Goal: Transaction & Acquisition: Obtain resource

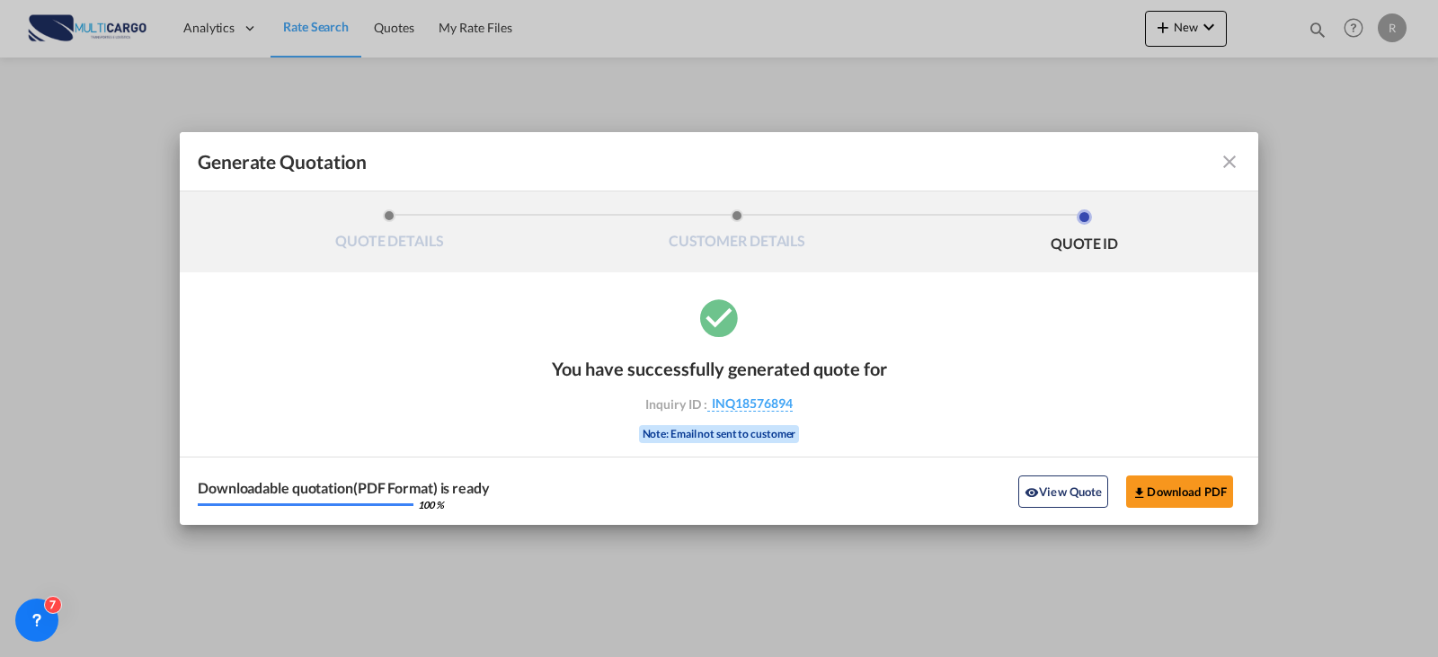
click at [1216, 156] on div "Generate QuotationQUOTE ..." at bounding box center [1188, 162] width 104 height 22
click at [1230, 161] on md-icon "icon-close fg-AAA8AD cursor m-0" at bounding box center [1230, 162] width 22 height 22
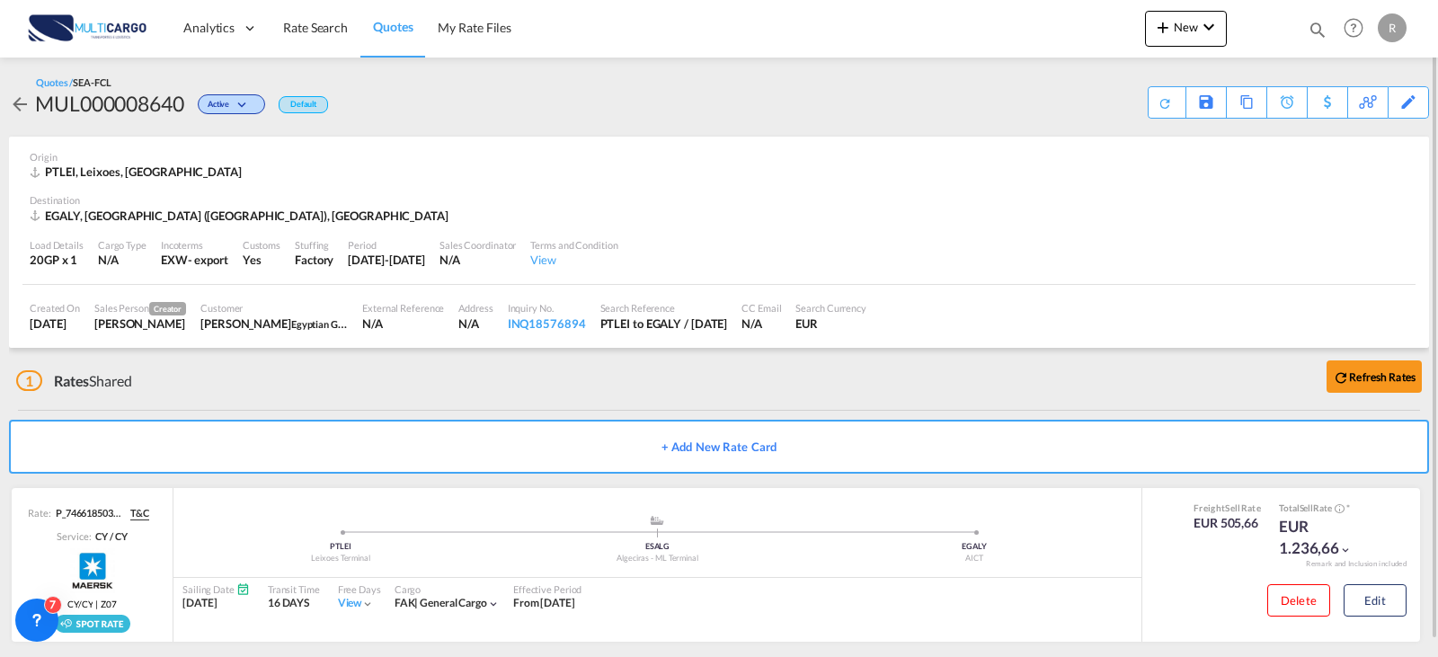
click at [1310, 31] on md-icon "icon-magnify" at bounding box center [1318, 30] width 20 height 20
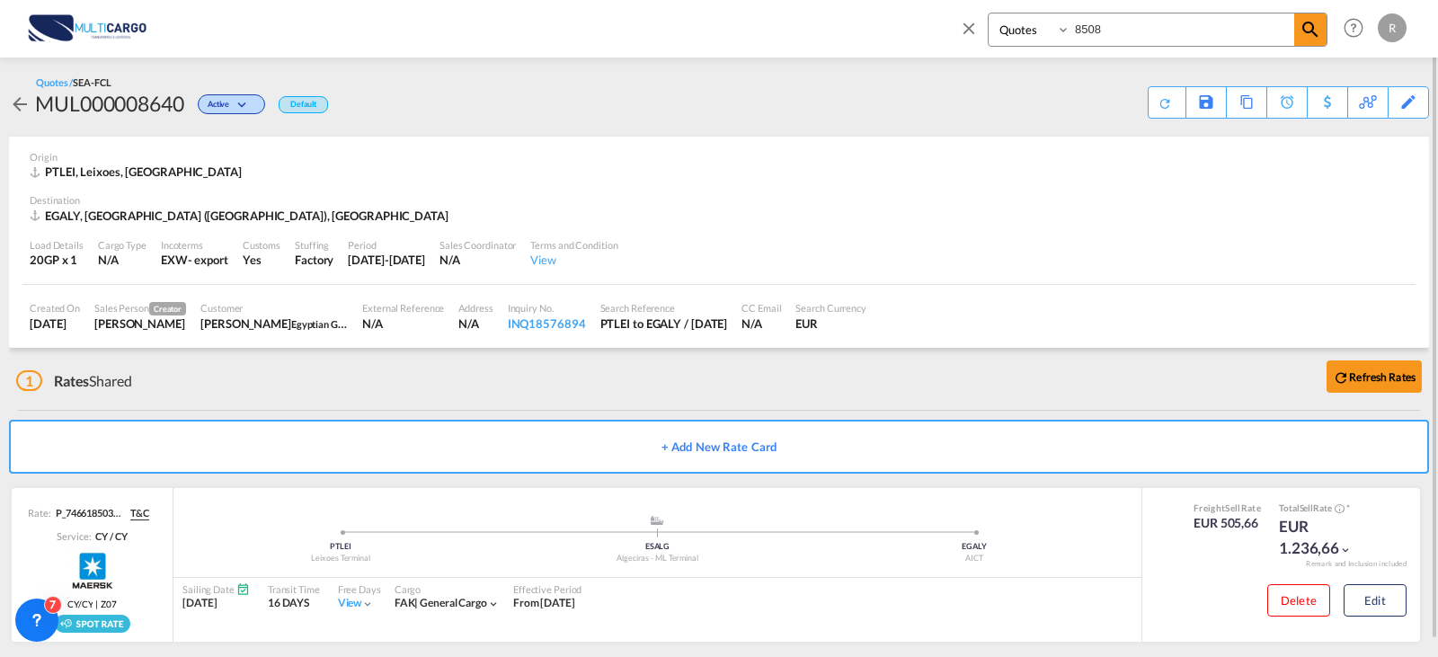
click at [1133, 26] on input "8508" at bounding box center [1182, 28] width 224 height 31
type input "8"
type input "4484"
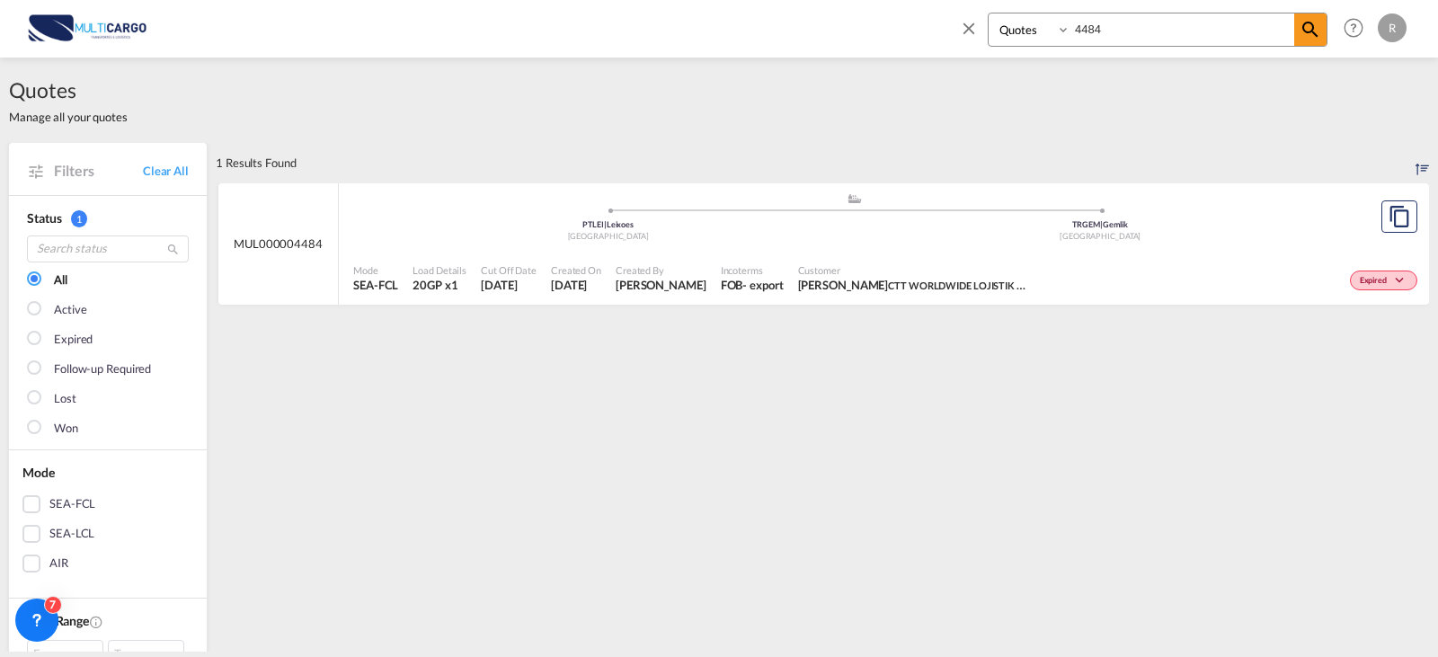
click at [1389, 226] on md-icon "assets/icons/custom/copyQuote.svg" at bounding box center [1400, 217] width 22 height 22
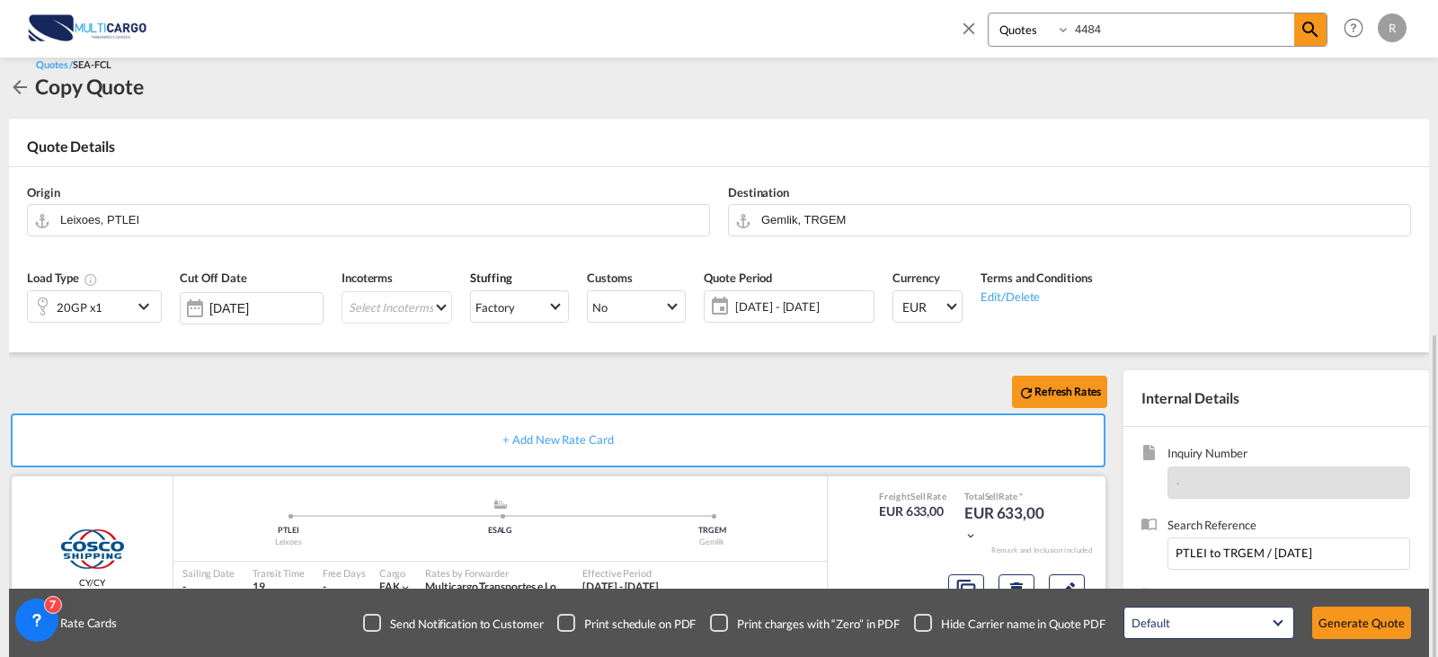
scroll to position [200, 0]
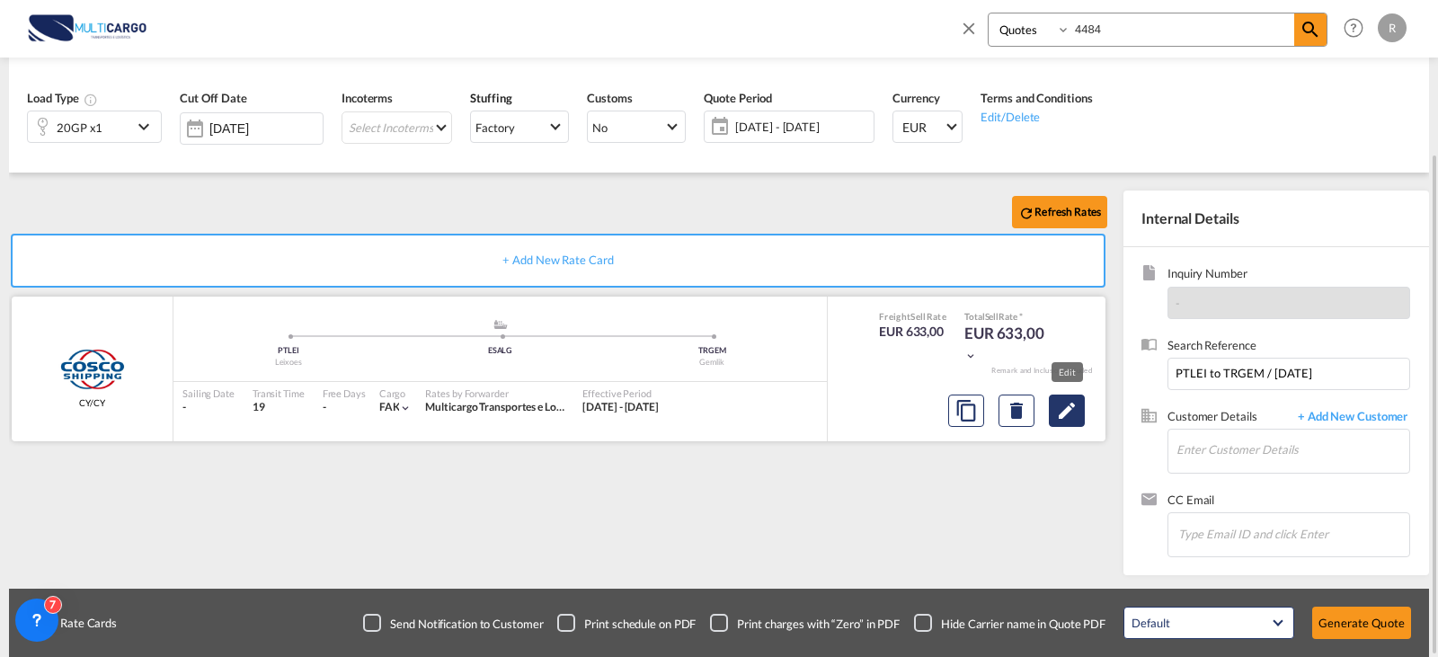
click at [1068, 412] on md-icon "Edit" at bounding box center [1067, 411] width 22 height 22
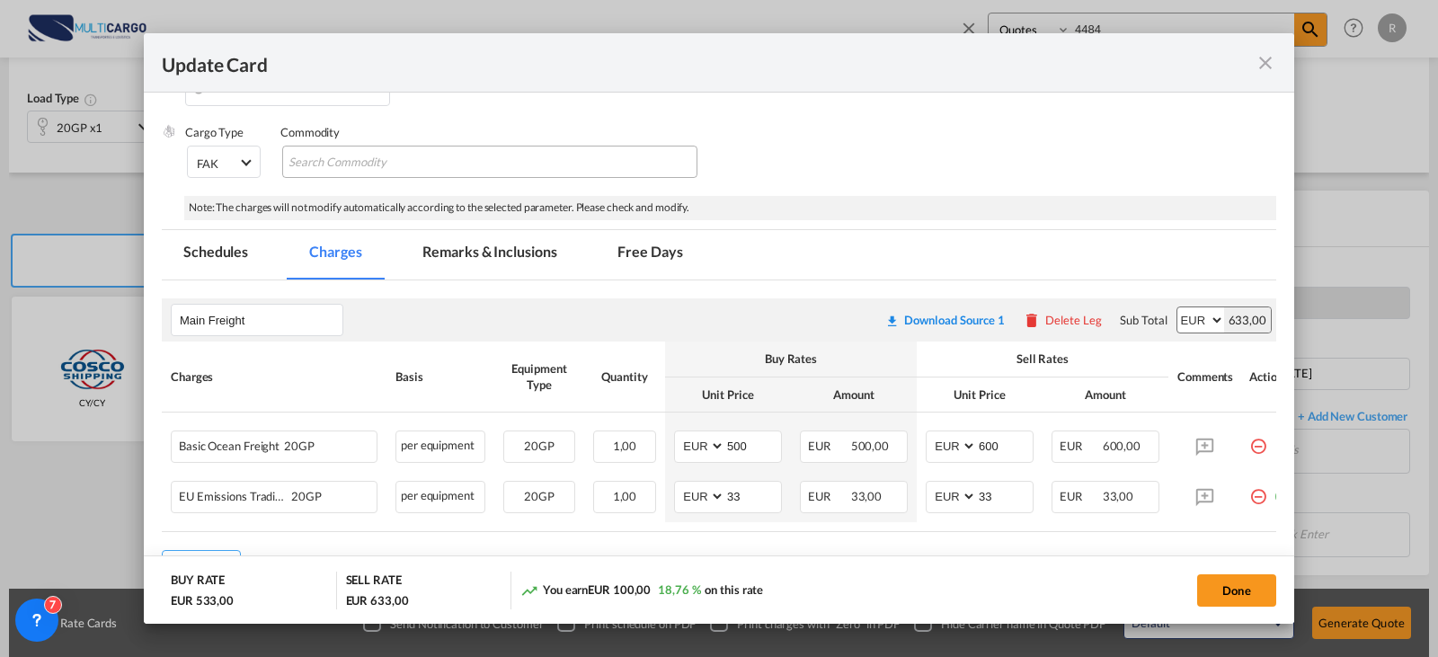
scroll to position [94, 0]
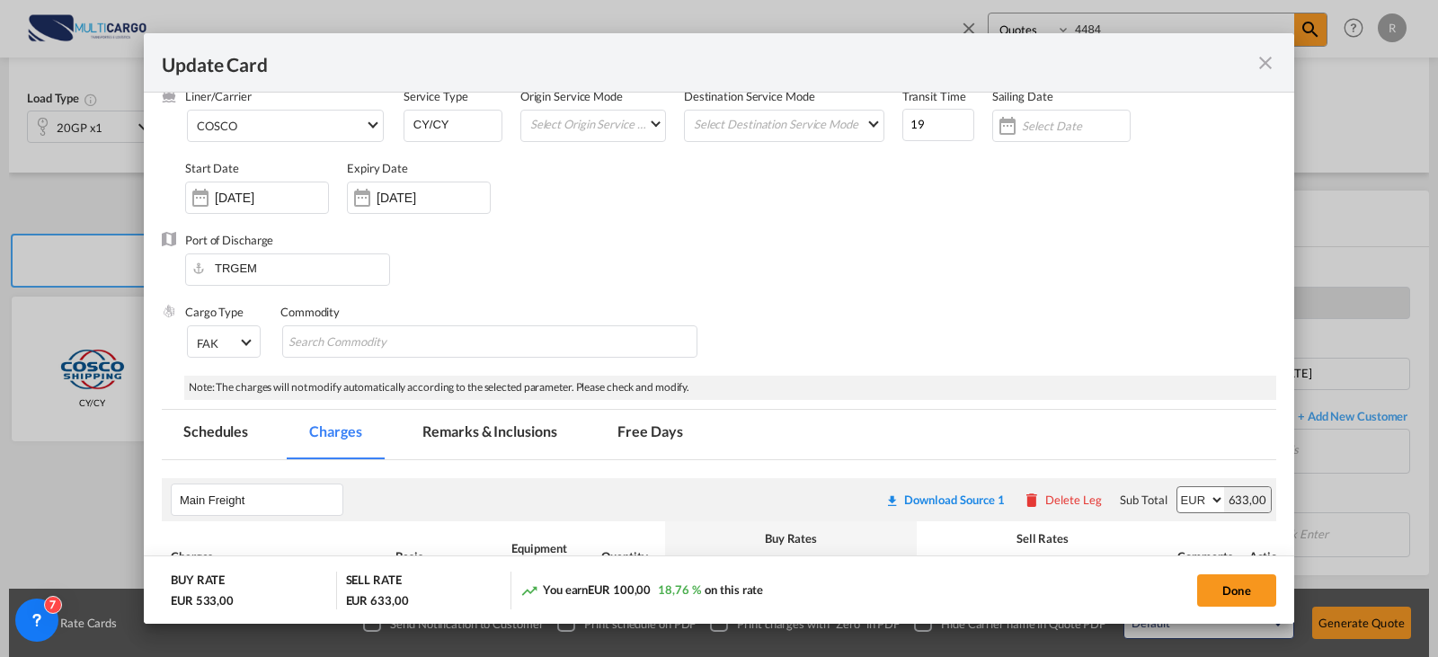
click at [493, 428] on md-tab-item "Remarks & Inclusions" at bounding box center [489, 434] width 177 height 49
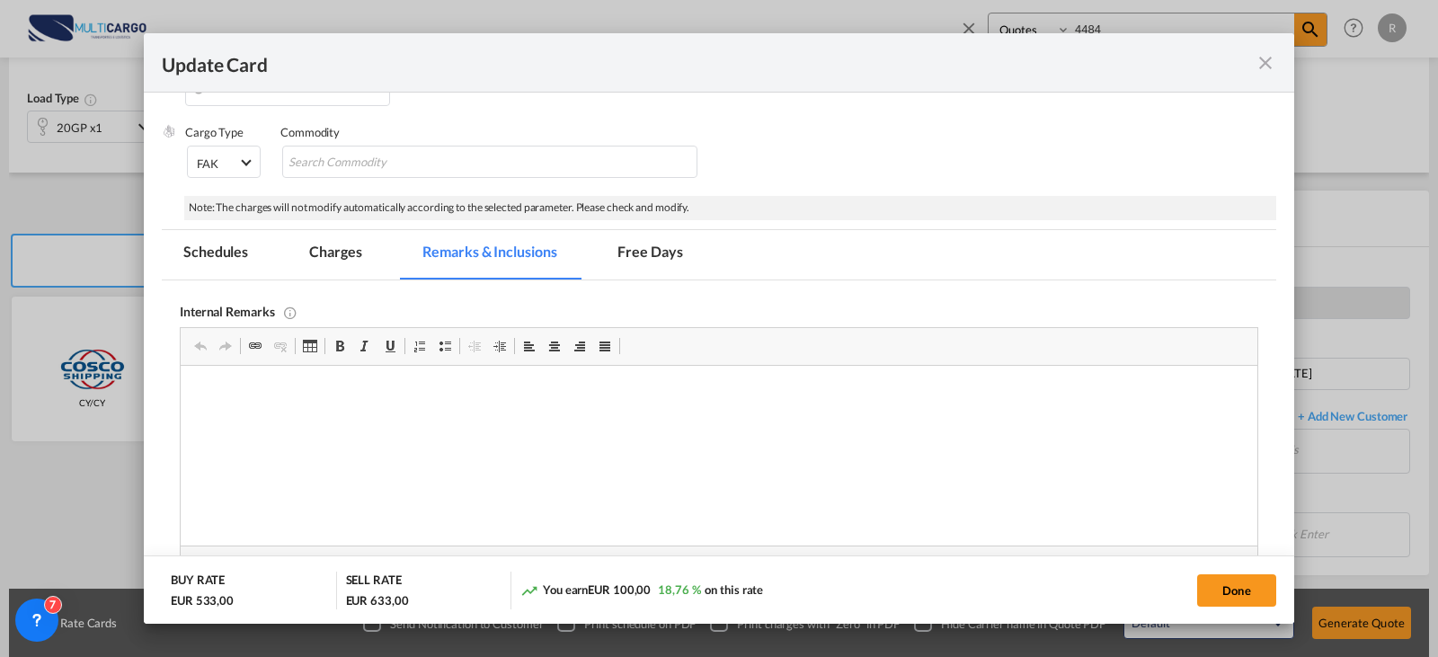
scroll to position [184, 0]
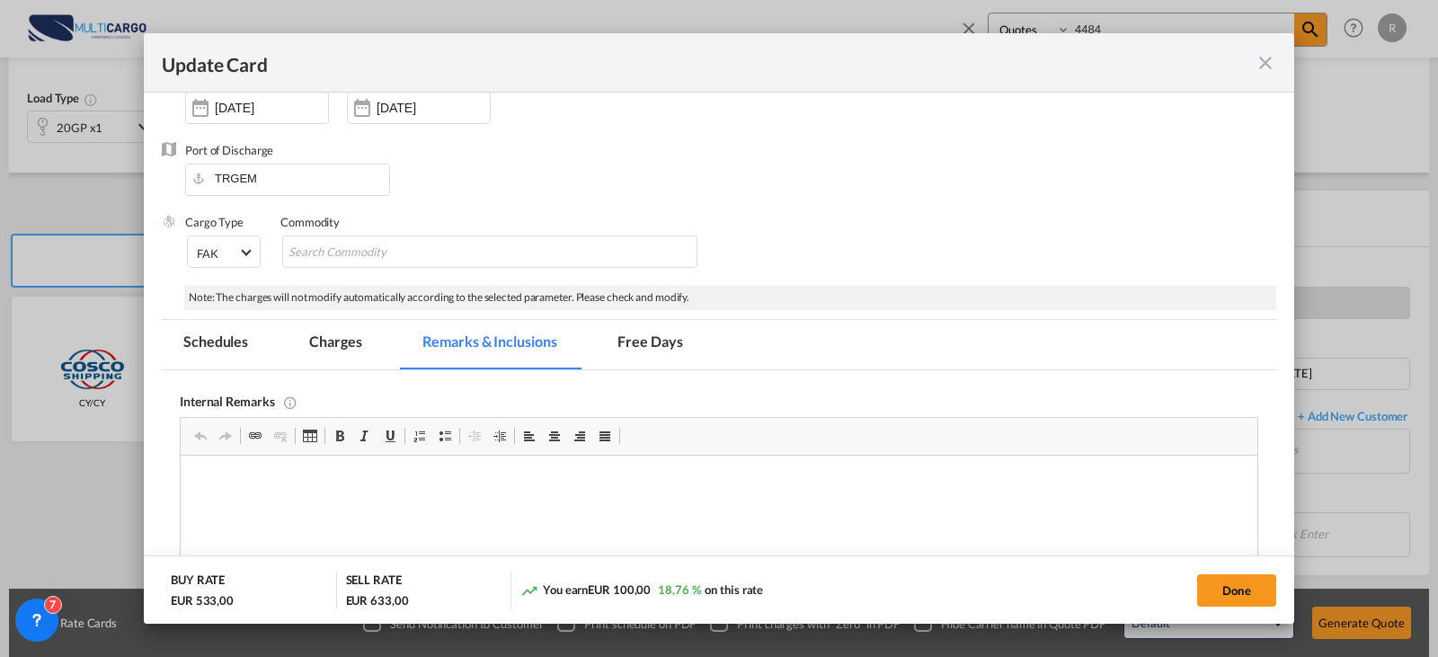
click at [634, 347] on md-tab-item "Free Days" at bounding box center [650, 344] width 108 height 49
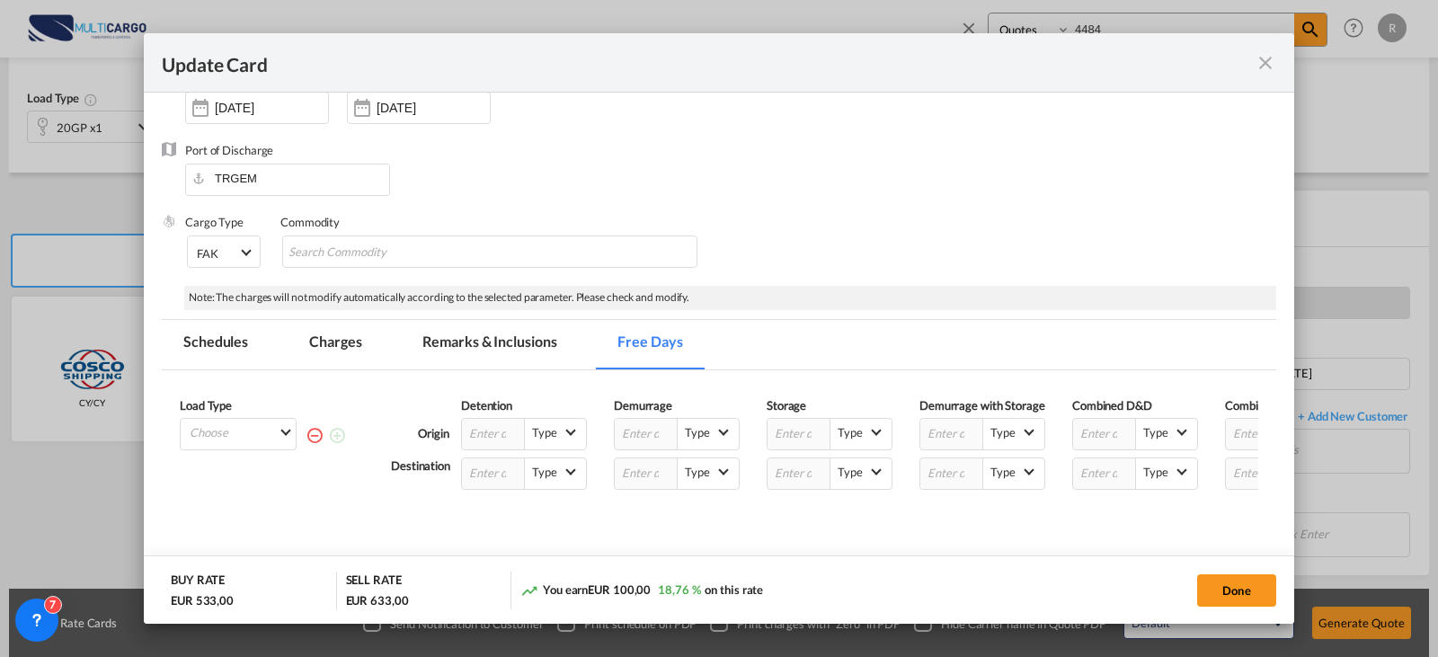
scroll to position [349, 0]
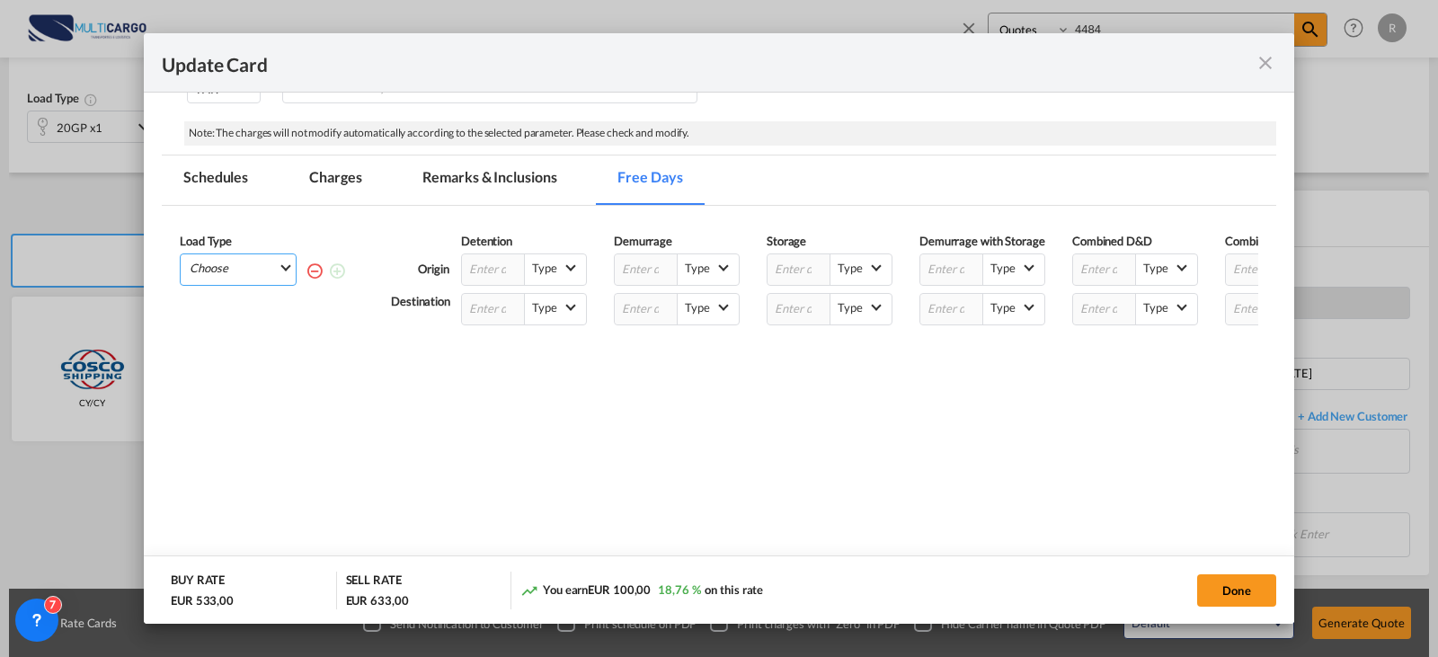
click at [250, 280] on md-input-container "Choose 20GP" at bounding box center [238, 269] width 117 height 32
click at [214, 272] on md-select "Choose 20GP" at bounding box center [242, 266] width 108 height 25
click at [221, 316] on div "20GP" at bounding box center [212, 315] width 31 height 16
click at [956, 298] on input "Update Card Port ..." at bounding box center [951, 309] width 63 height 31
type input "10"
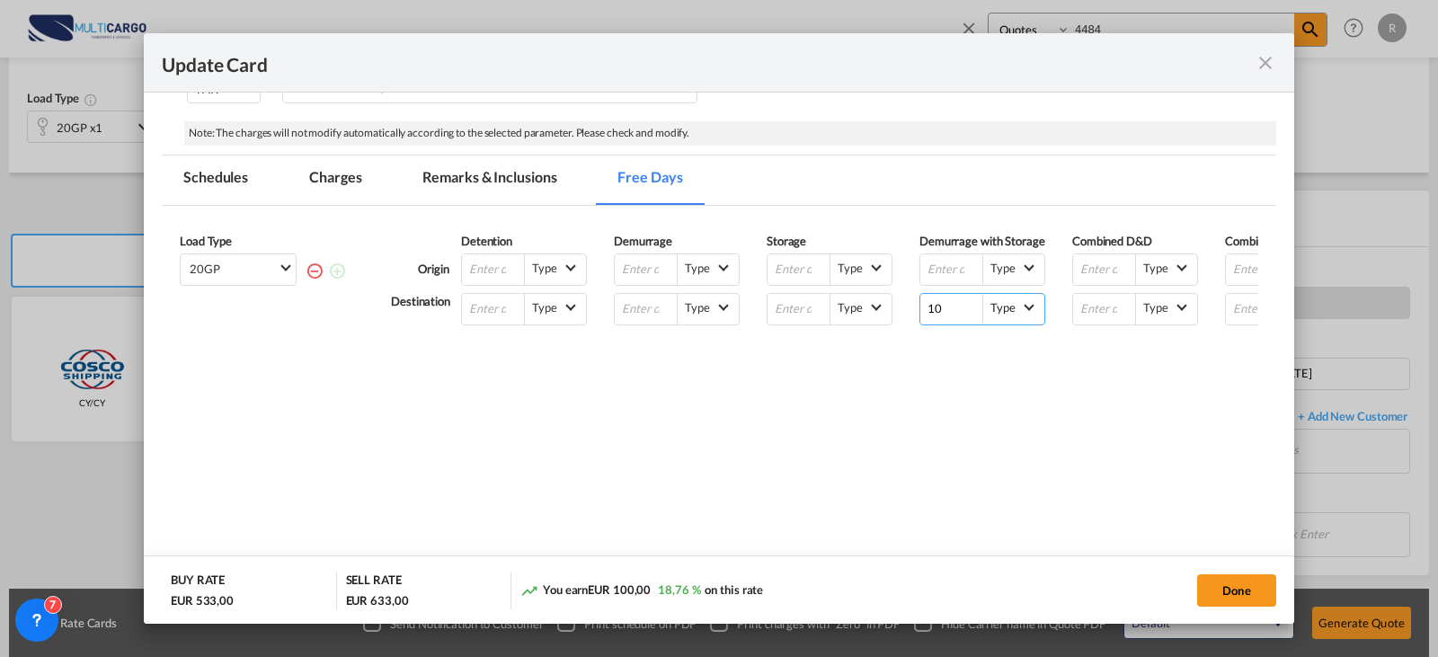
click at [1021, 310] on md-select-value "Type" at bounding box center [1013, 306] width 61 height 25
click at [1023, 387] on div "Calendar Days (C)" at bounding box center [1030, 394] width 93 height 16
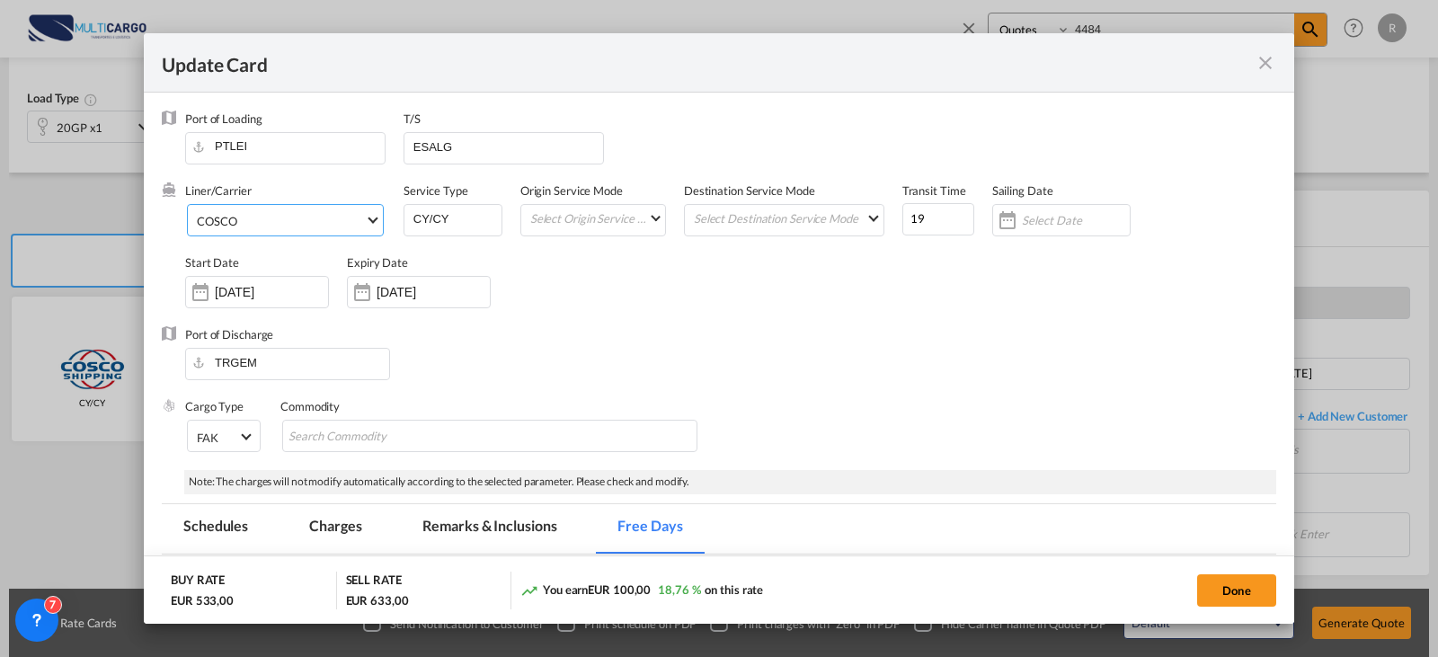
click at [333, 222] on span "COSCO" at bounding box center [281, 221] width 168 height 16
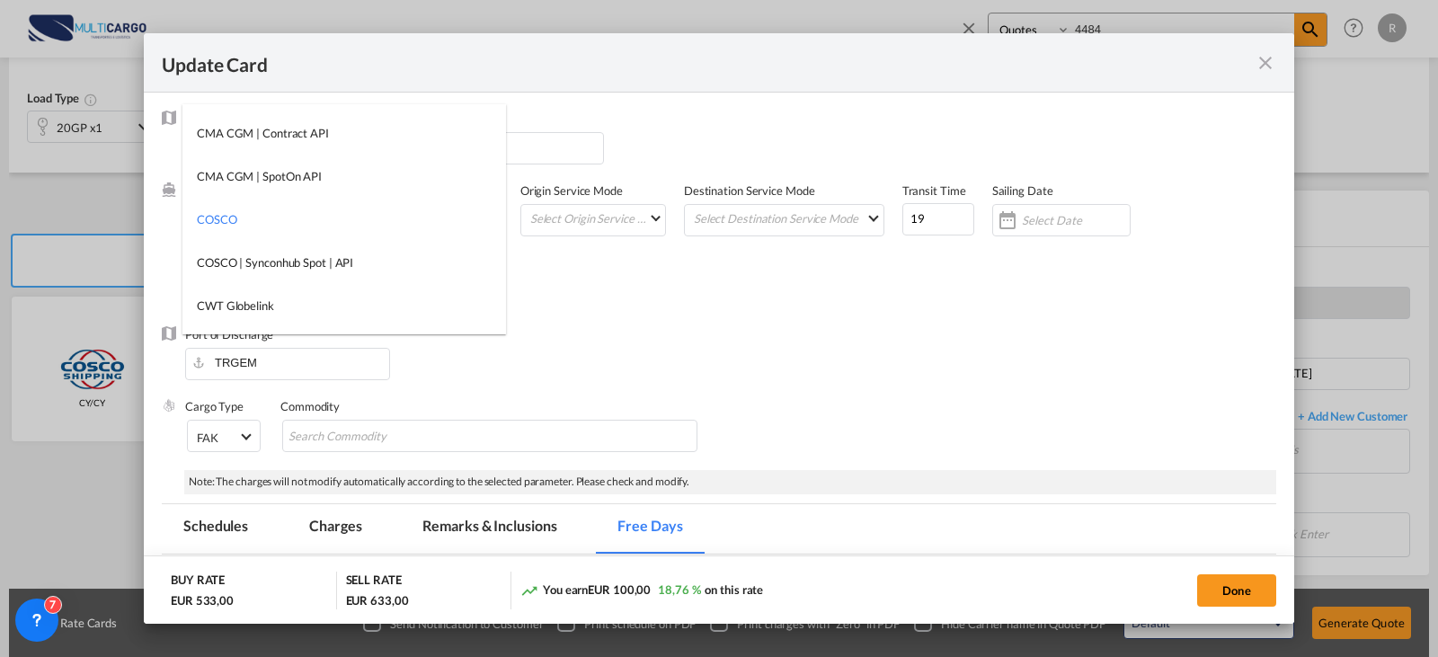
type md-option "55"
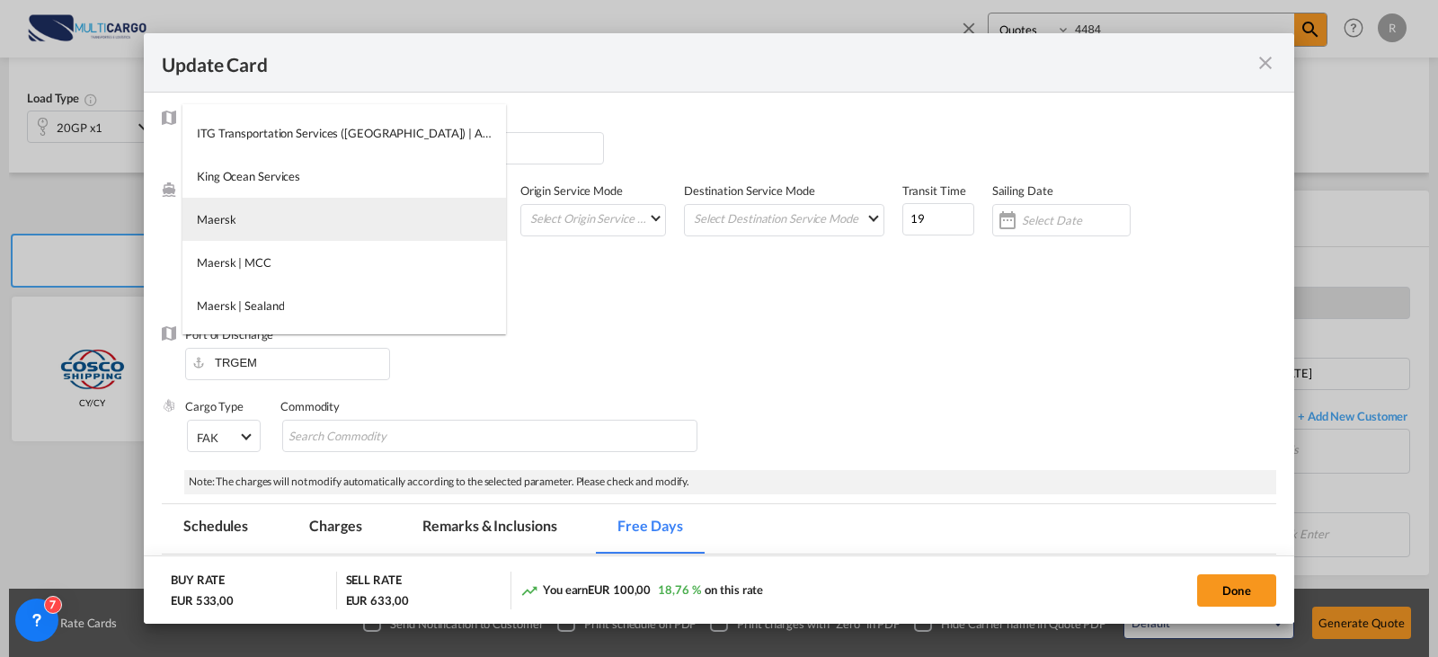
type md-option "2"
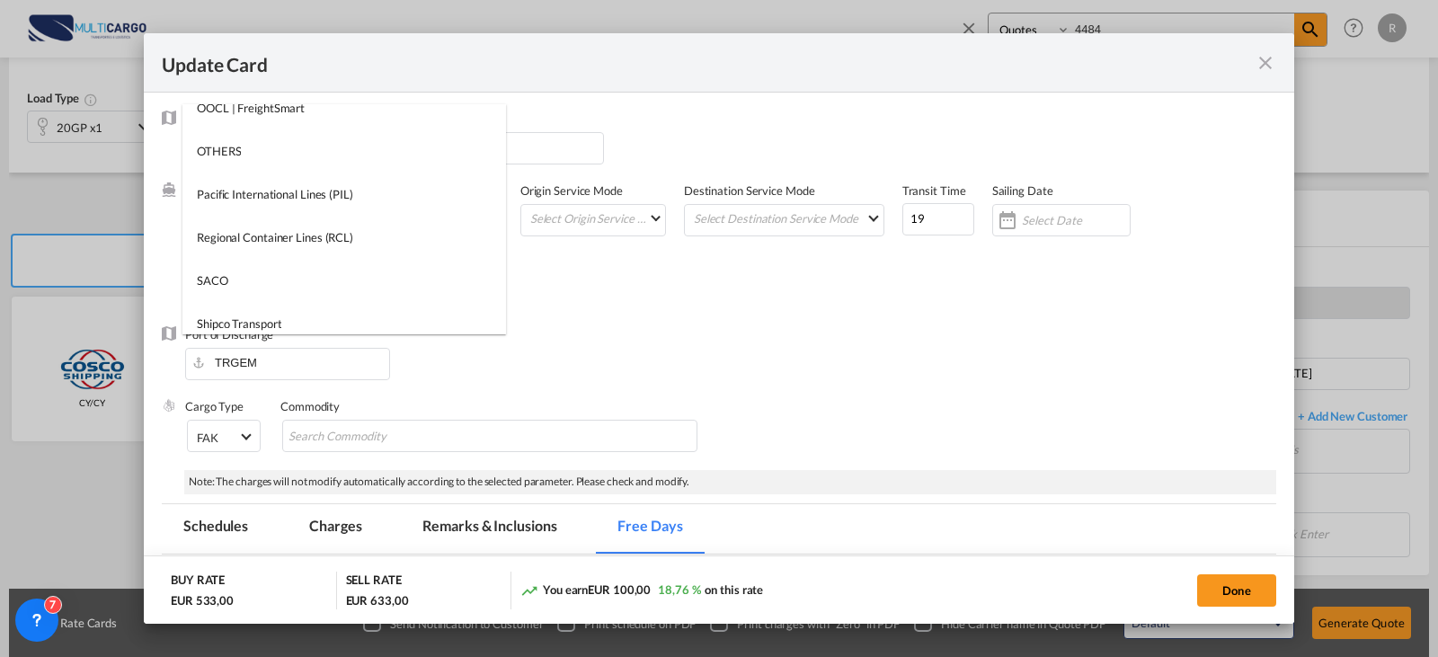
scroll to position [2355, 0]
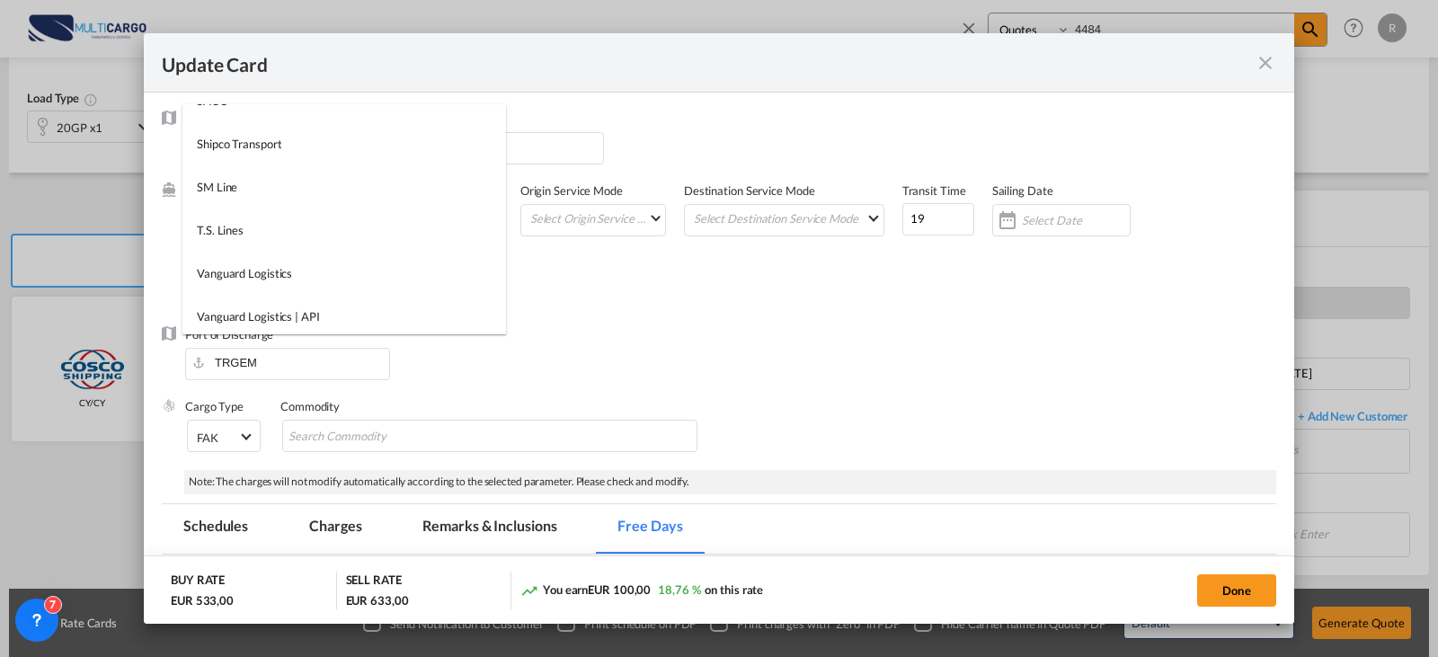
click at [696, 292] on md-backdrop at bounding box center [719, 328] width 1438 height 657
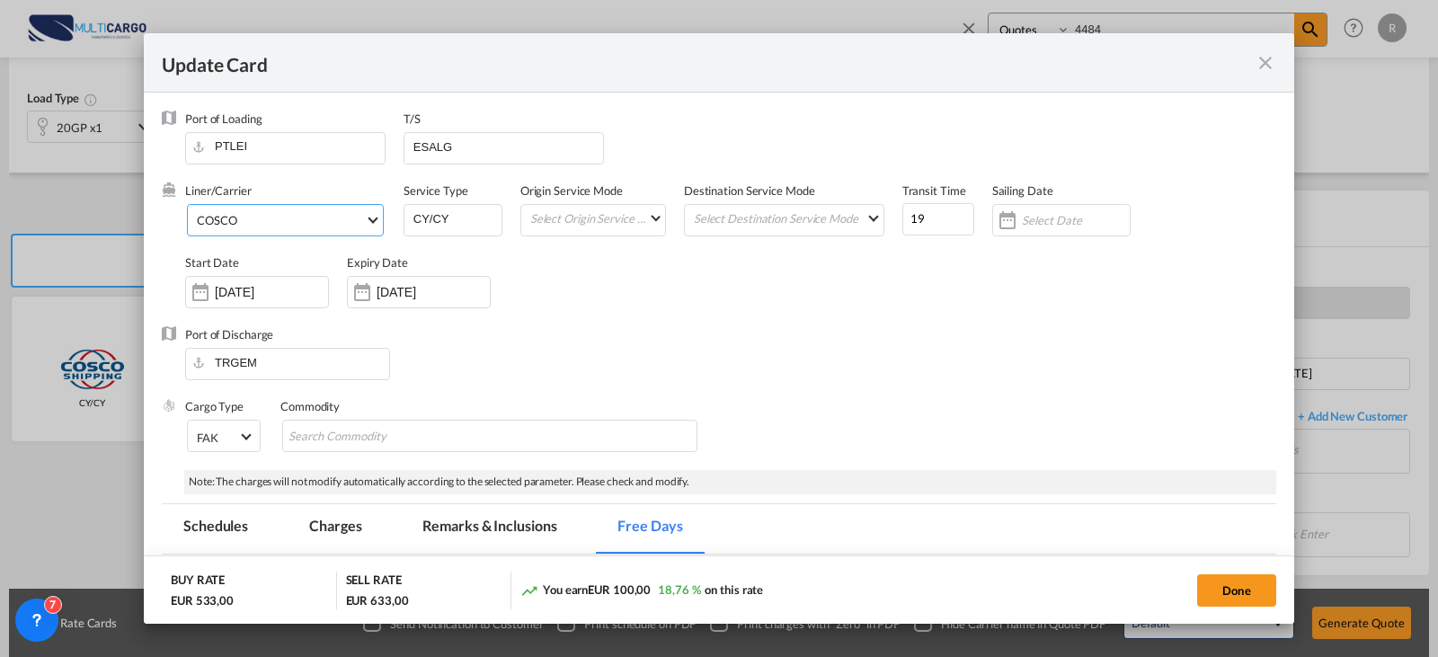
click at [343, 228] on md-select-value "COSCO" at bounding box center [289, 219] width 188 height 29
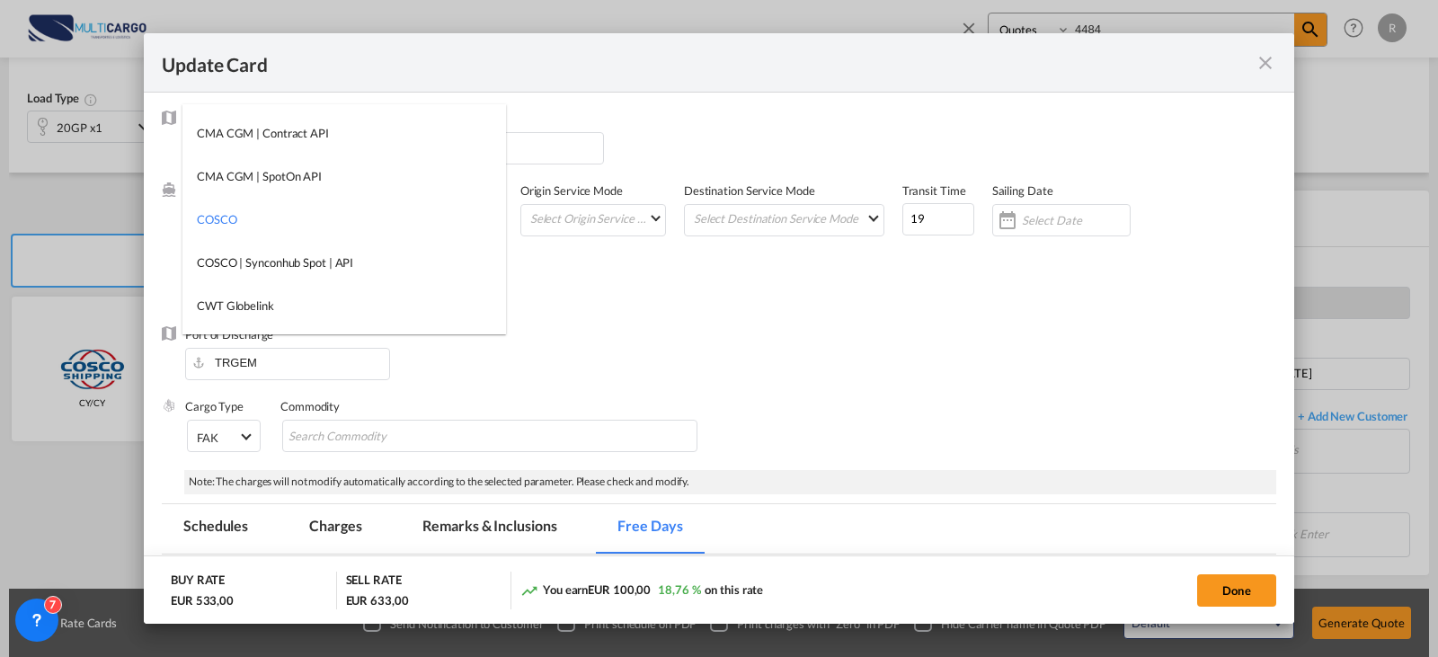
type md-option "55"
type md-option "67"
type md-option "2"
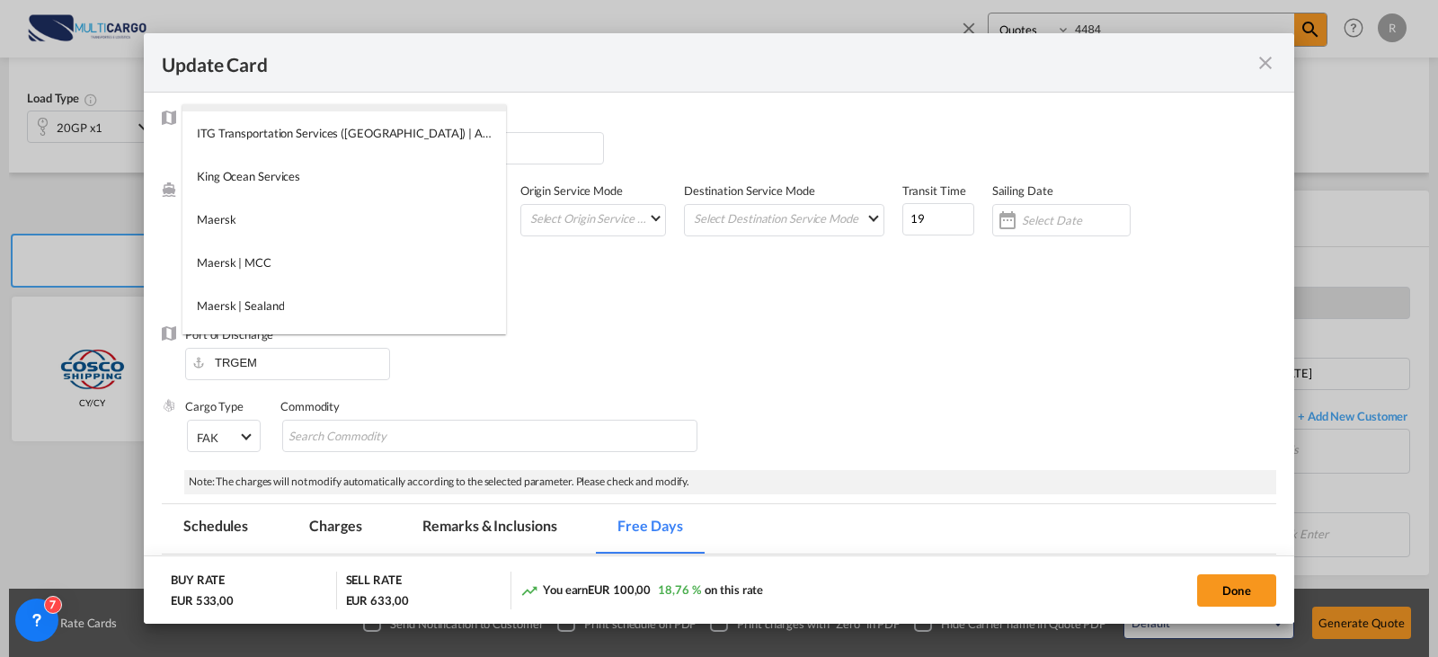
type md-option "13841"
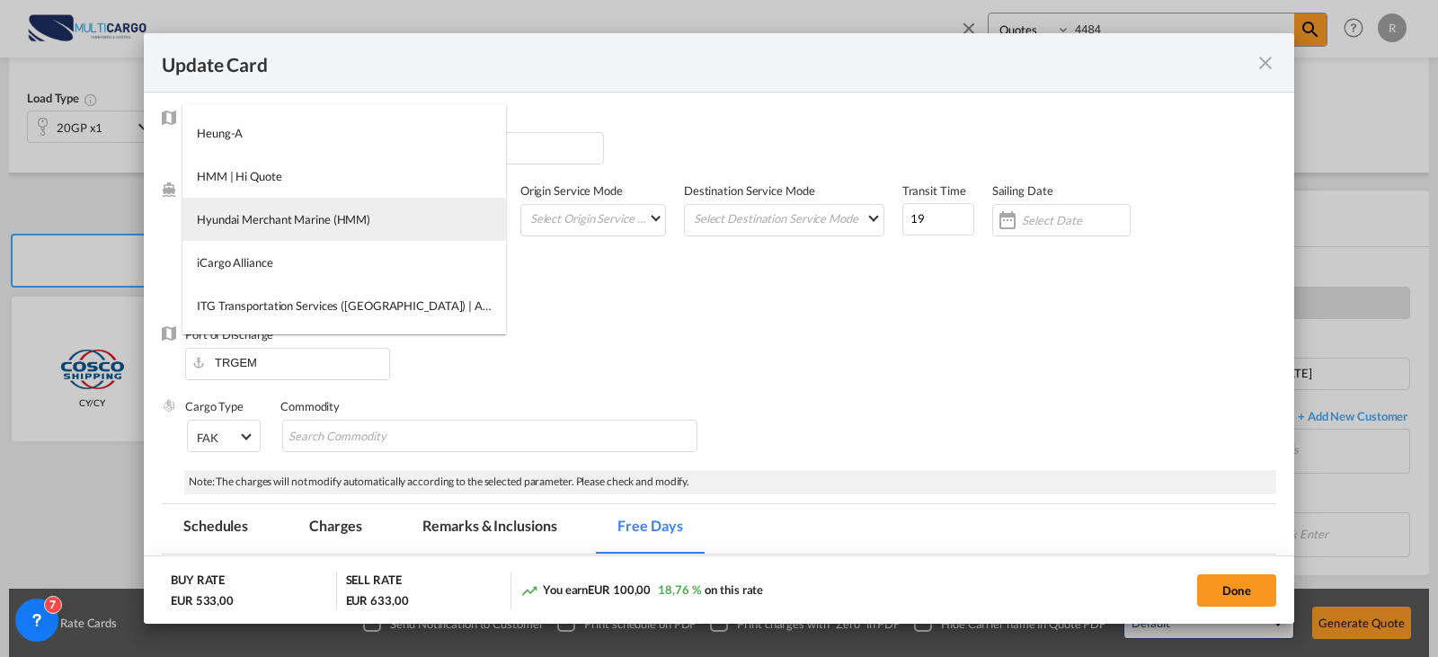
type md-option "31"
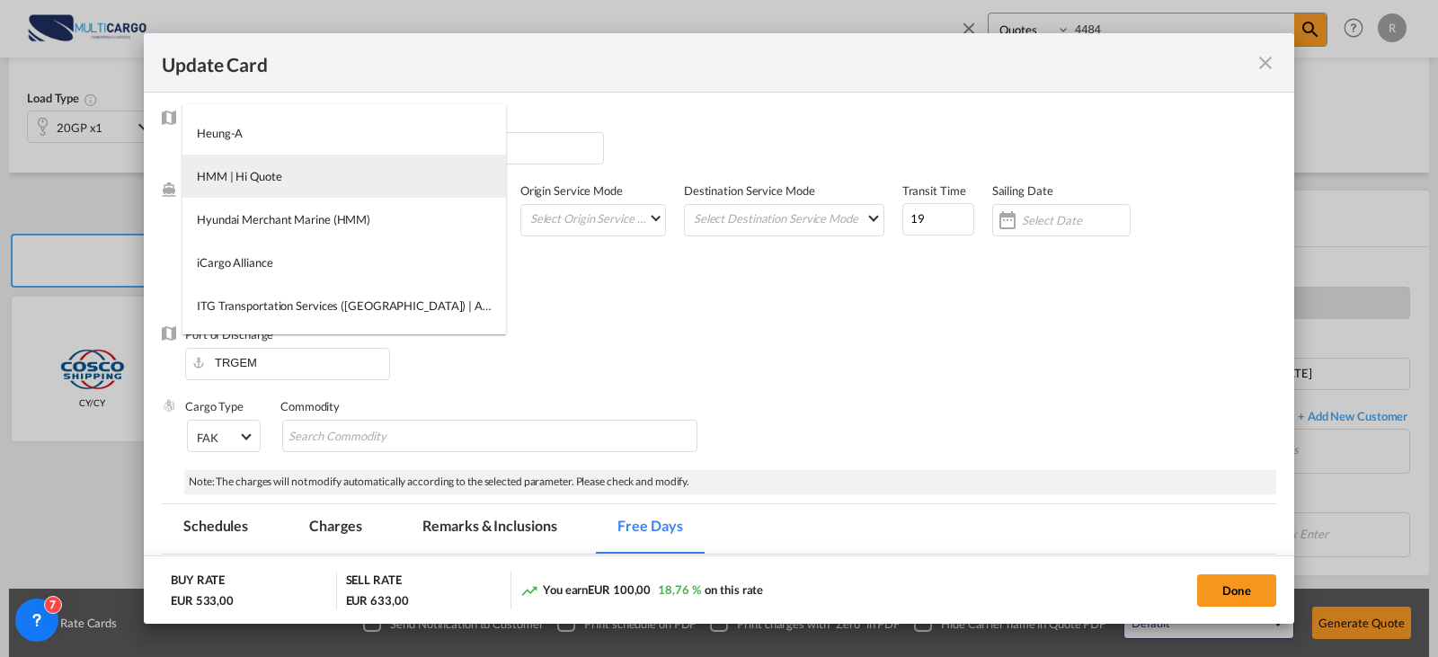
type md-option "12898"
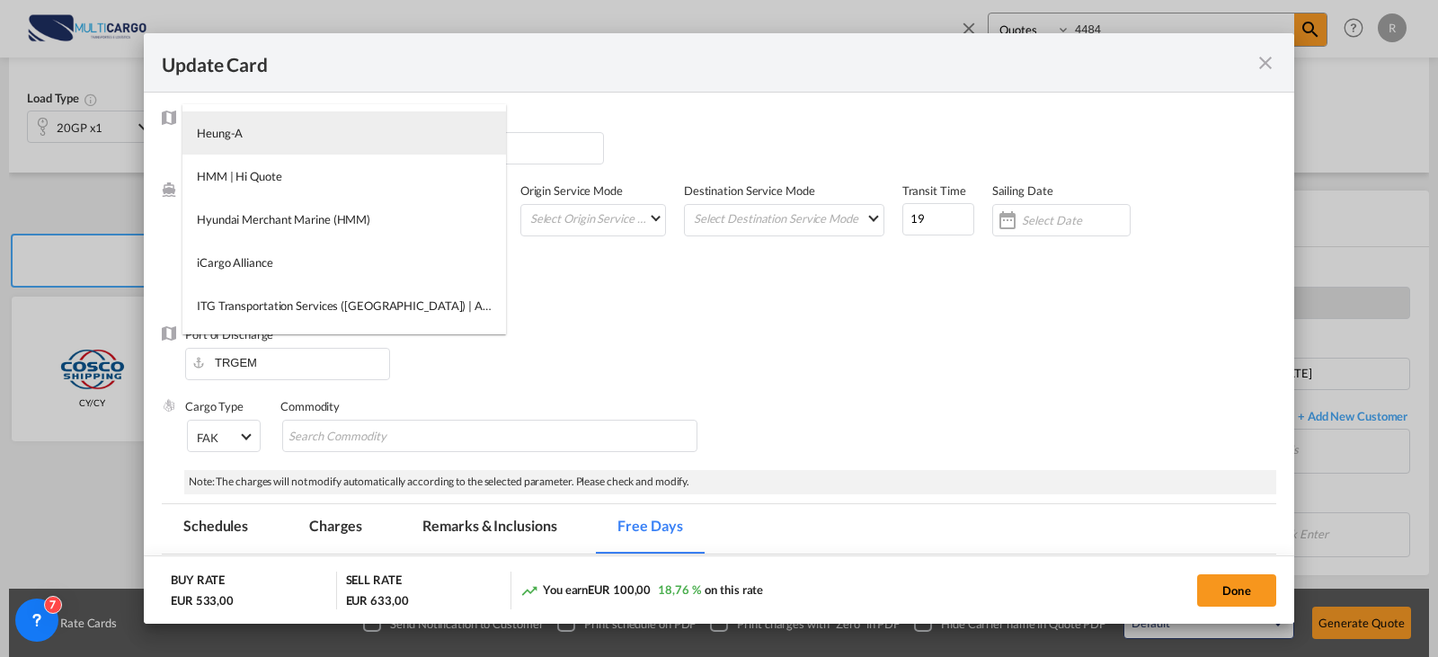
type md-option "341"
type md-option "1215"
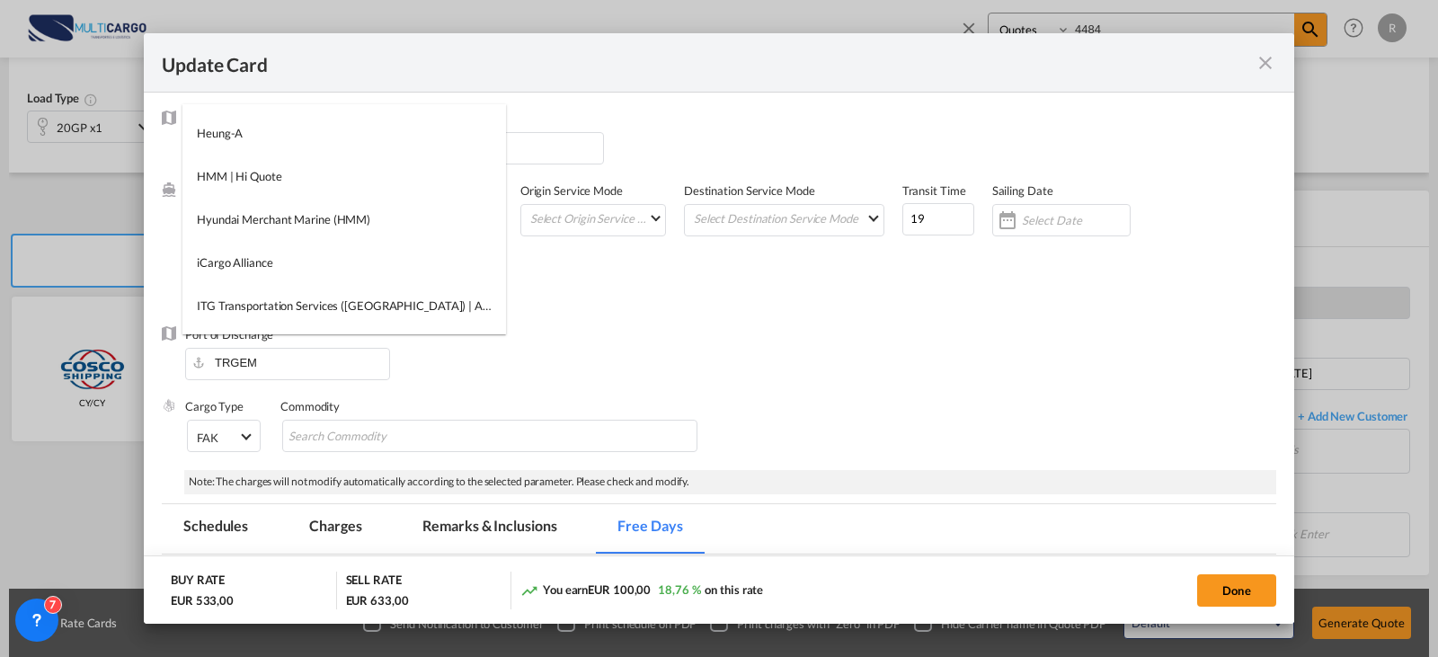
type md-option "681"
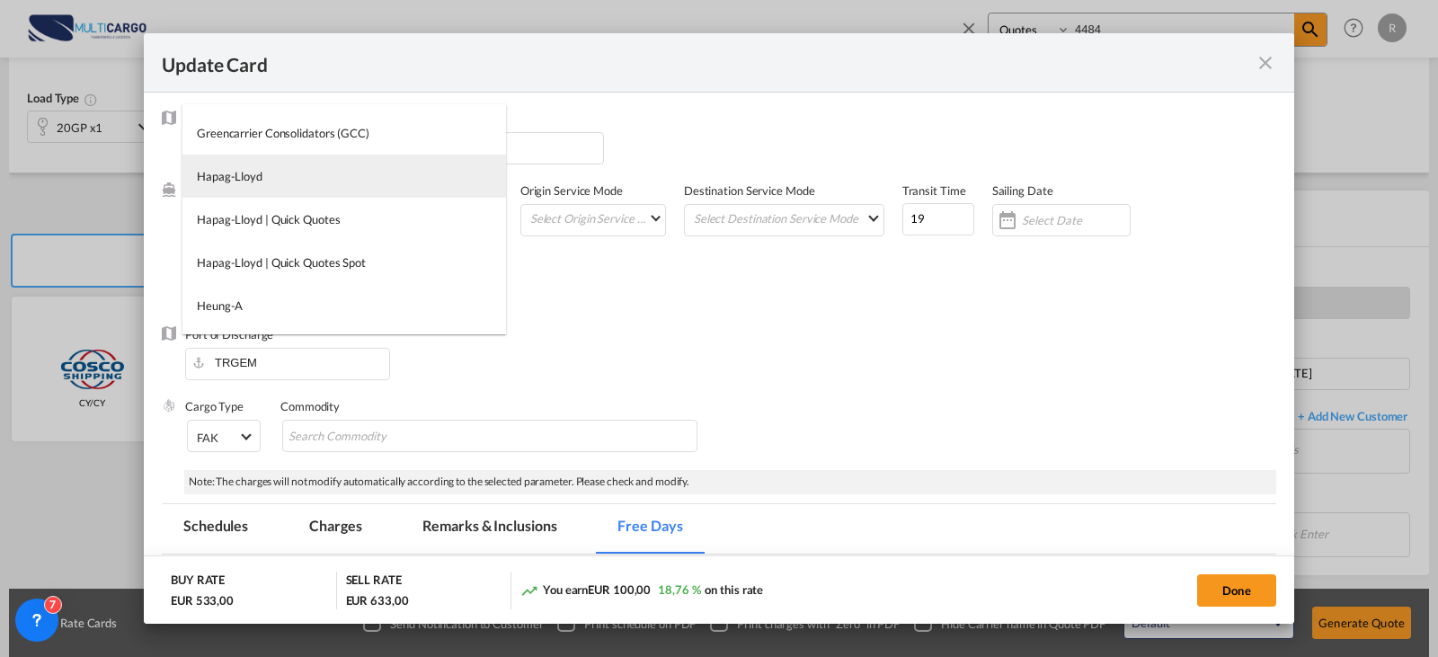
type md-option "12"
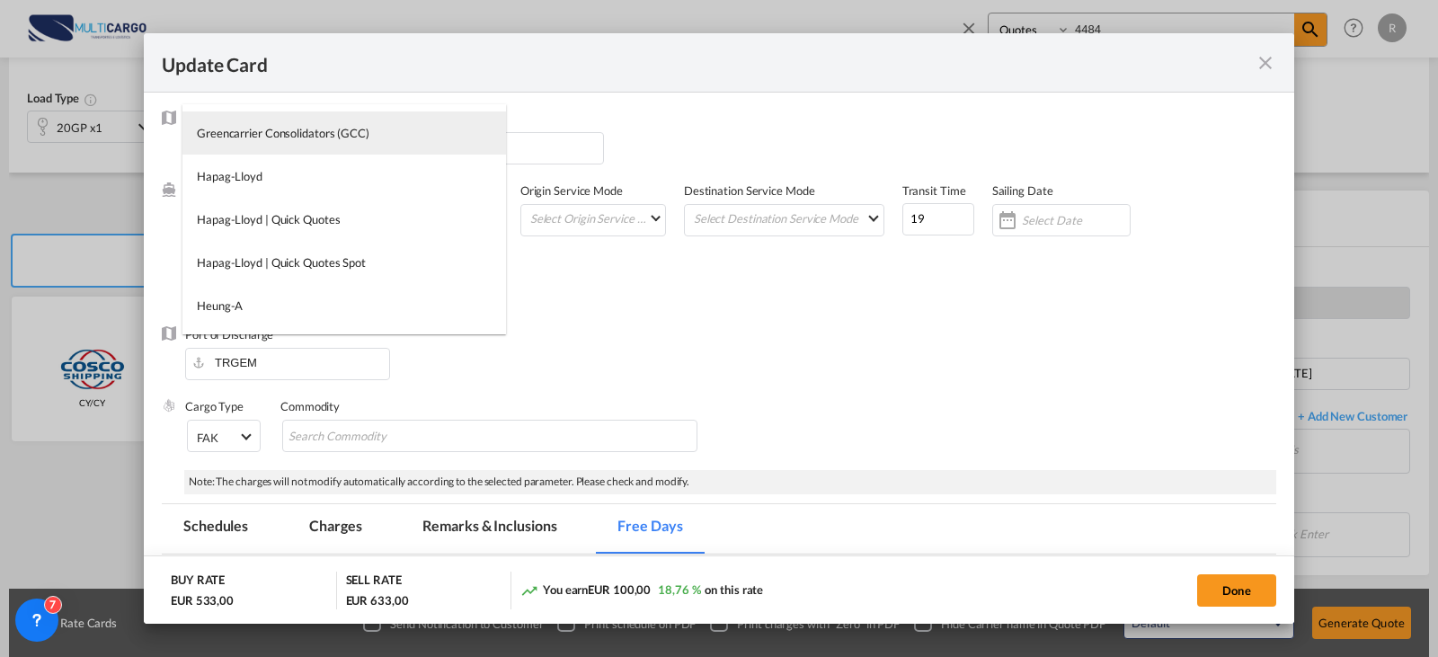
type md-option "1221"
type md-option "1313"
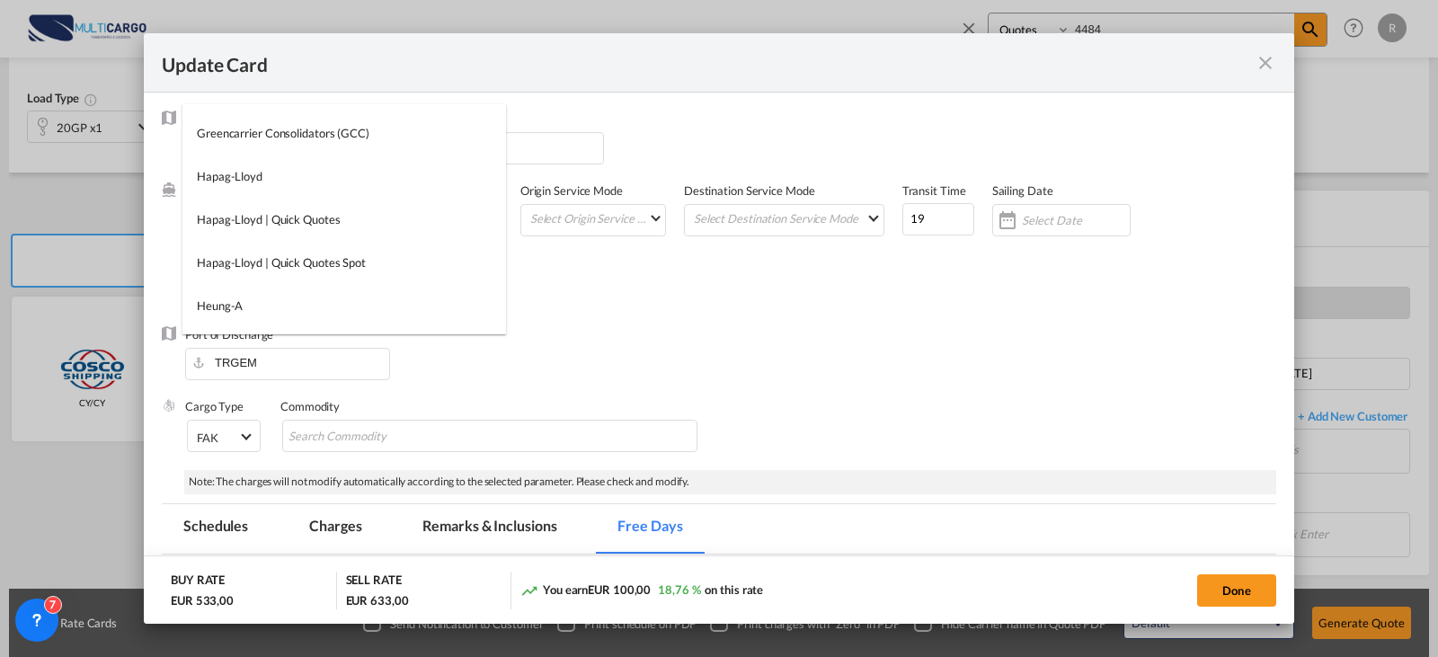
type md-option "371"
type md-option "9"
type md-option "406"
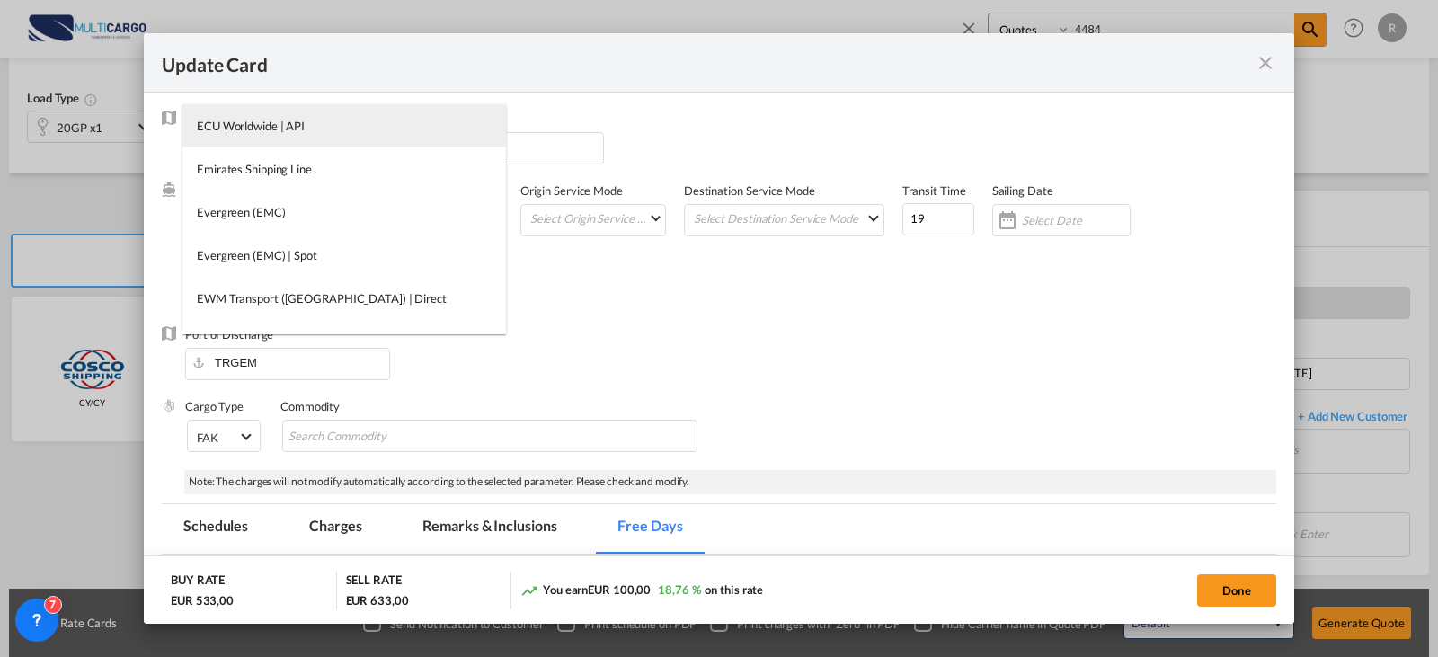
type md-option "246"
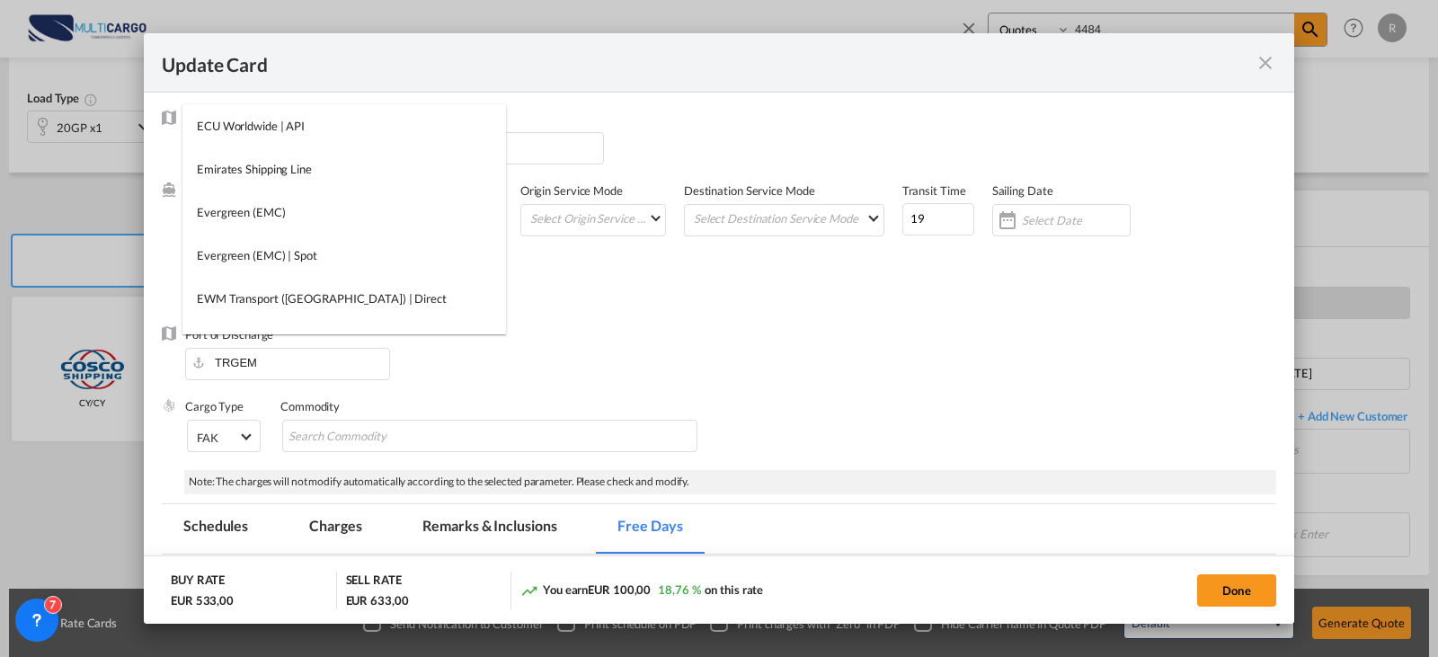
type md-option "802"
type md-option "13921"
type md-option "13842"
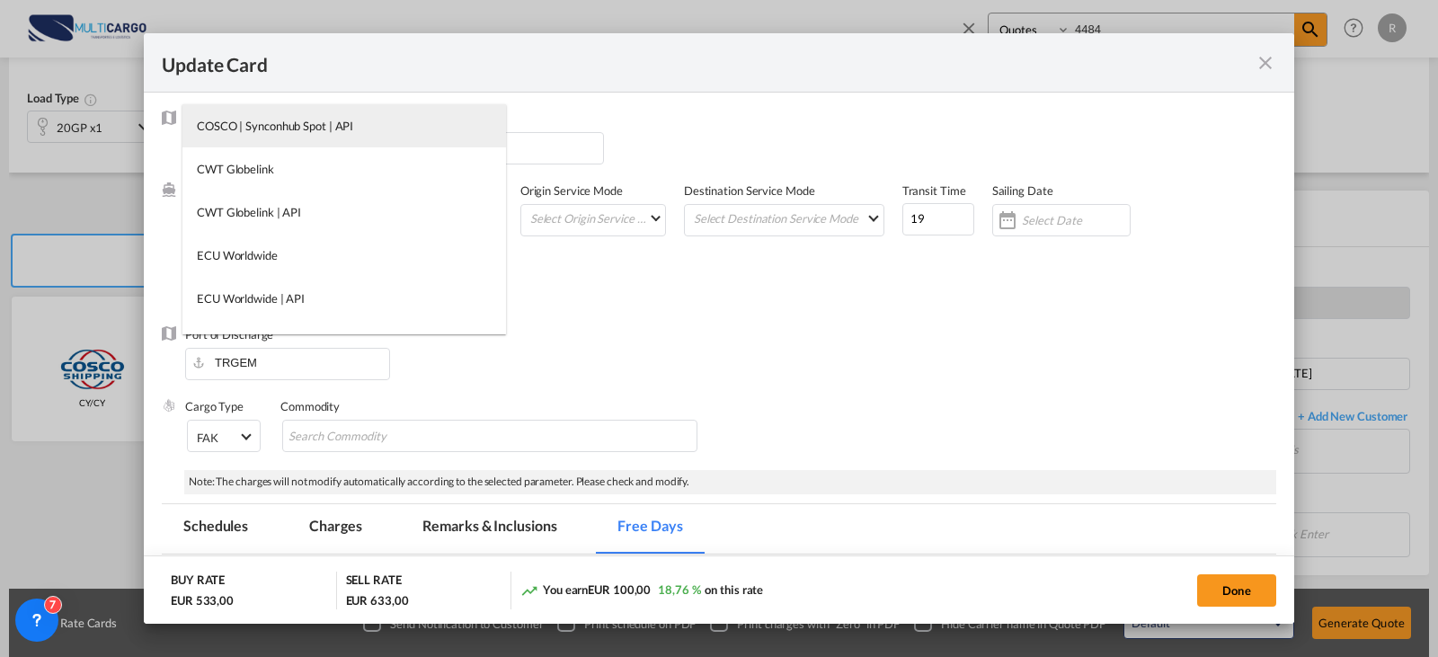
type md-option "510"
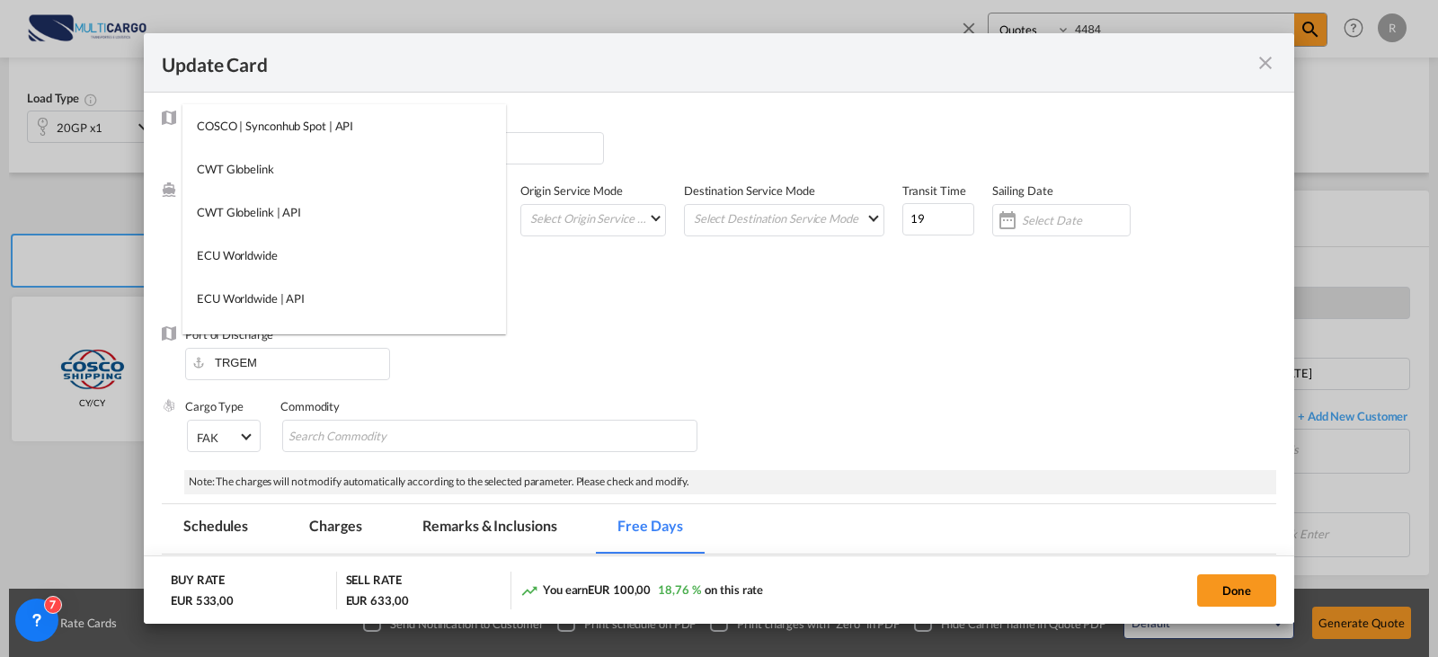
type md-option "412"
type md-option "386"
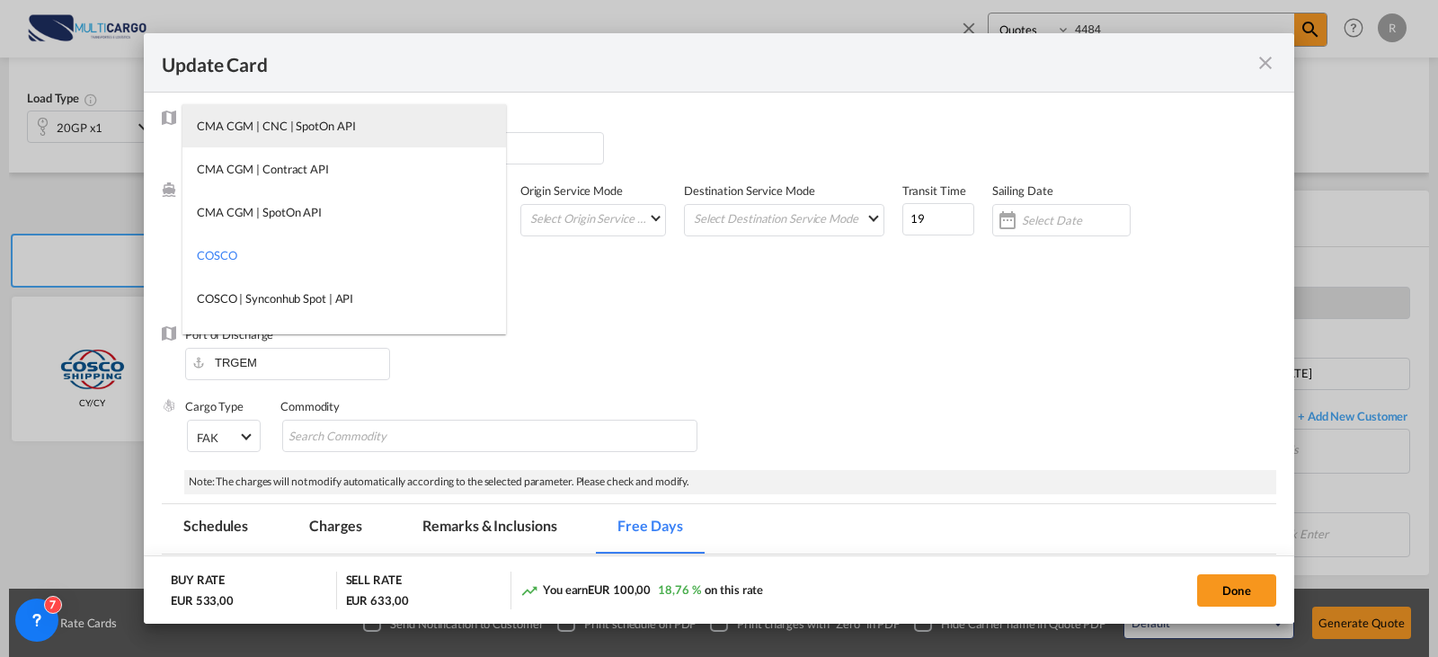
type md-option "413"
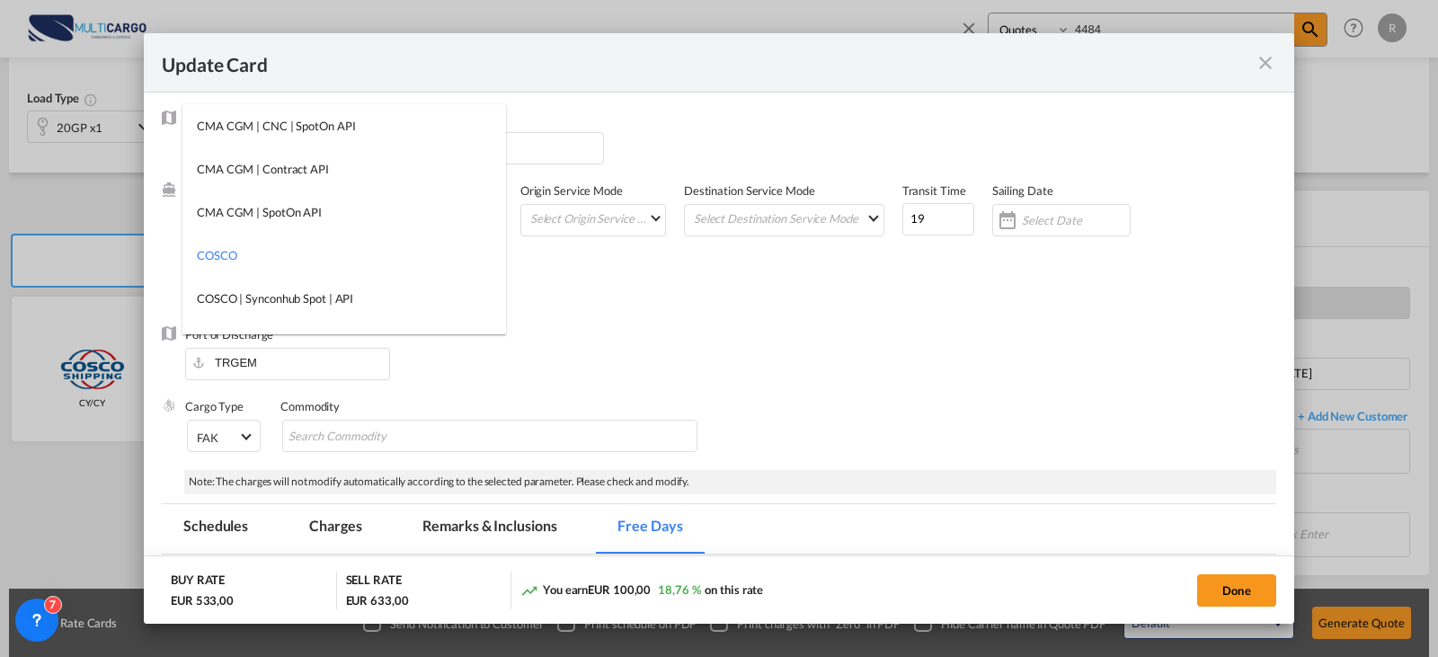
type md-option "389"
type md-option "1299"
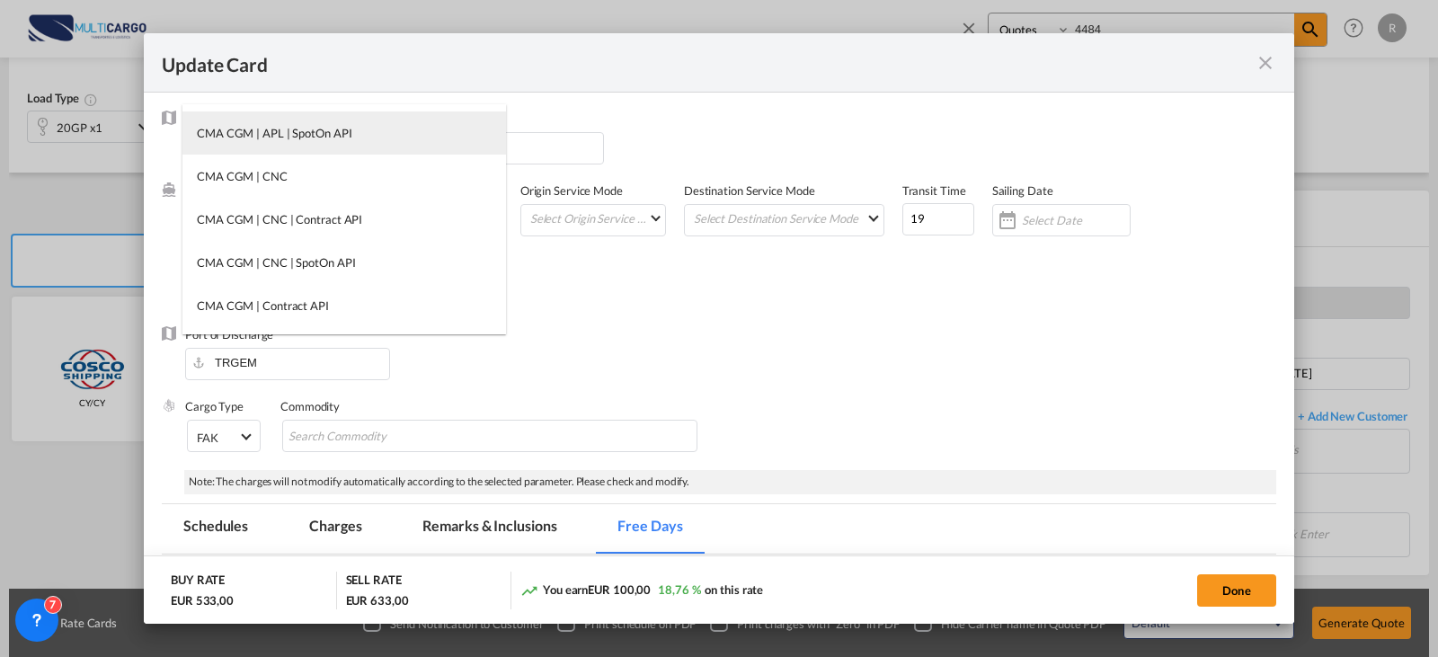
type md-option "415"
type md-option "388"
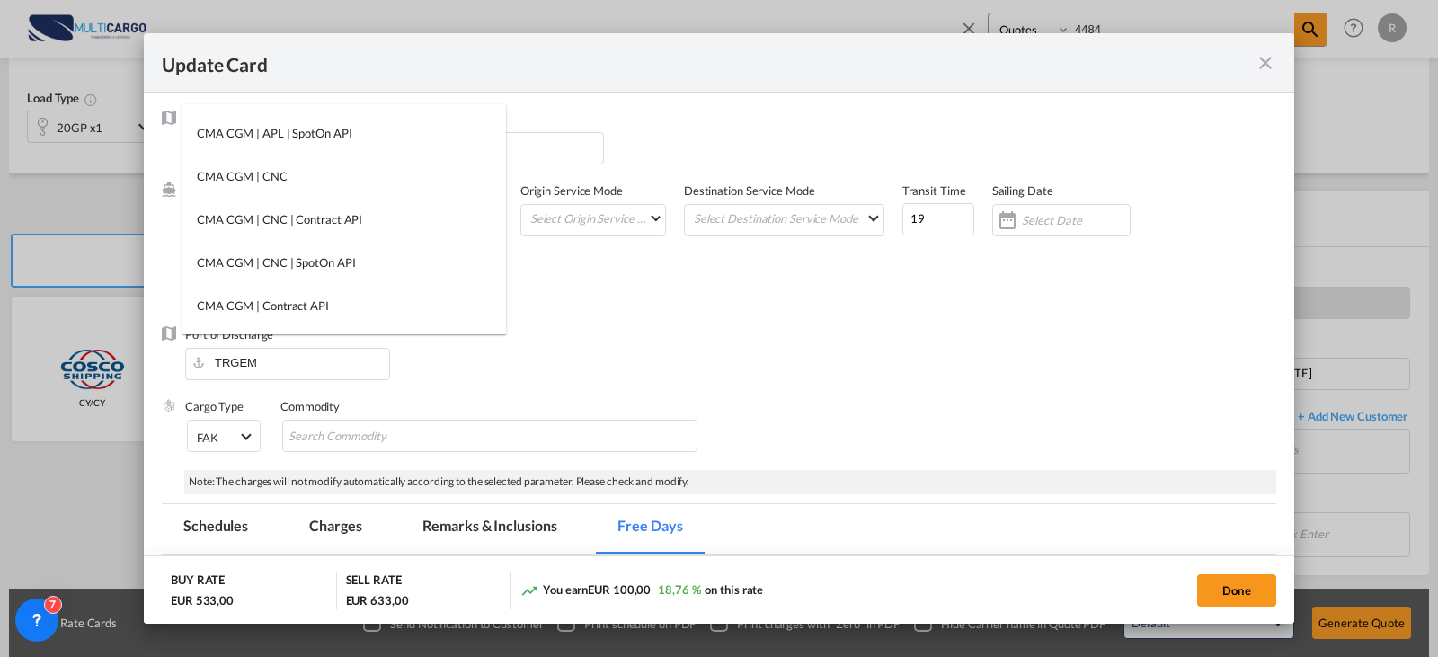
type md-option "29"
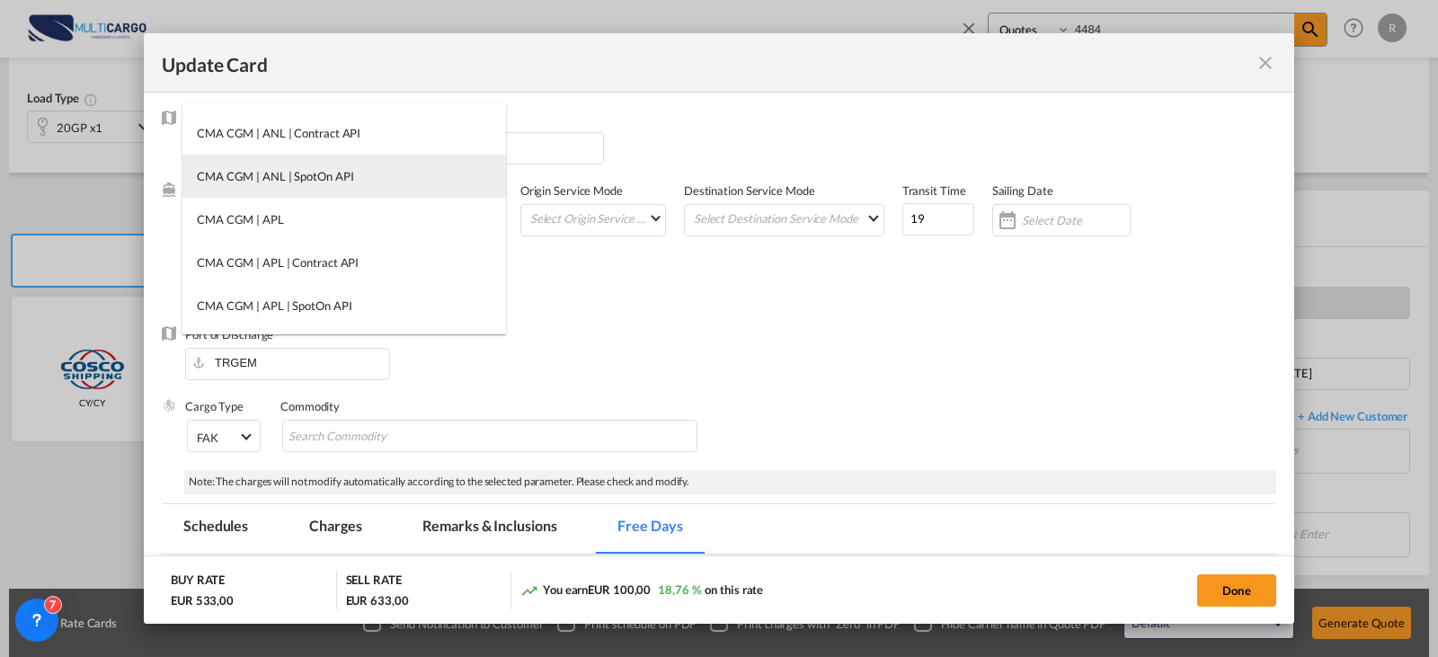
type md-option "414"
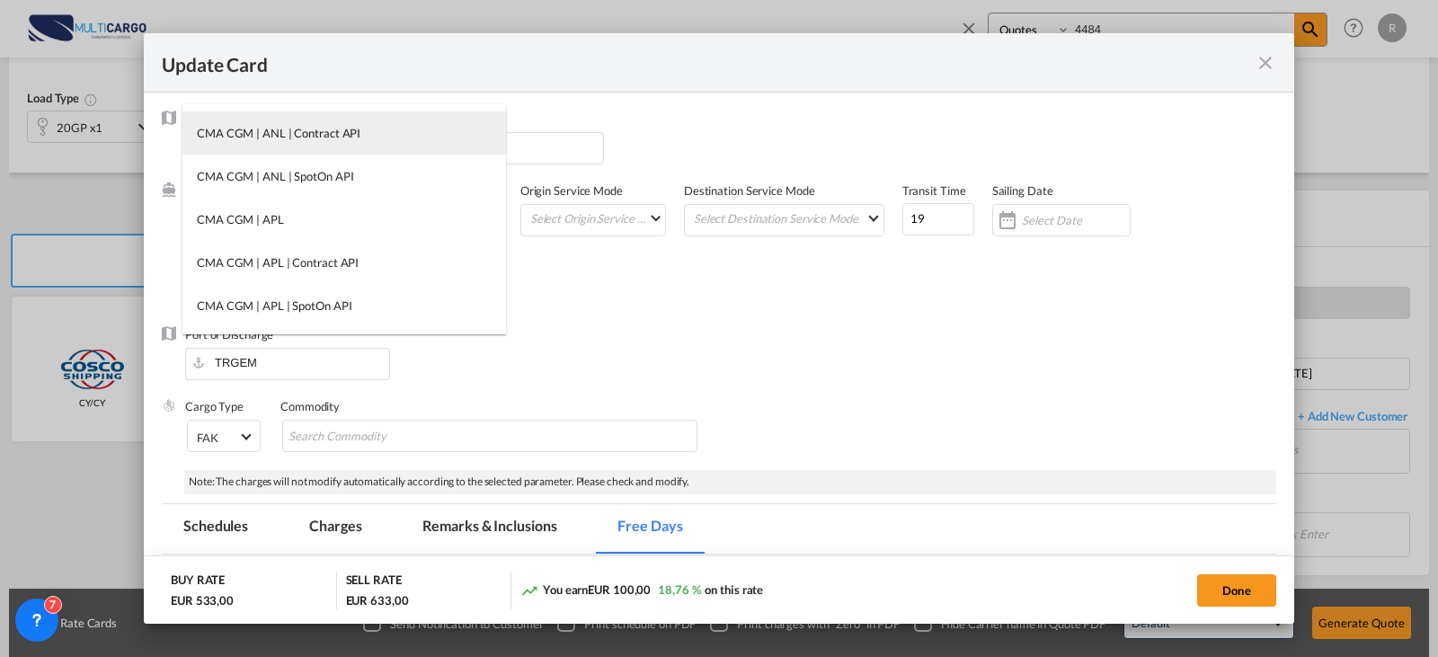
type md-option "387"
type md-option "13"
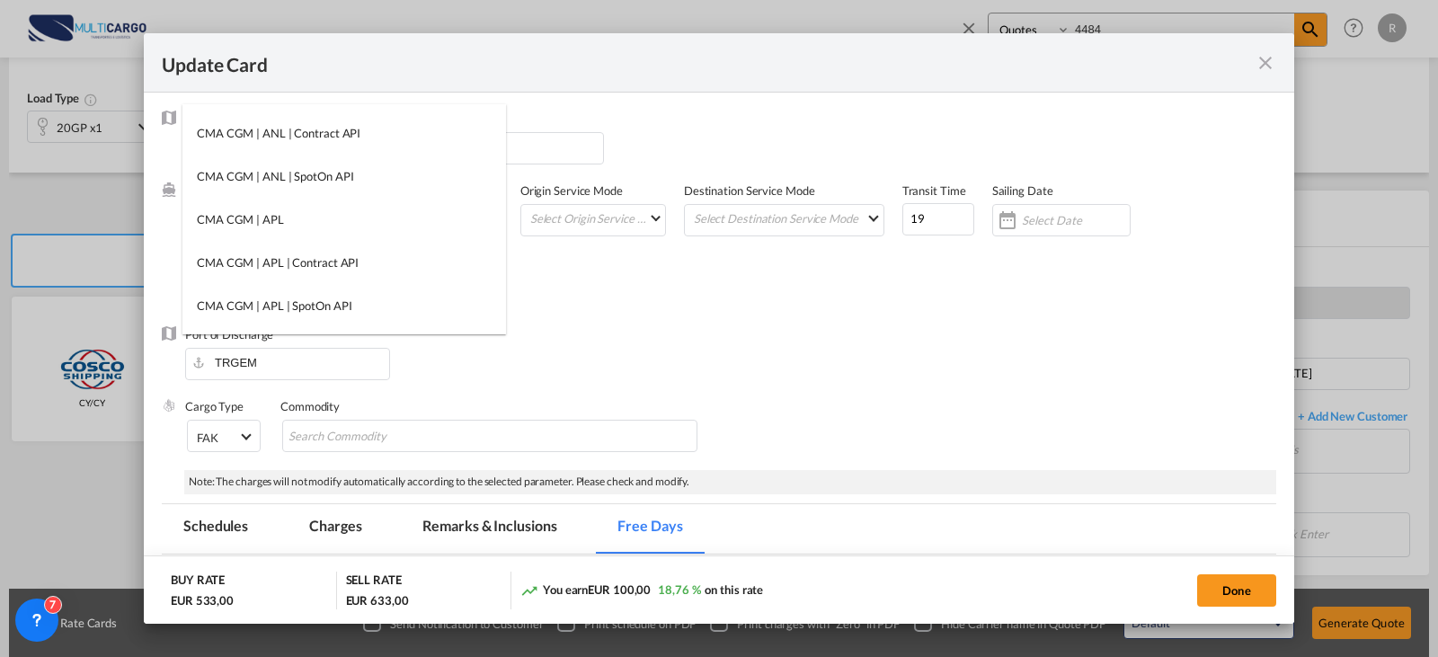
type md-option "17"
type md-option "313"
type md-option "795"
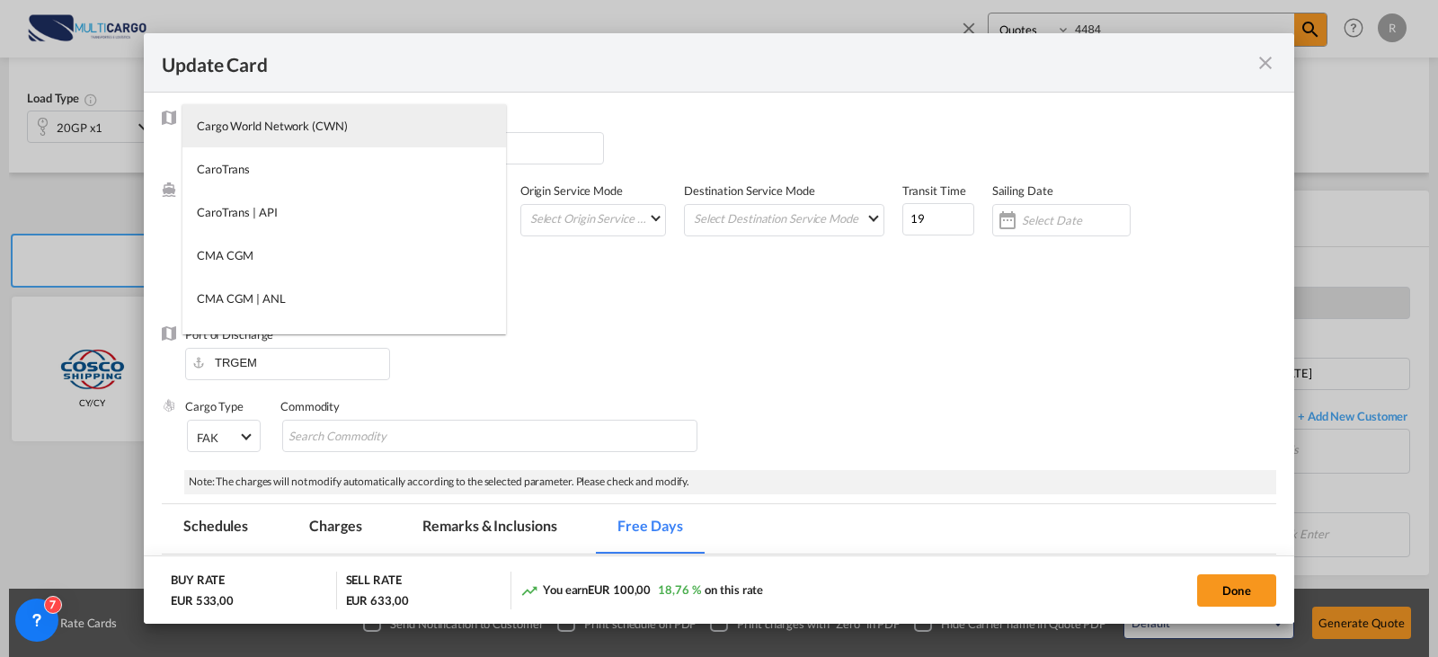
type md-option "13856"
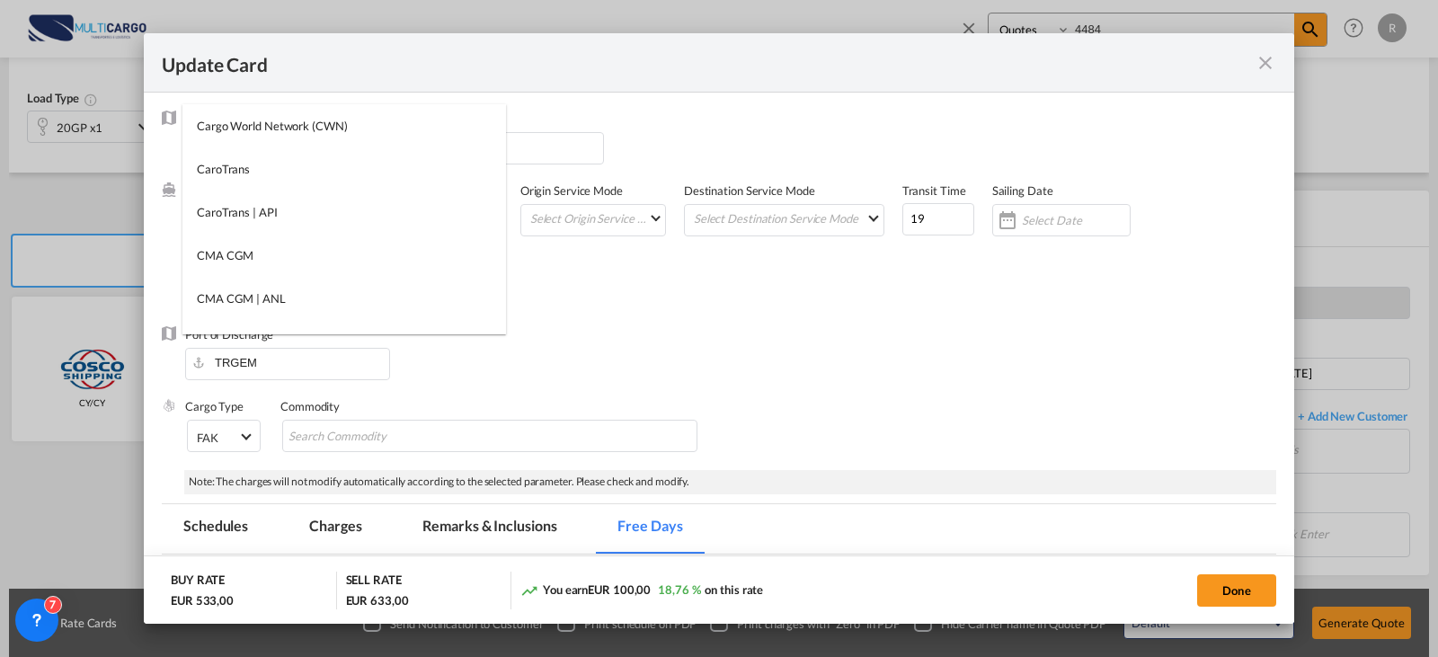
type md-option "1461"
type md-option "275"
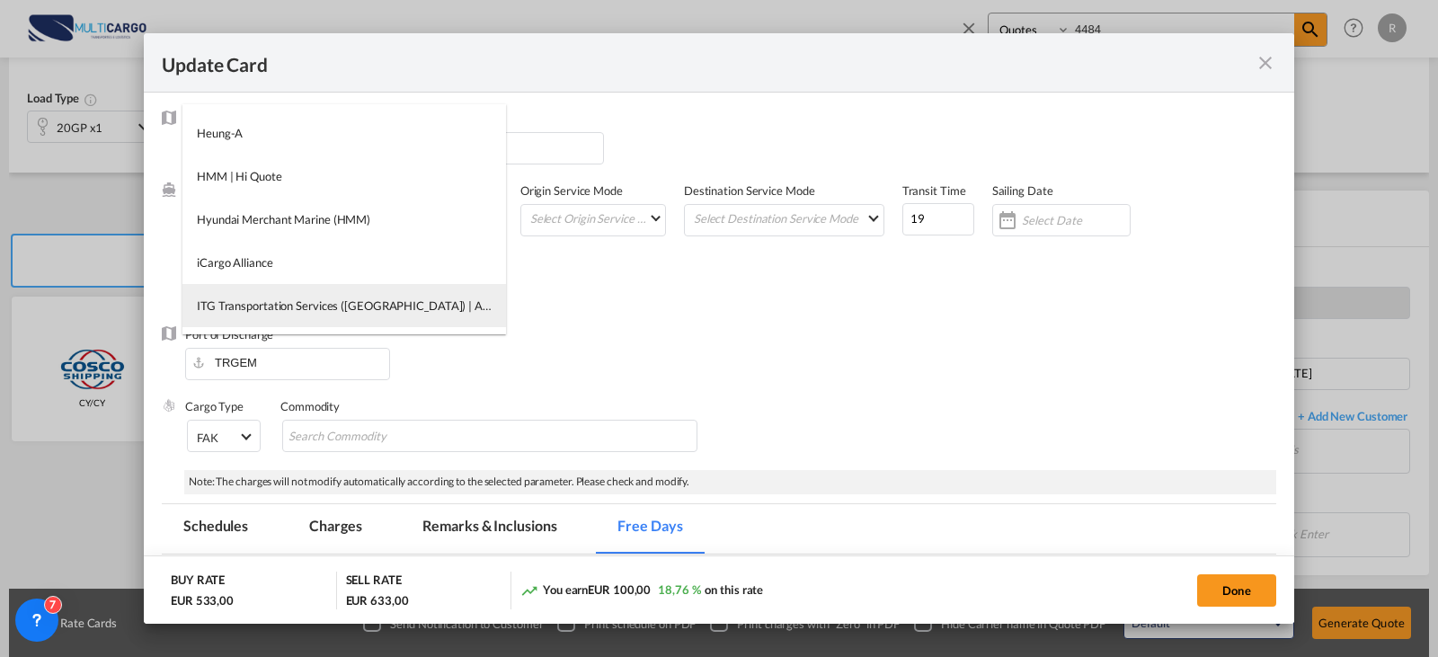
type md-option "1149"
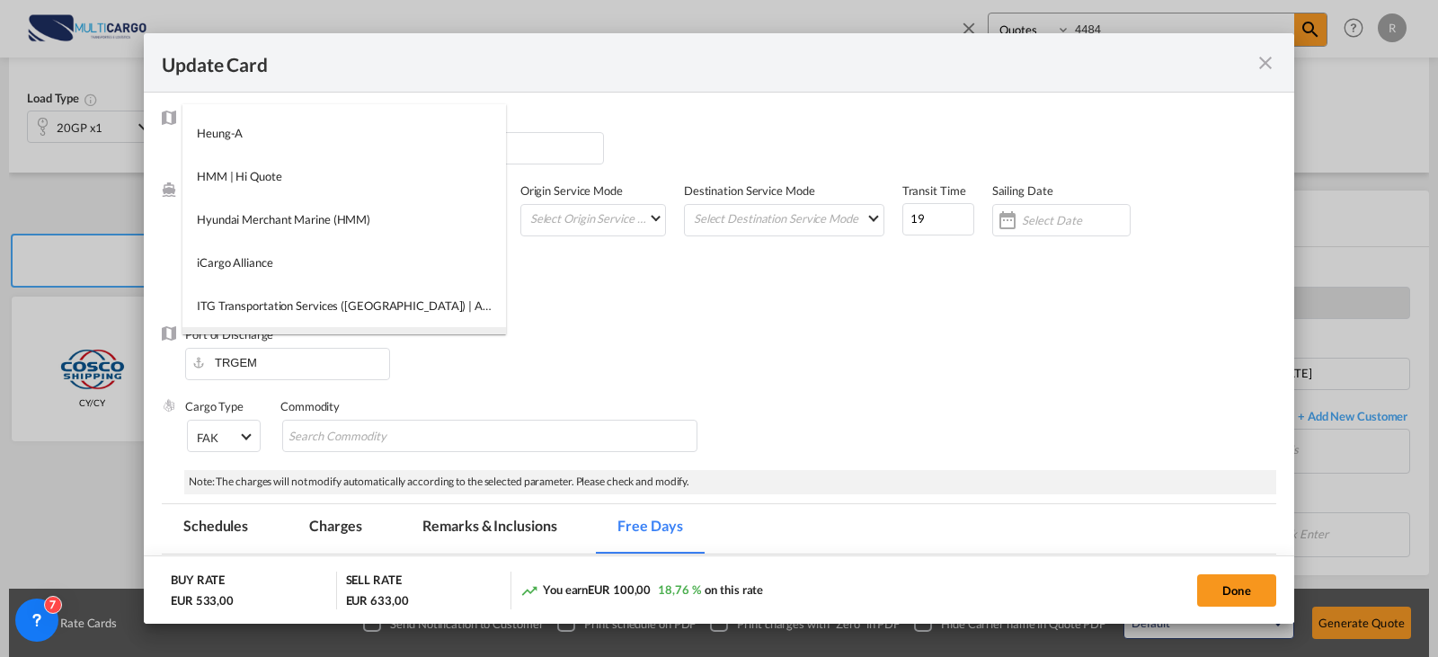
type md-option "258"
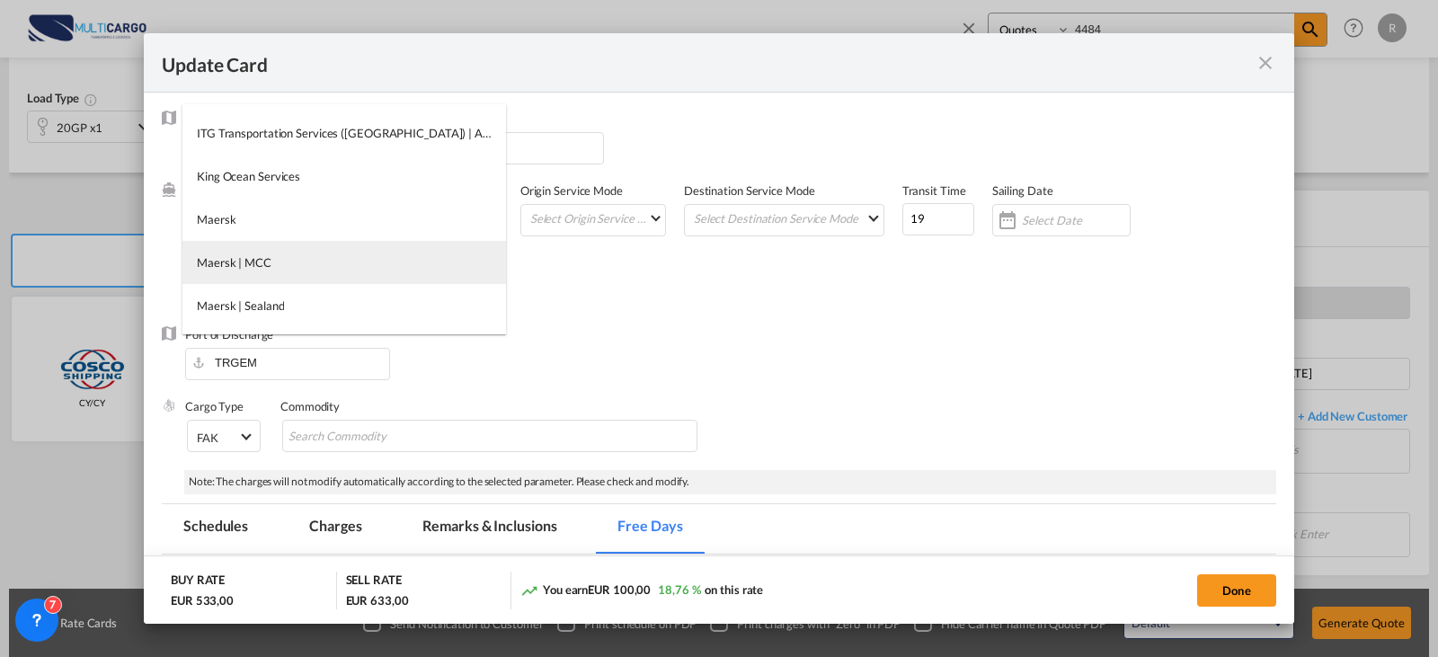
type md-option "297"
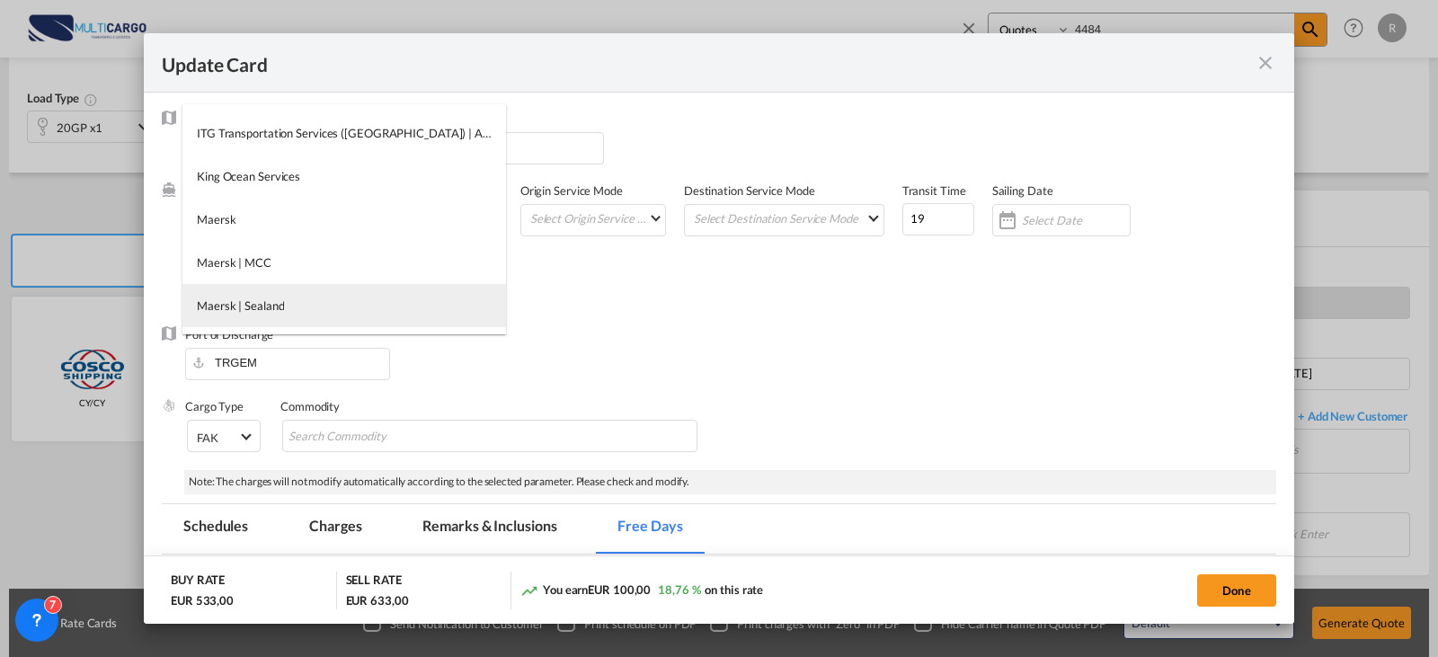
type md-option "290"
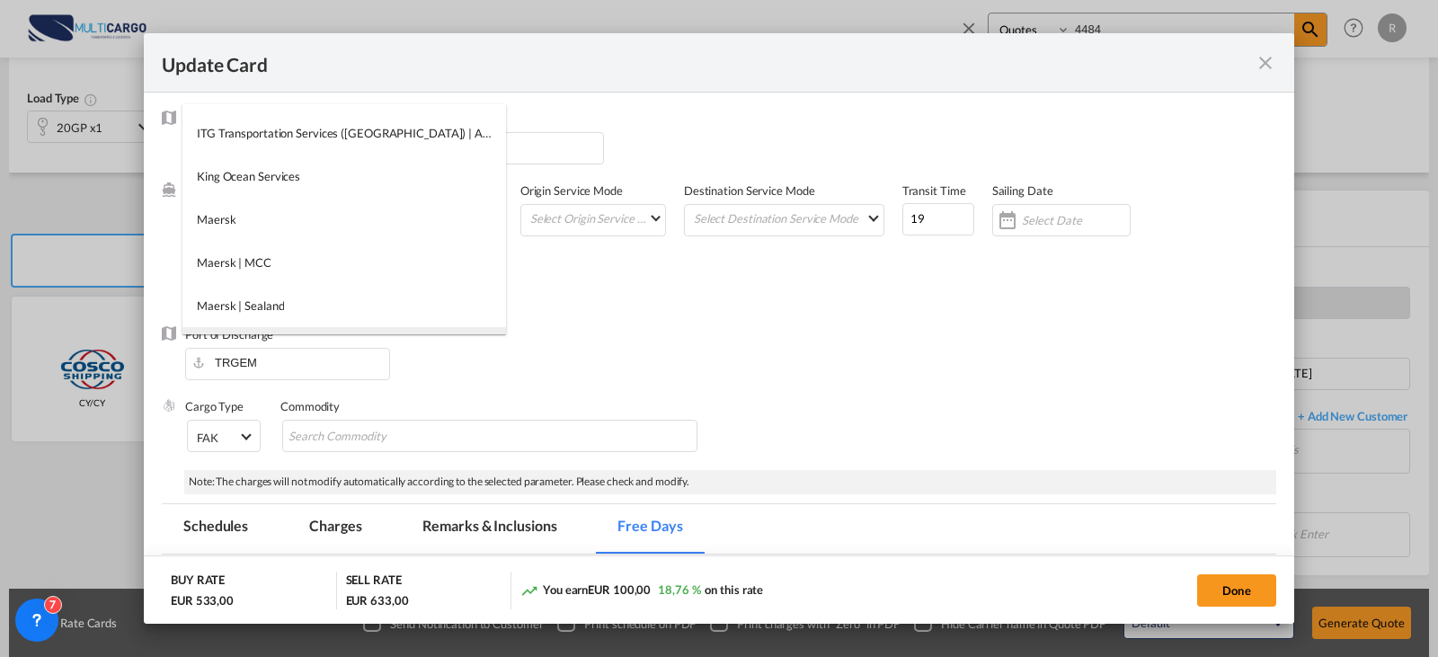
type md-option "218"
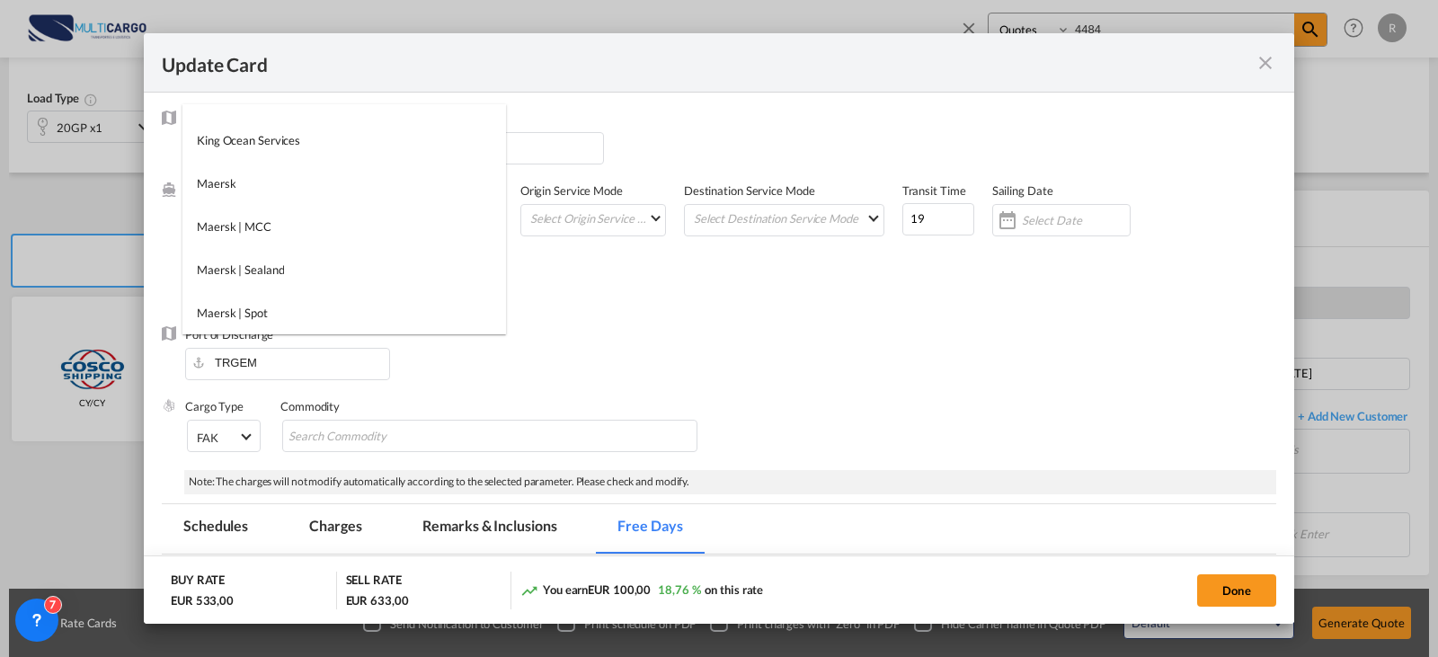
type md-option "396"
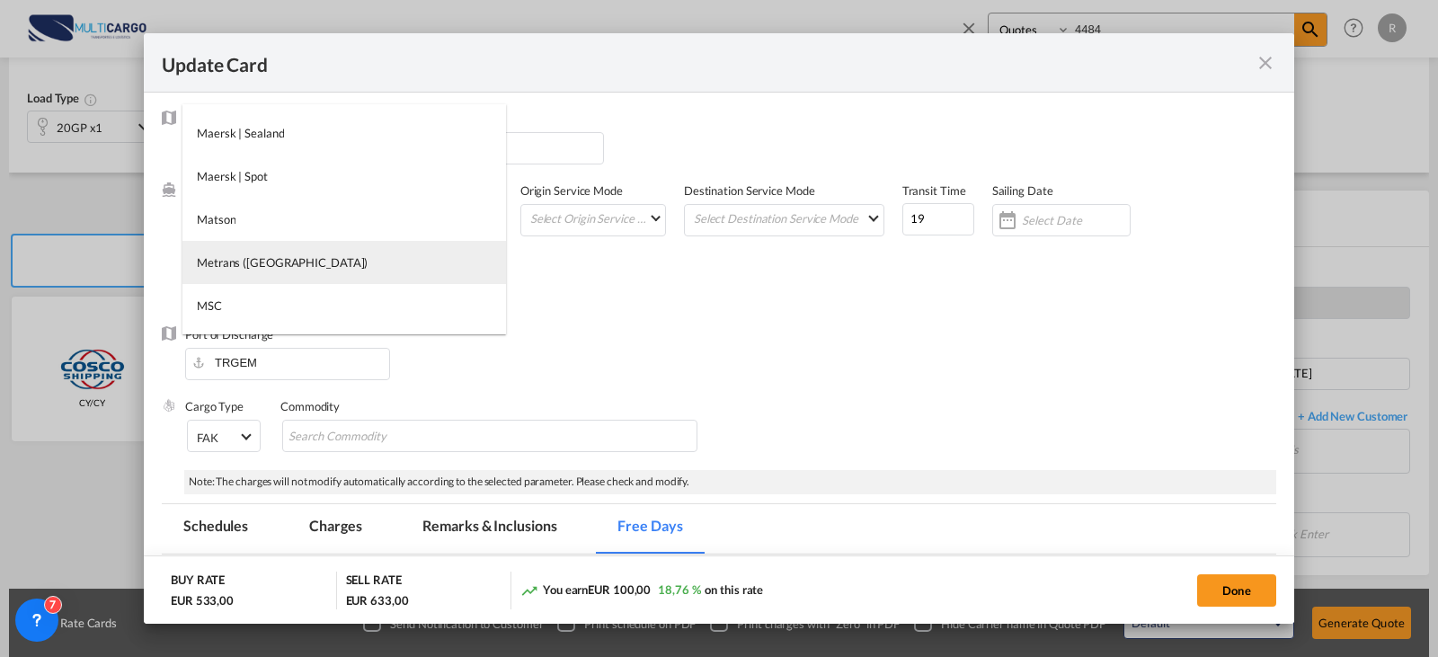
type md-option "1037"
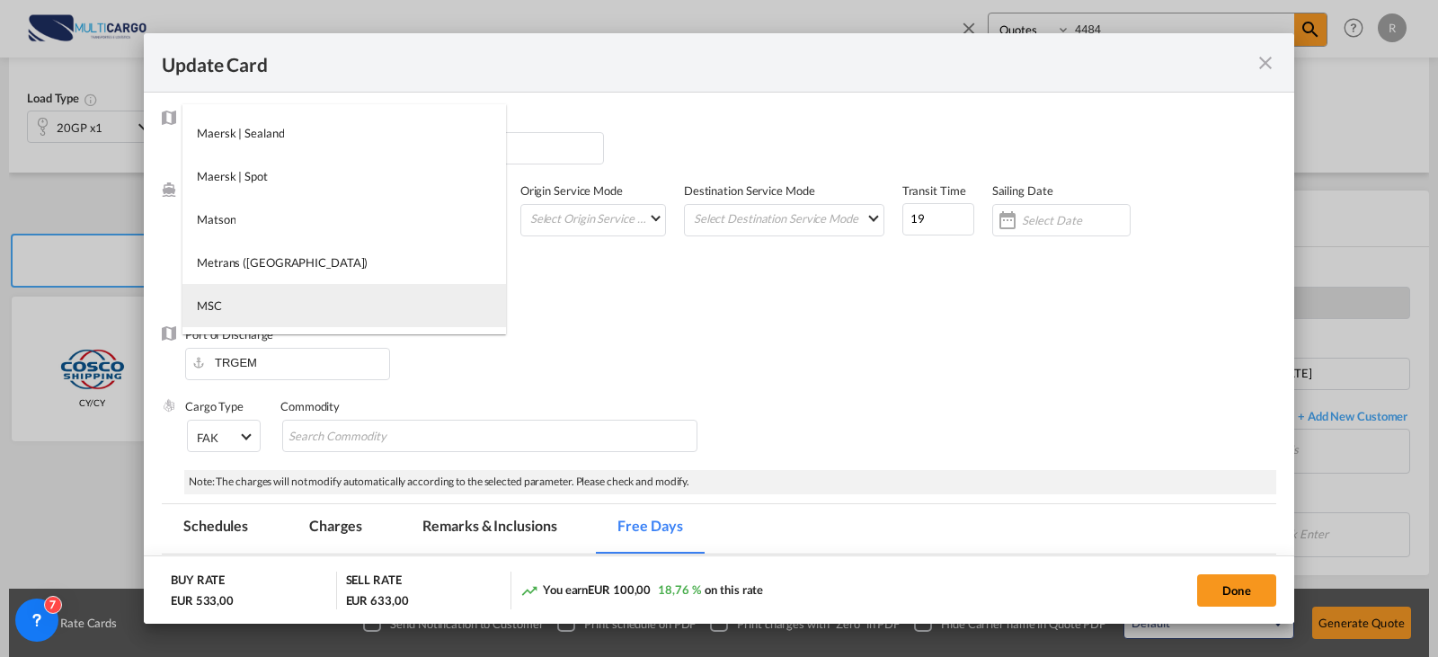
type md-option "41"
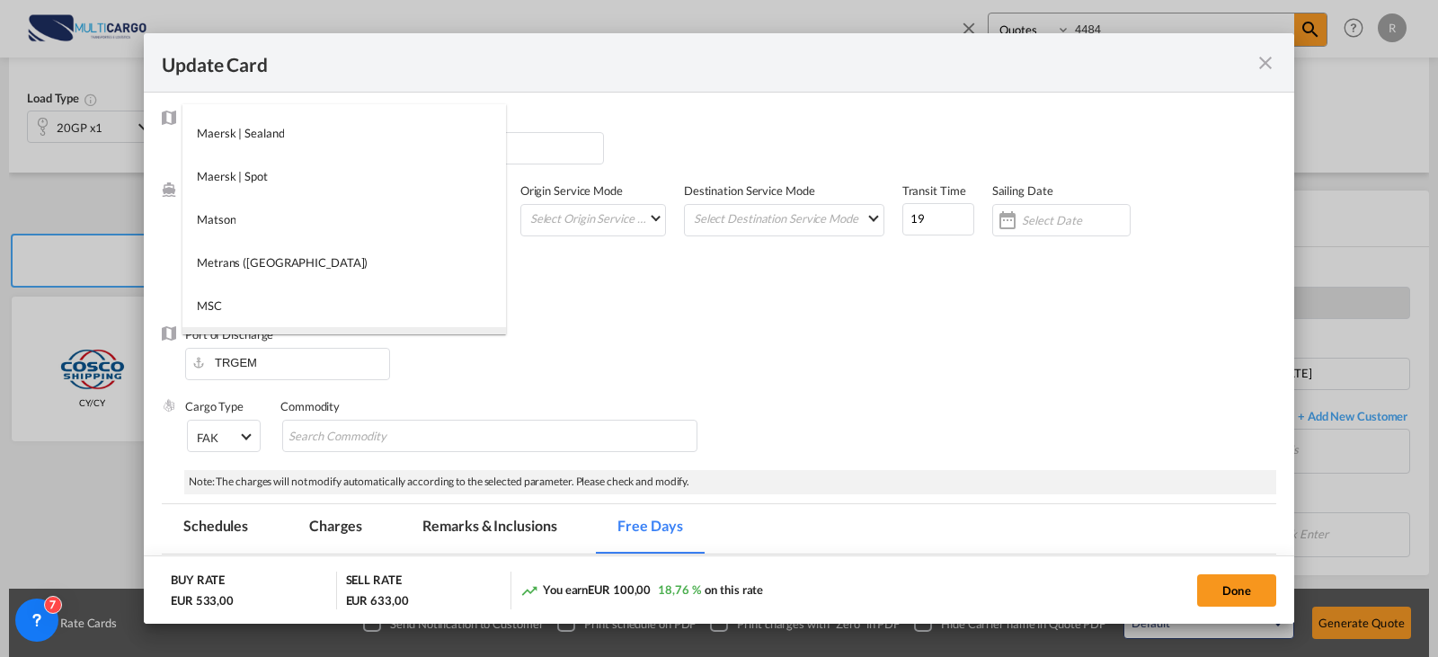
type md-option "509"
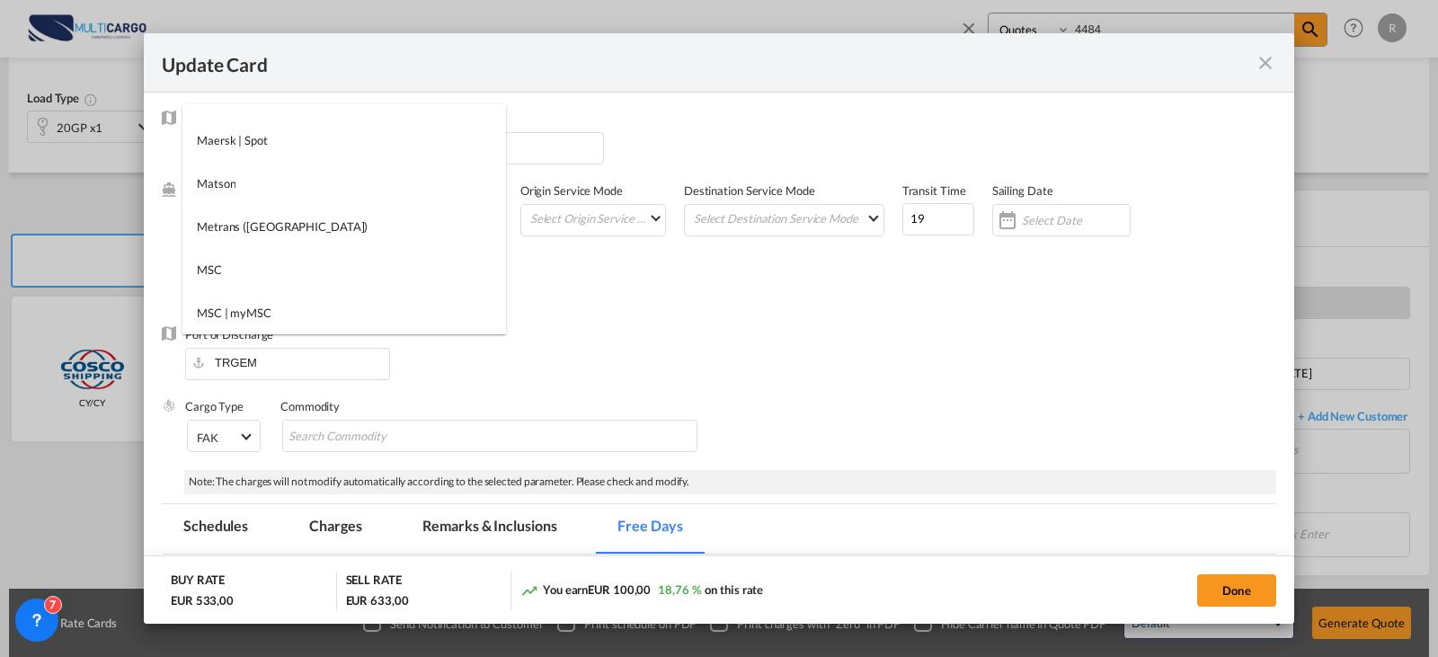
type md-option "346"
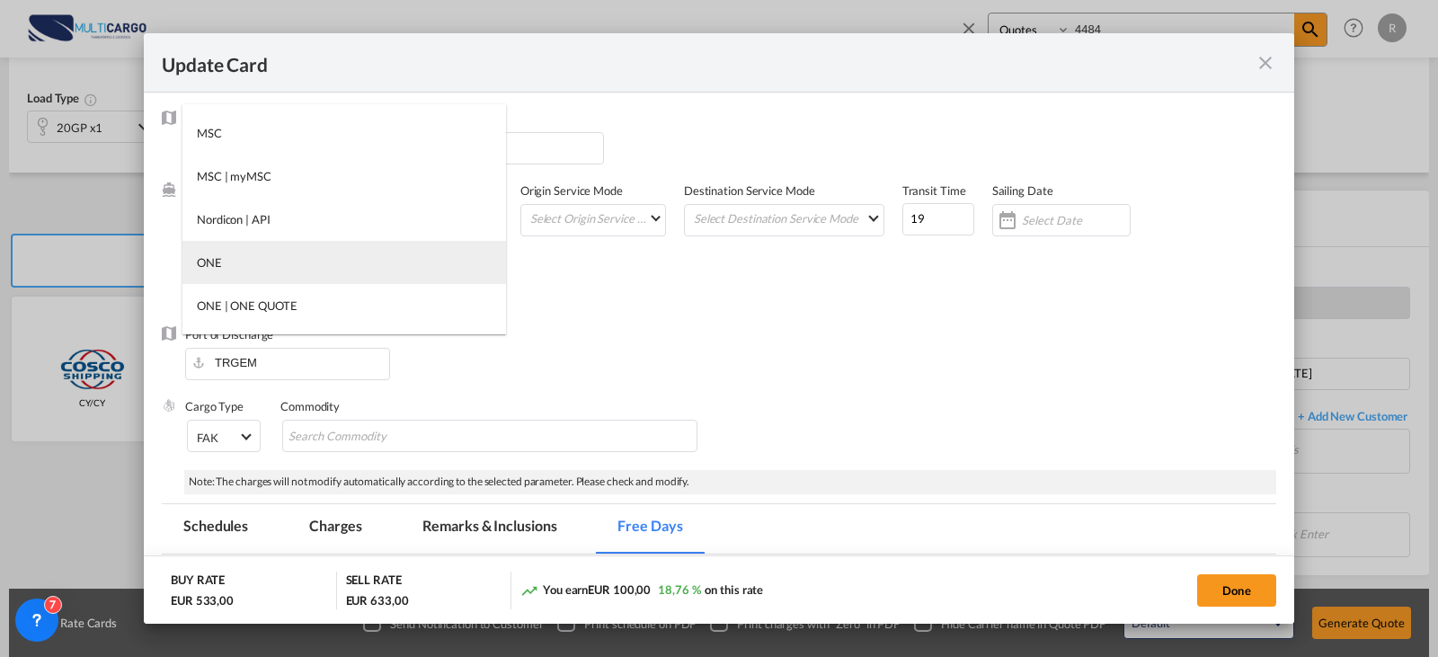
type md-option "68"
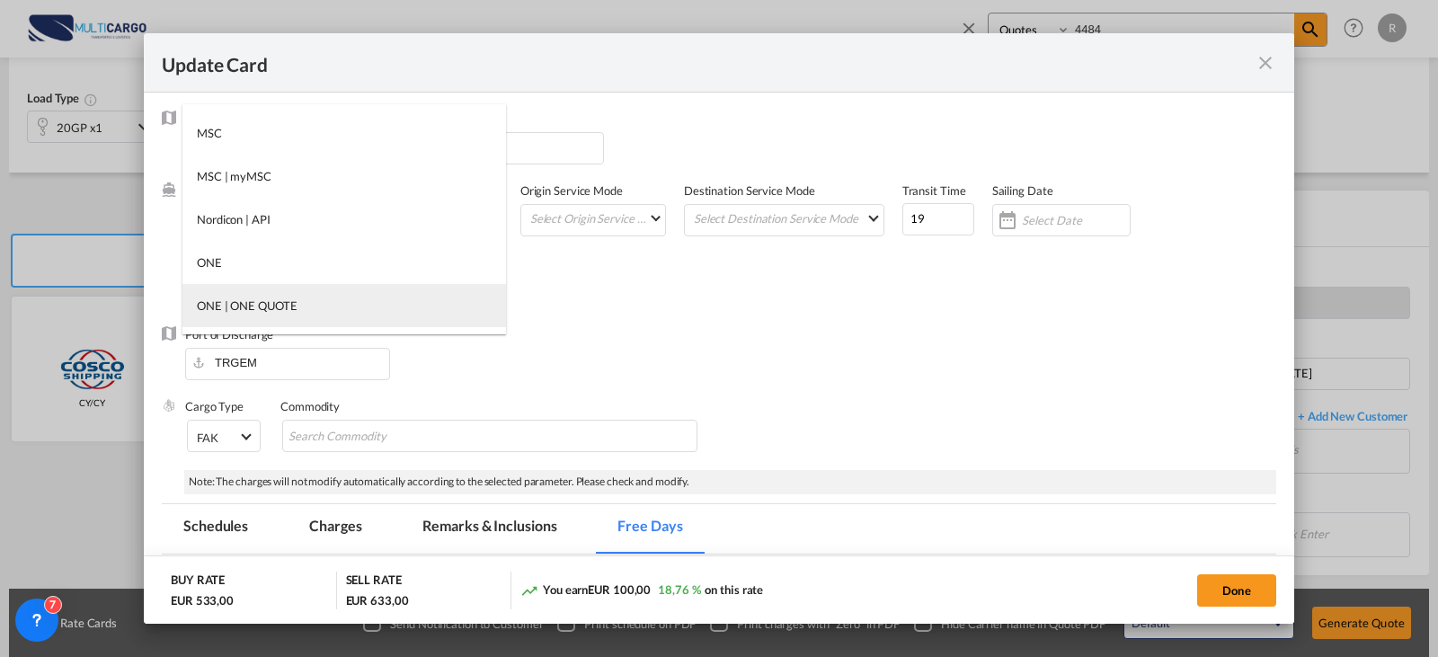
type md-option "466"
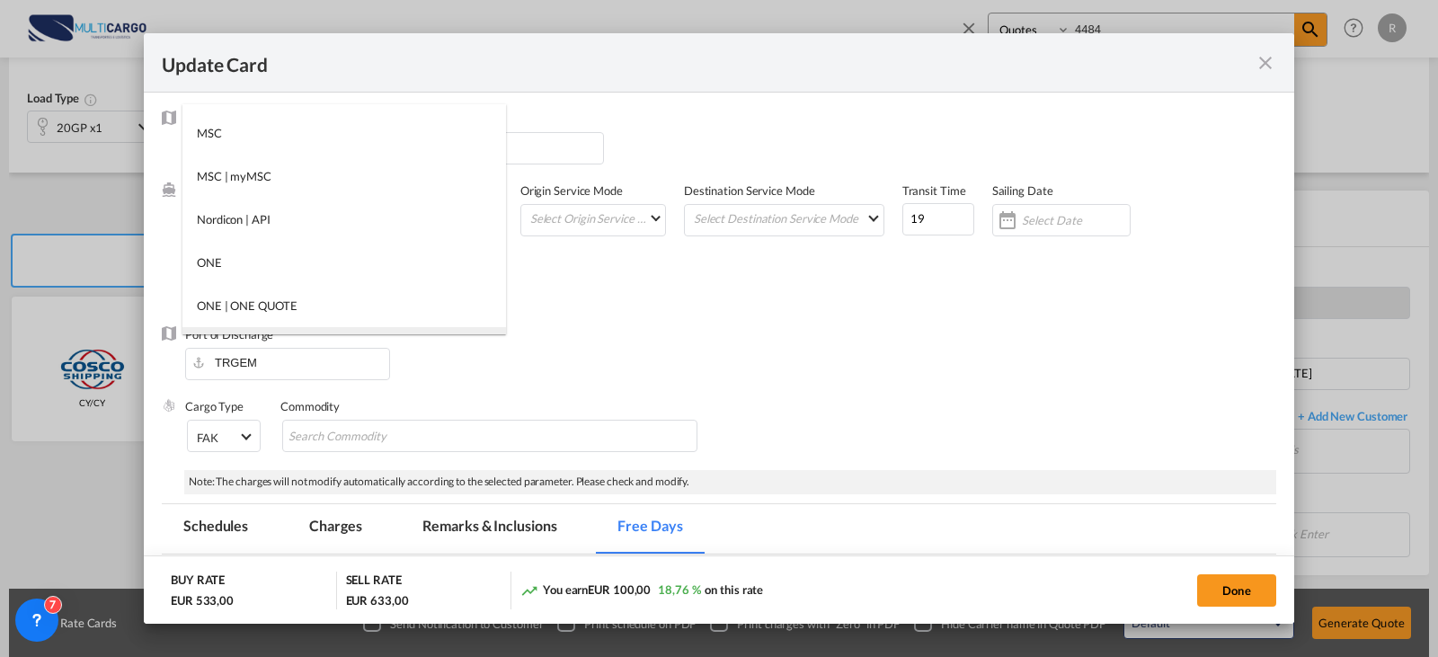
type md-option "33"
type md-option "739"
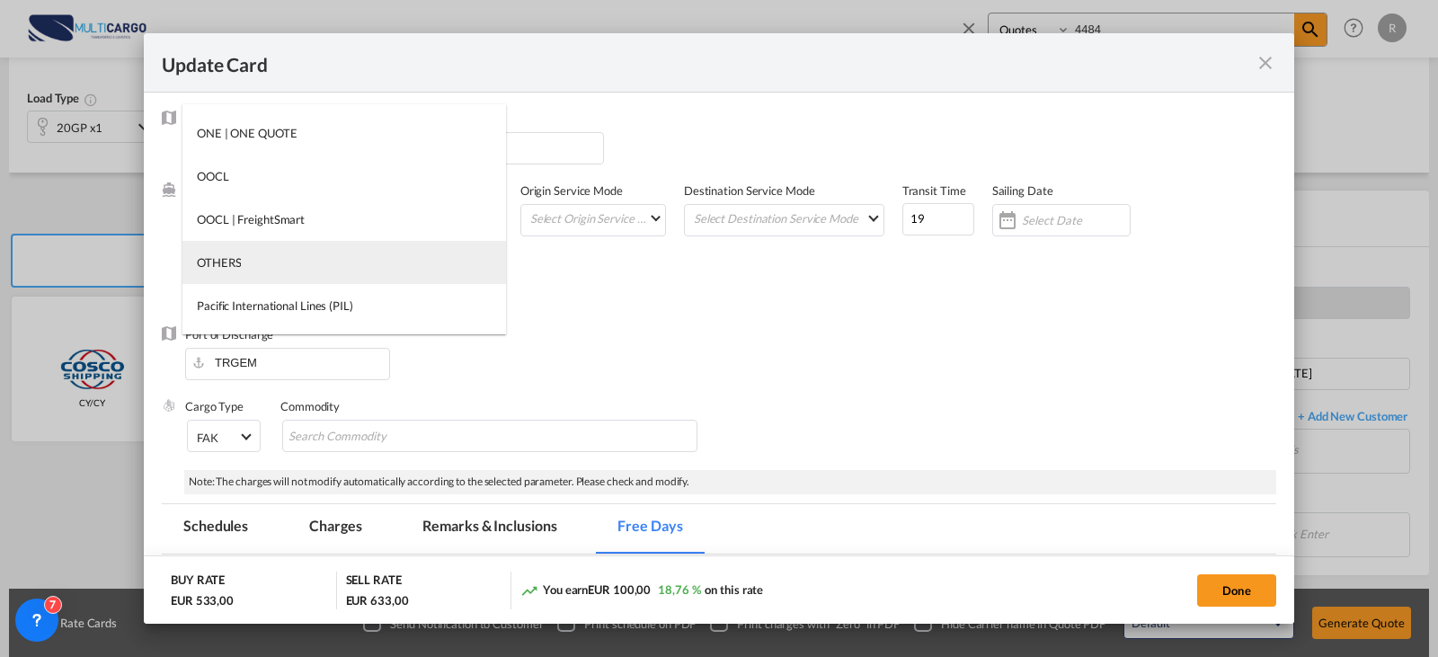
type md-option "1496"
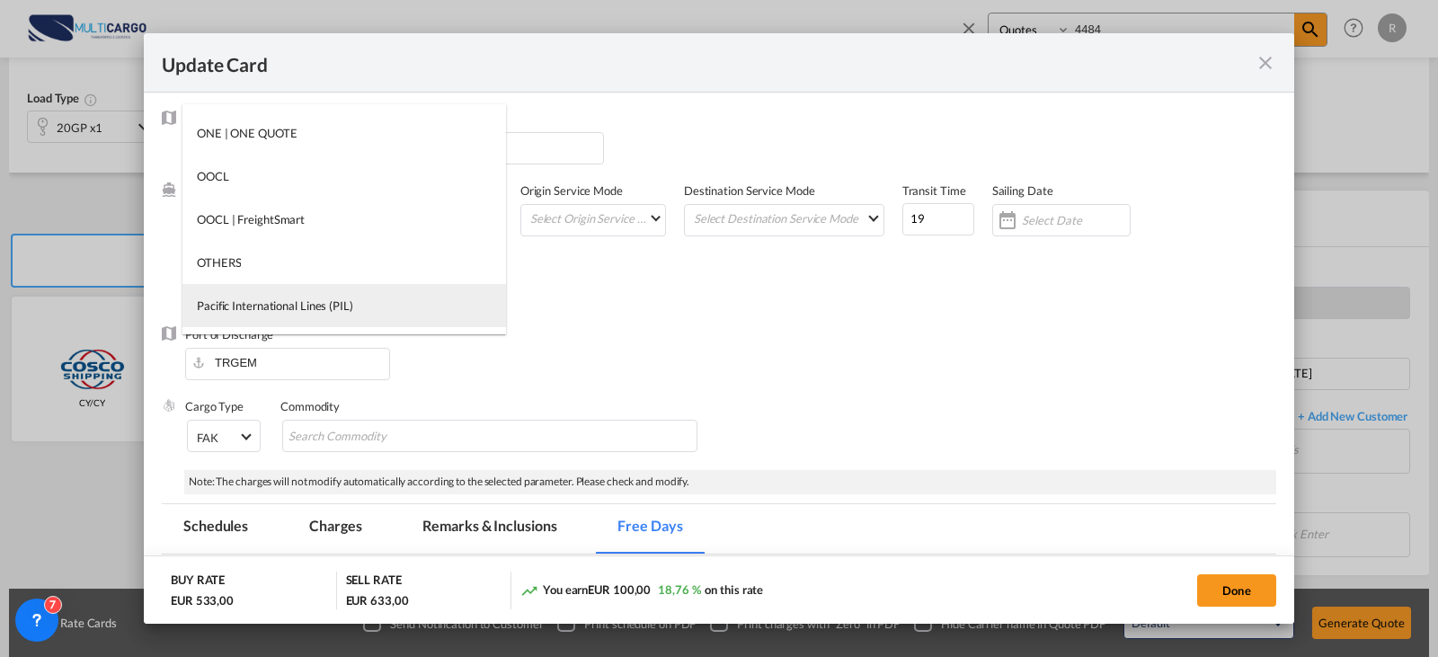
type md-option "34"
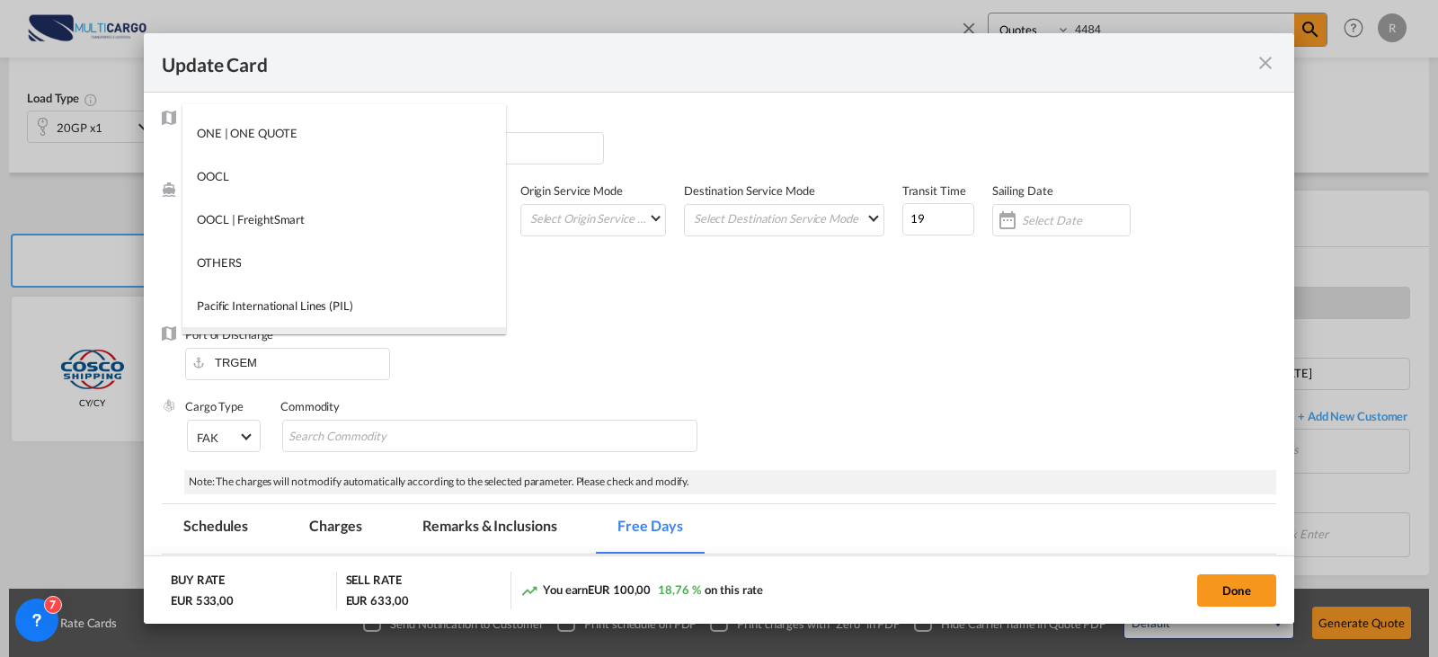
type md-option "940"
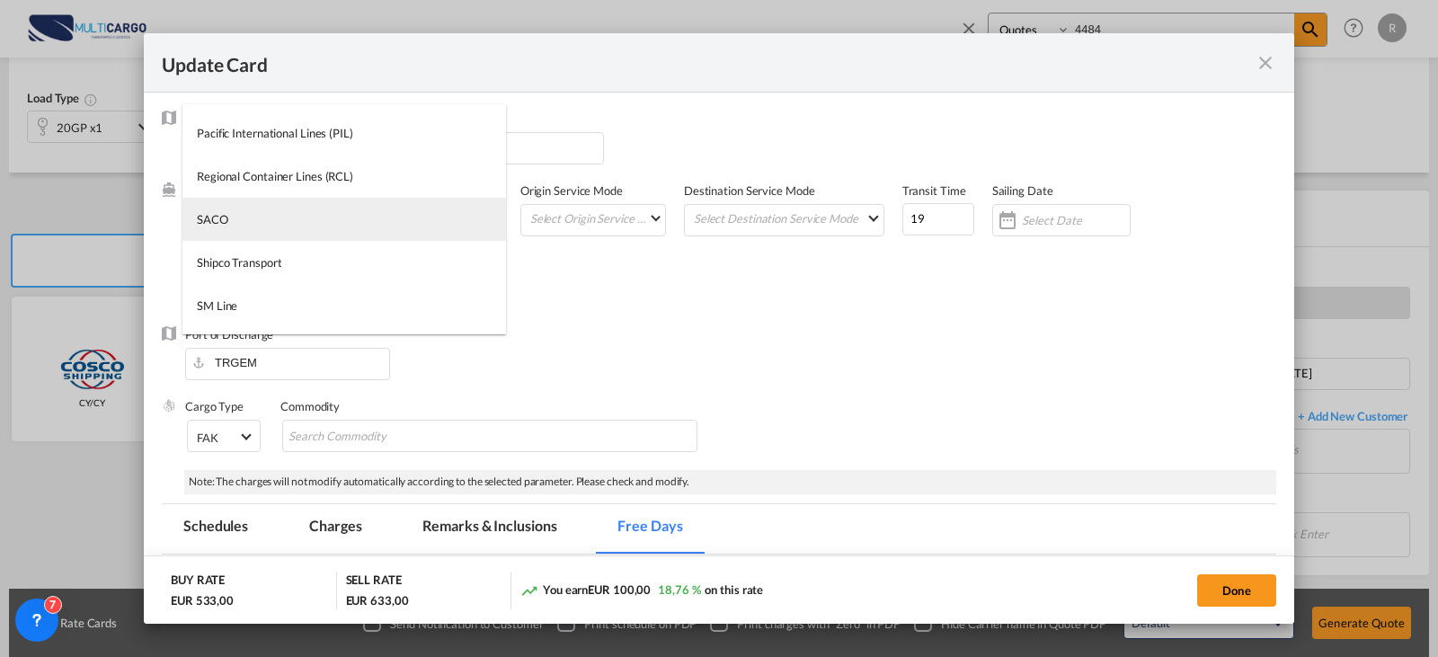
type md-option "338"
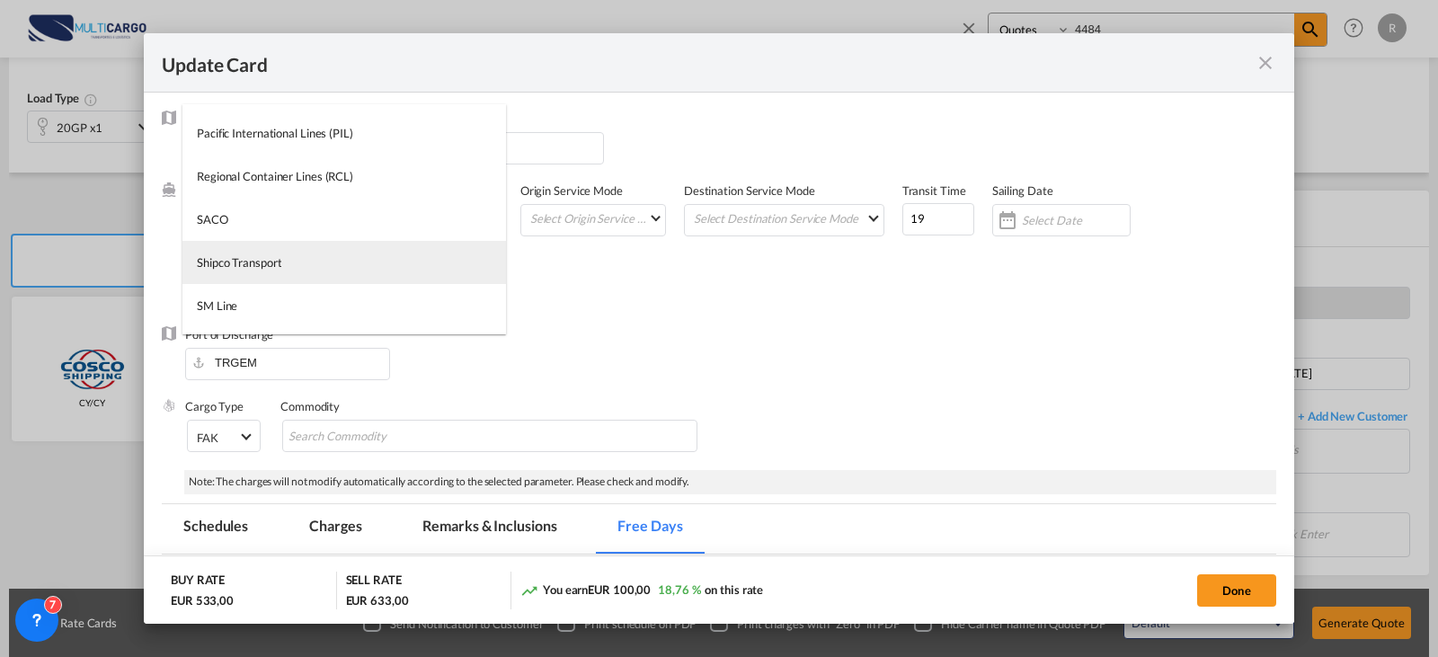
type md-option "245"
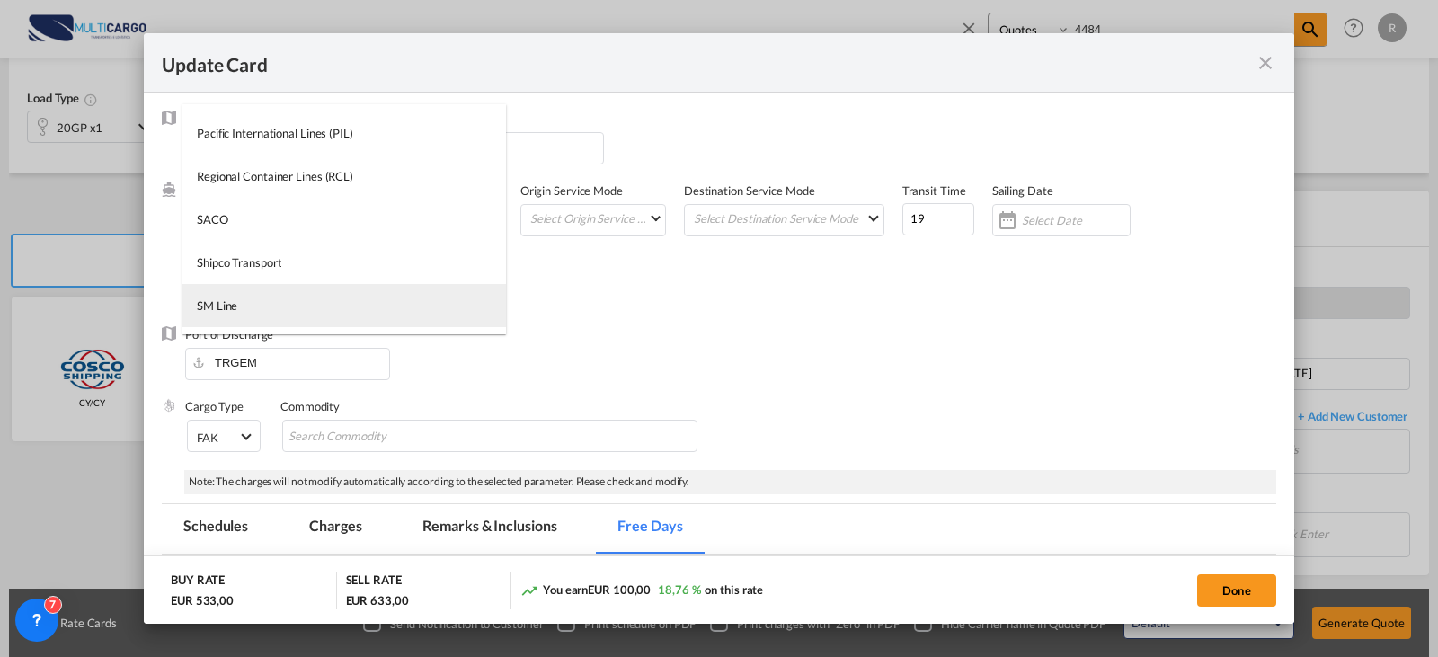
type md-option "294"
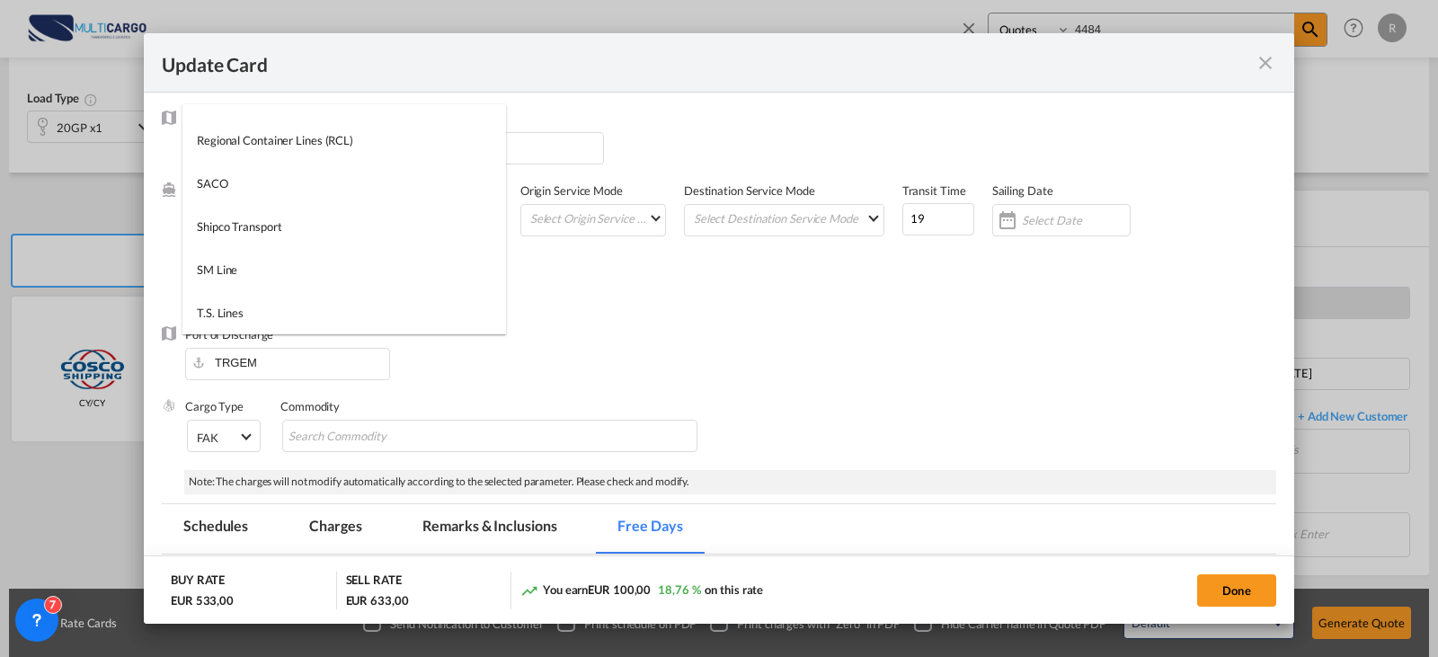
type md-option "344"
type md-option "427"
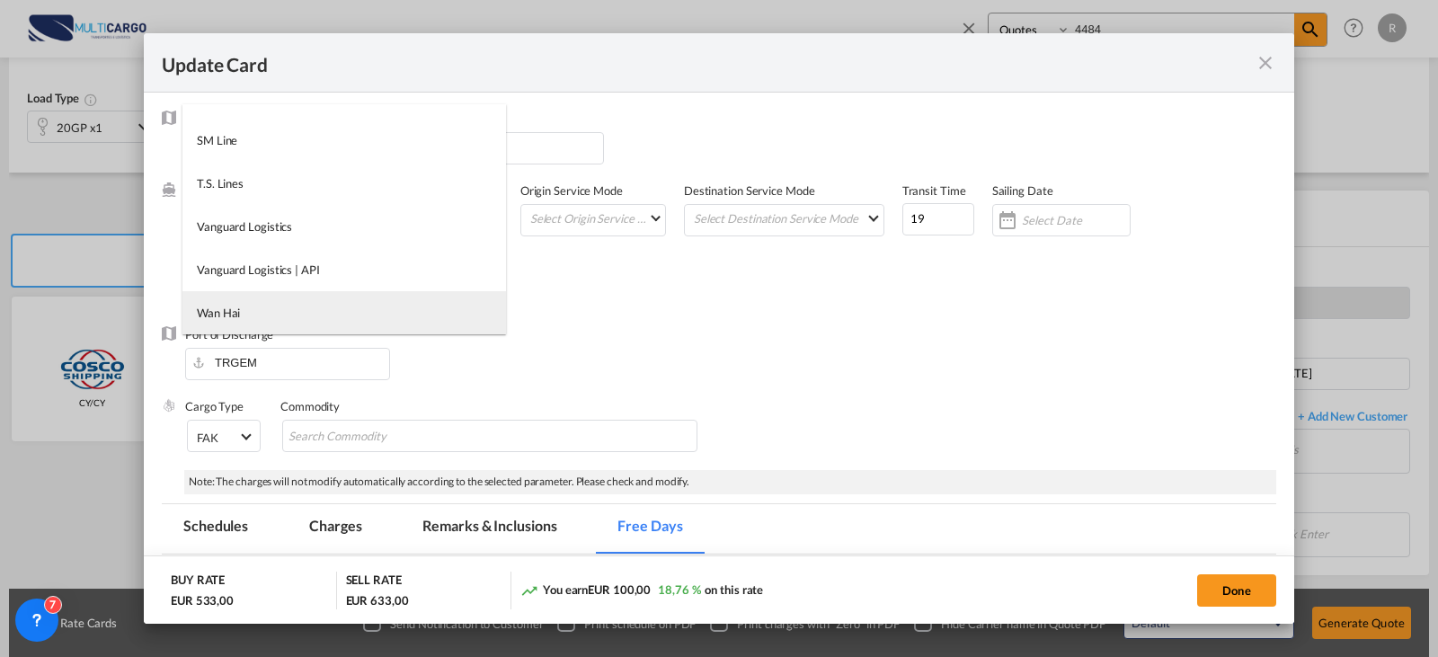
type md-option "28"
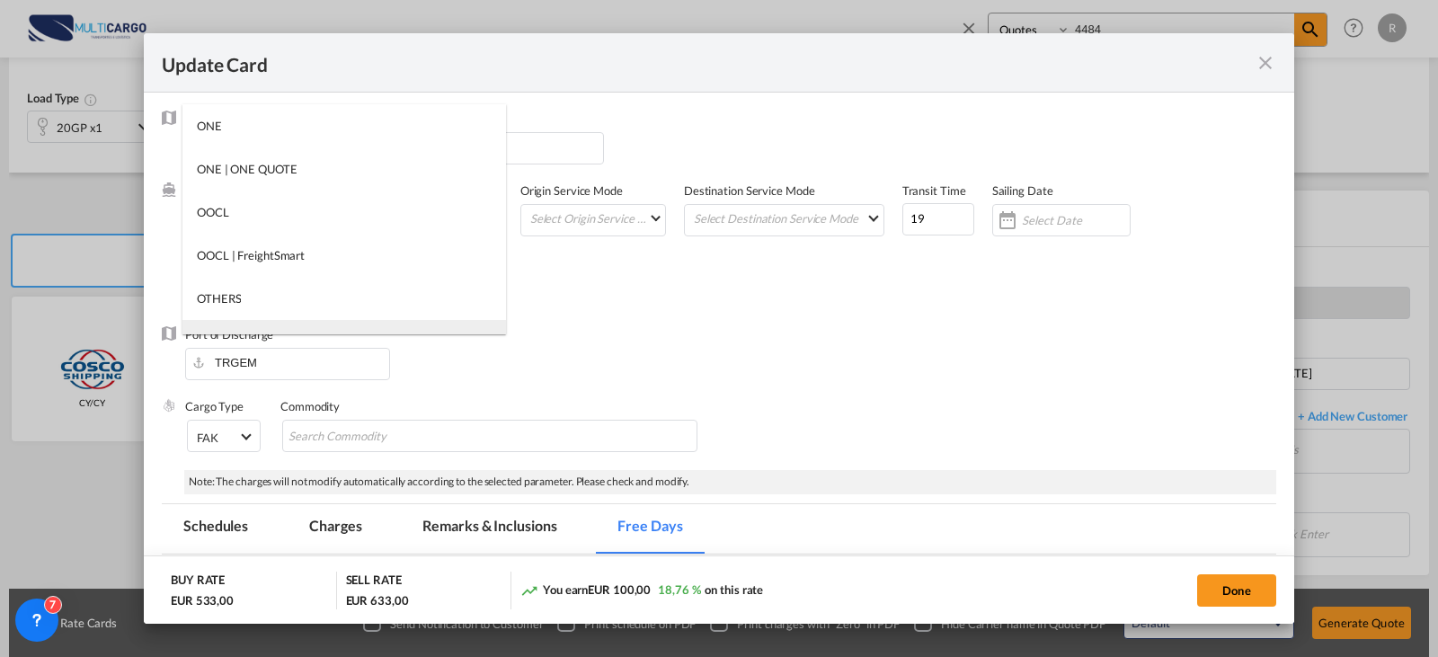
scroll to position [2056, 0]
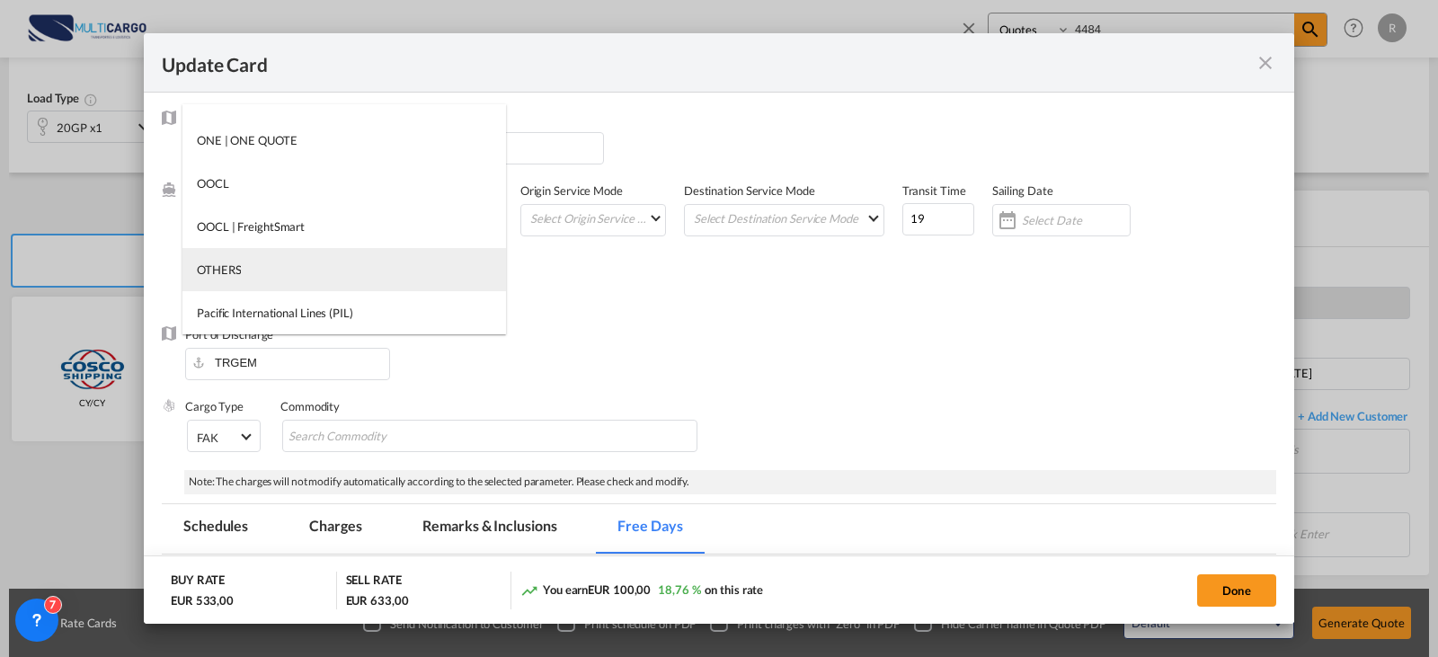
click at [322, 258] on md-option "OTHERS" at bounding box center [344, 269] width 324 height 43
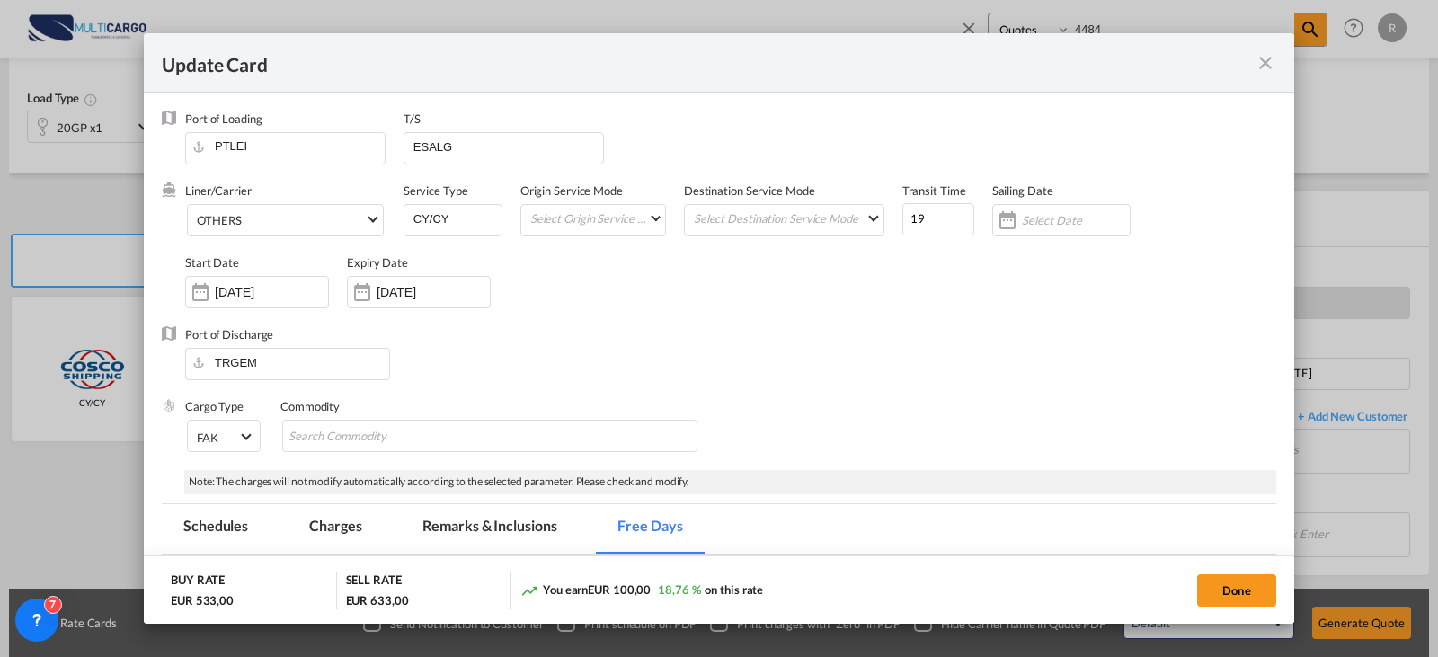
click at [888, 476] on div "Note: The charges will not modify automatically according to the selected param…" at bounding box center [730, 482] width 1092 height 24
click at [259, 291] on input "[DATE]" at bounding box center [271, 292] width 113 height 14
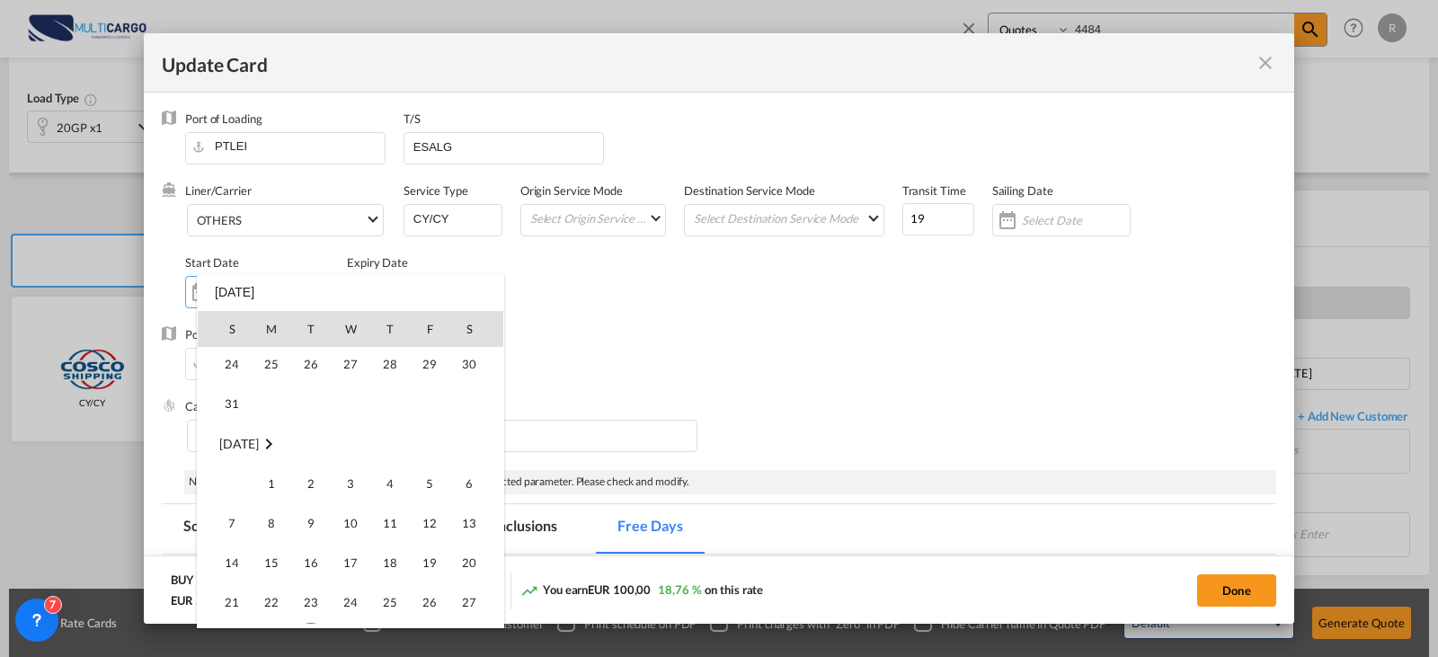
scroll to position [416342, 0]
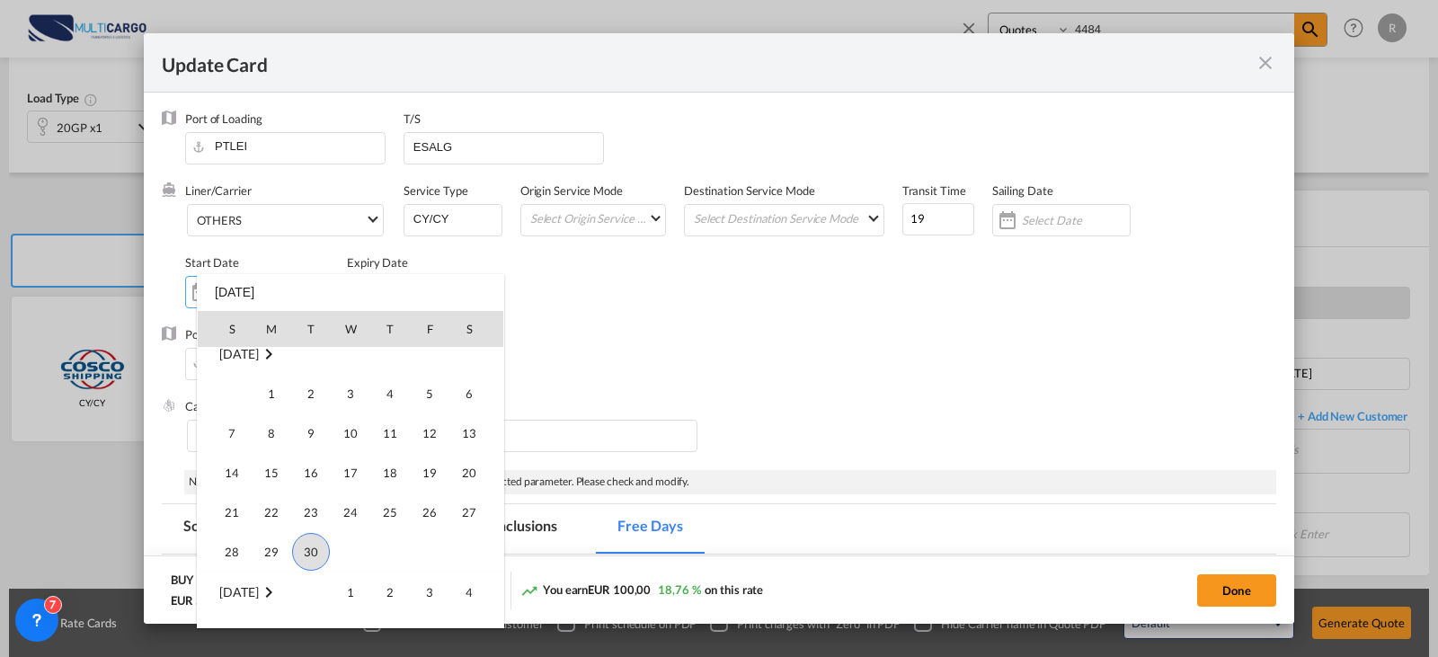
click at [303, 548] on span "30" at bounding box center [311, 552] width 38 height 38
type input "[DATE]"
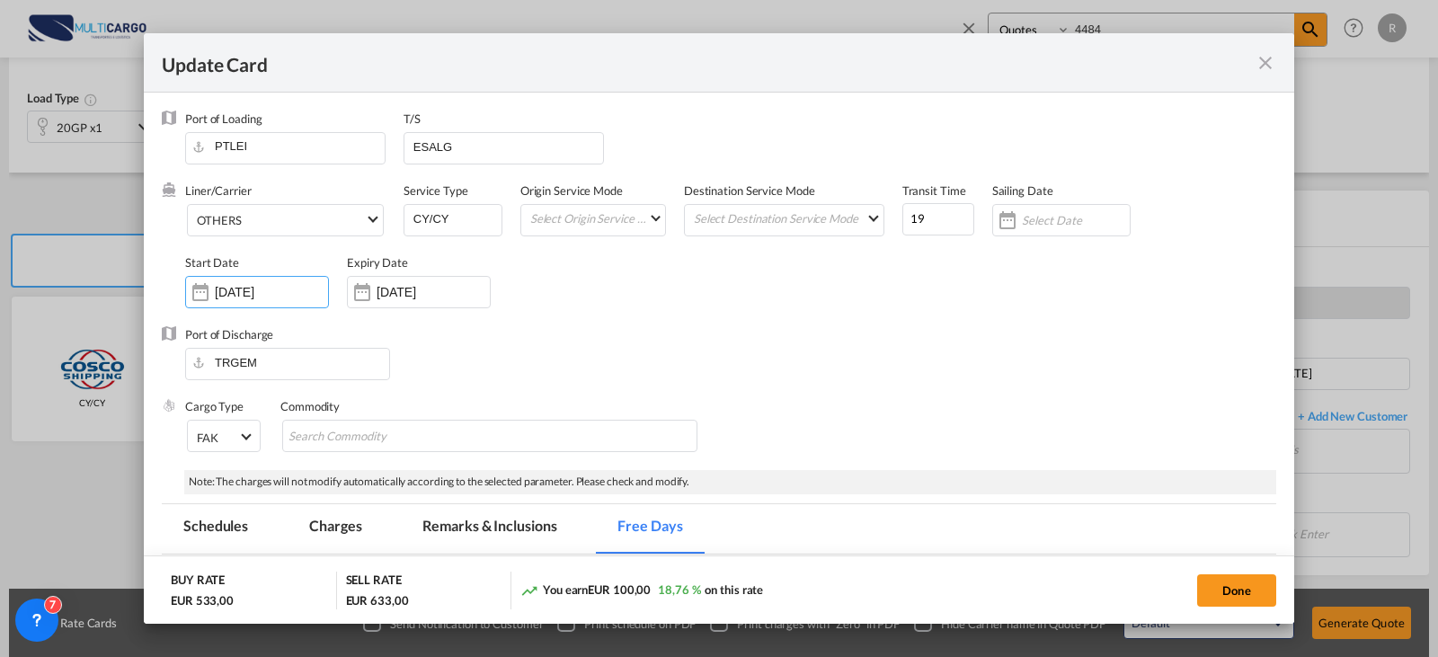
click at [508, 399] on div "Commodity" at bounding box center [489, 406] width 419 height 16
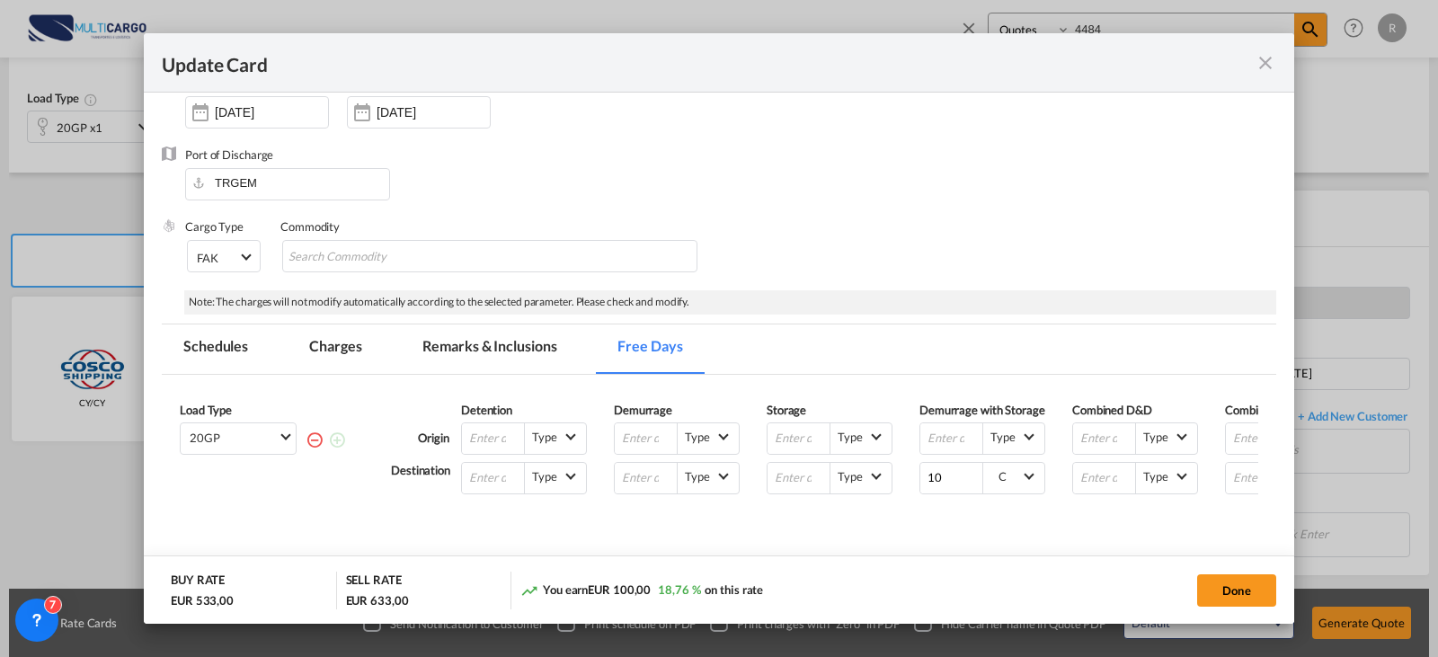
scroll to position [90, 0]
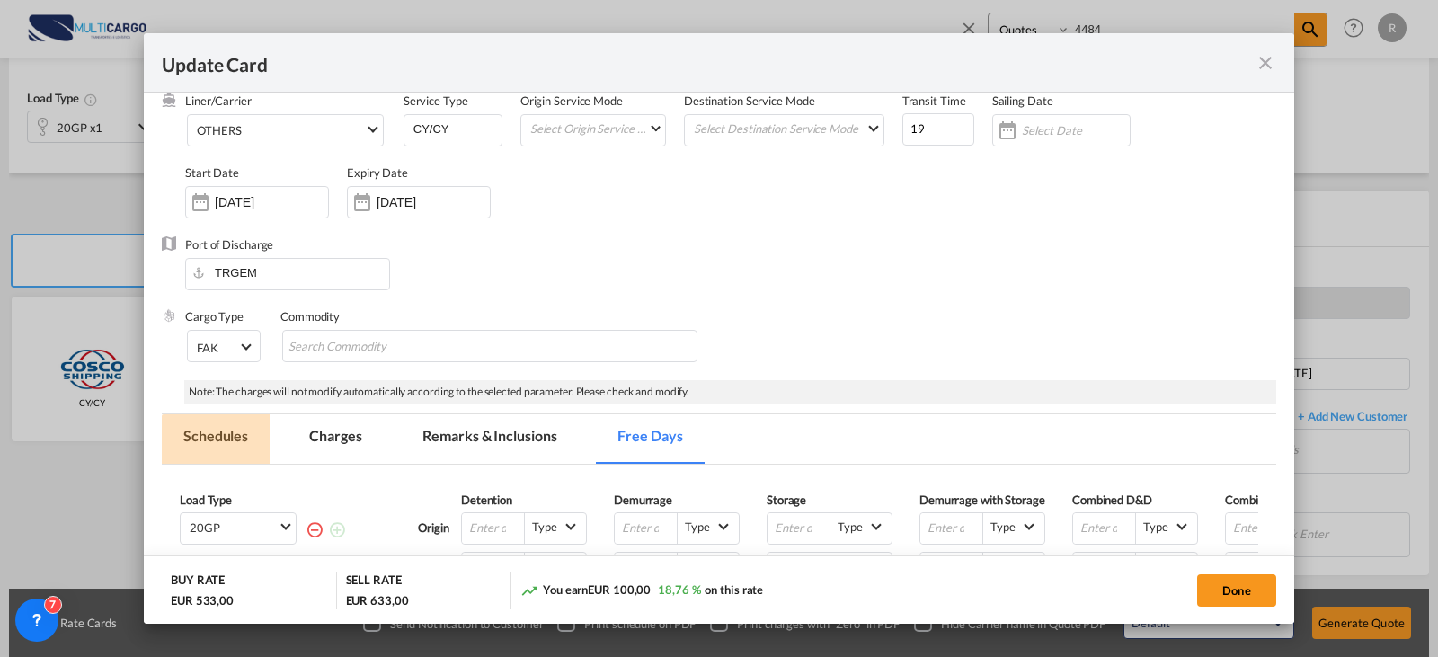
click at [227, 454] on md-tab-item "Schedules" at bounding box center [216, 438] width 108 height 49
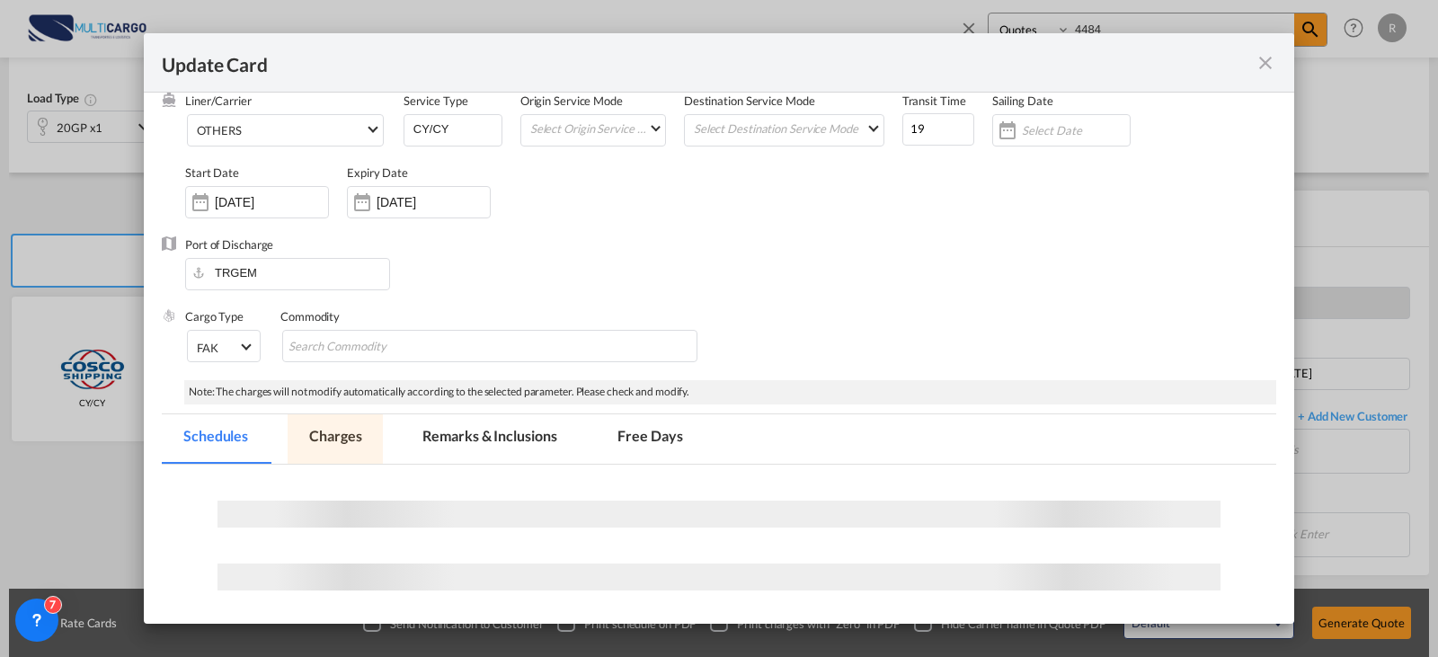
click at [315, 445] on md-tab-item "Charges" at bounding box center [335, 438] width 95 height 49
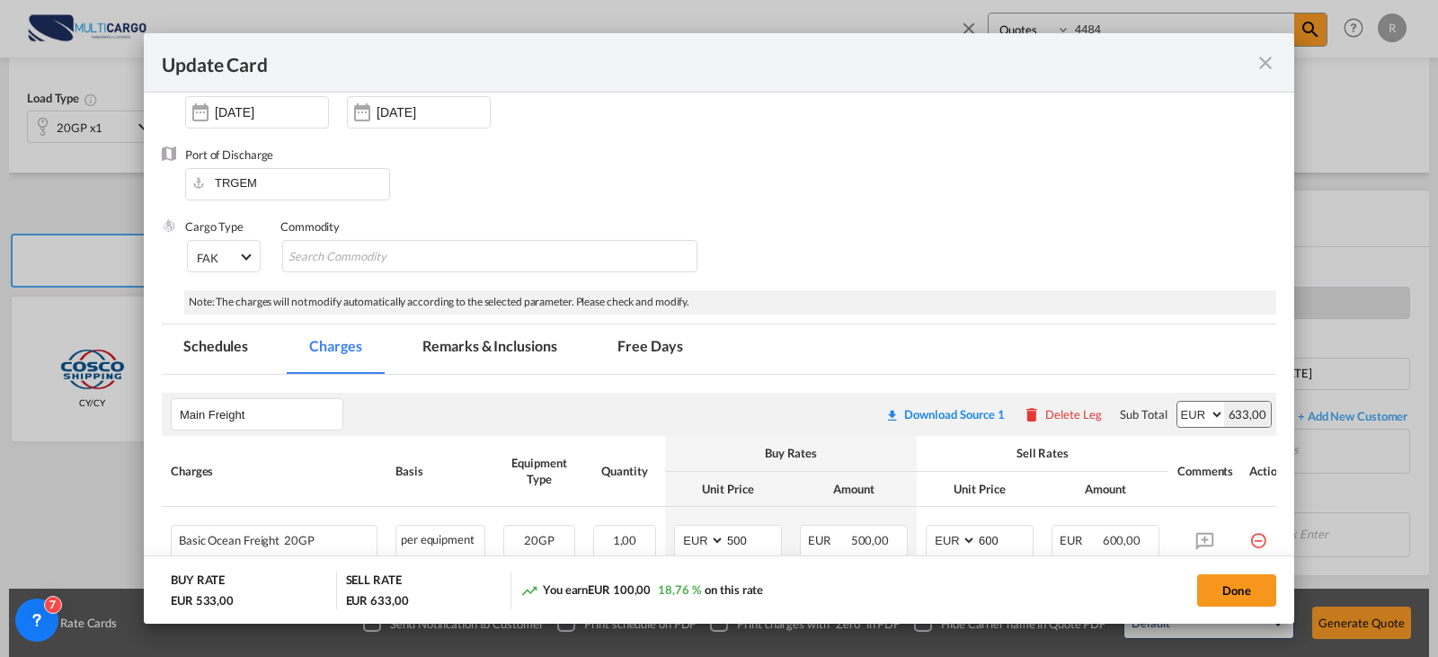
scroll to position [360, 0]
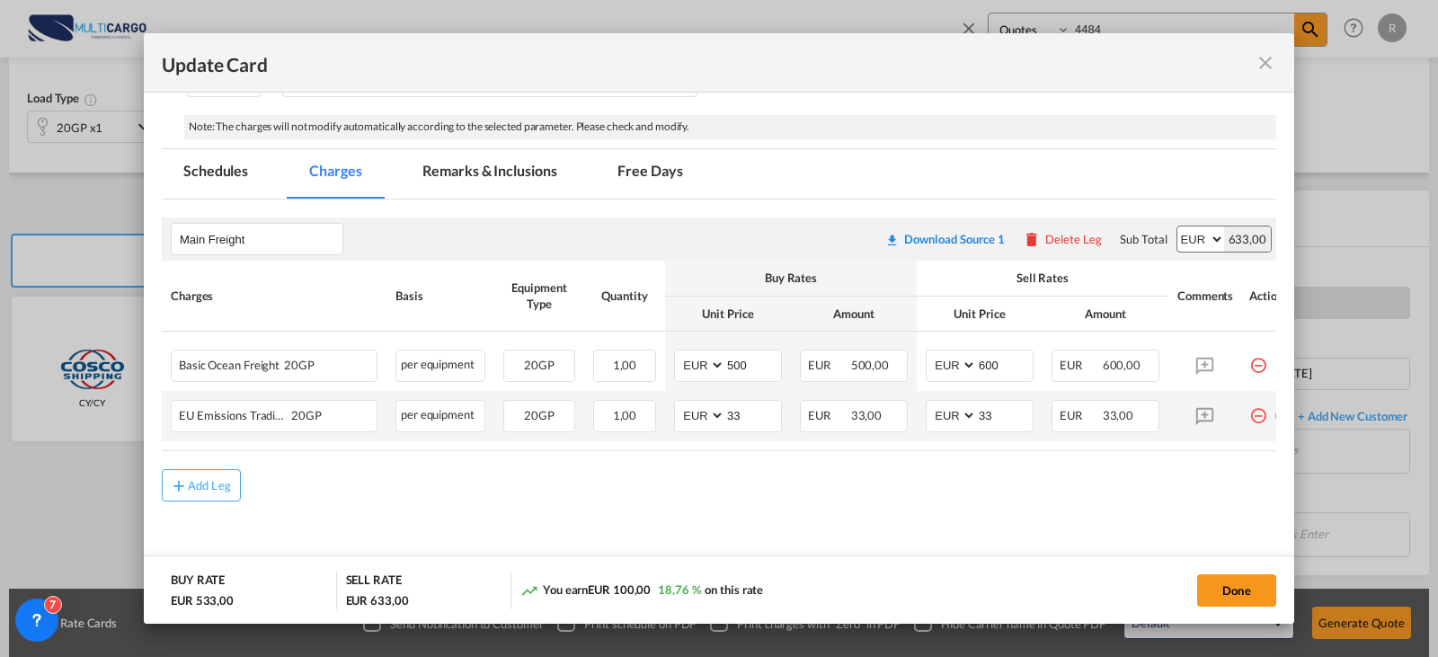
click at [1256, 418] on md-icon "icon-minus-circle-outline red-400-fg" at bounding box center [1258, 409] width 18 height 18
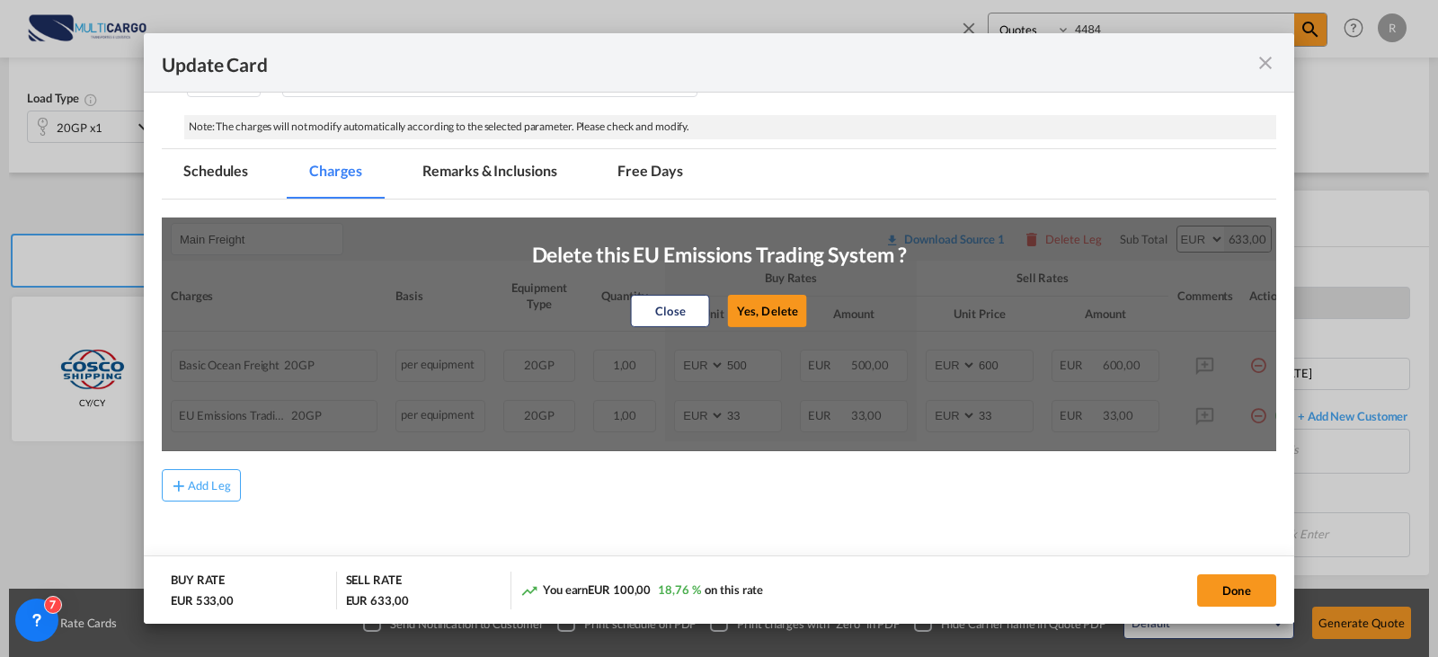
click at [741, 297] on button "Yes, Delete" at bounding box center [767, 311] width 79 height 32
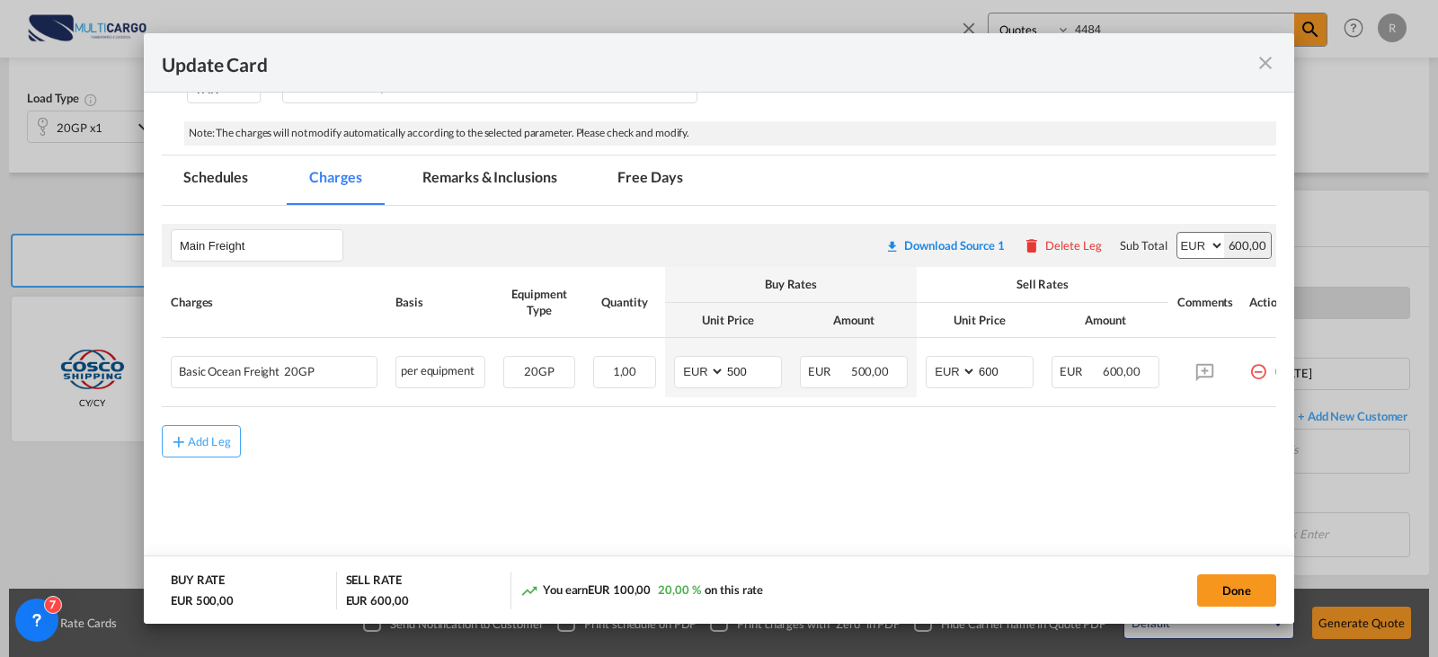
scroll to position [349, 0]
drag, startPoint x: 759, startPoint y: 371, endPoint x: 583, endPoint y: 393, distance: 176.6
click at [583, 393] on tr "Basic Ocean Freight 20GP Please Enter User Defined Charges Cannot Be Published …" at bounding box center [731, 367] width 1139 height 59
type input "450"
click at [1012, 368] on input "600" at bounding box center [1005, 370] width 56 height 27
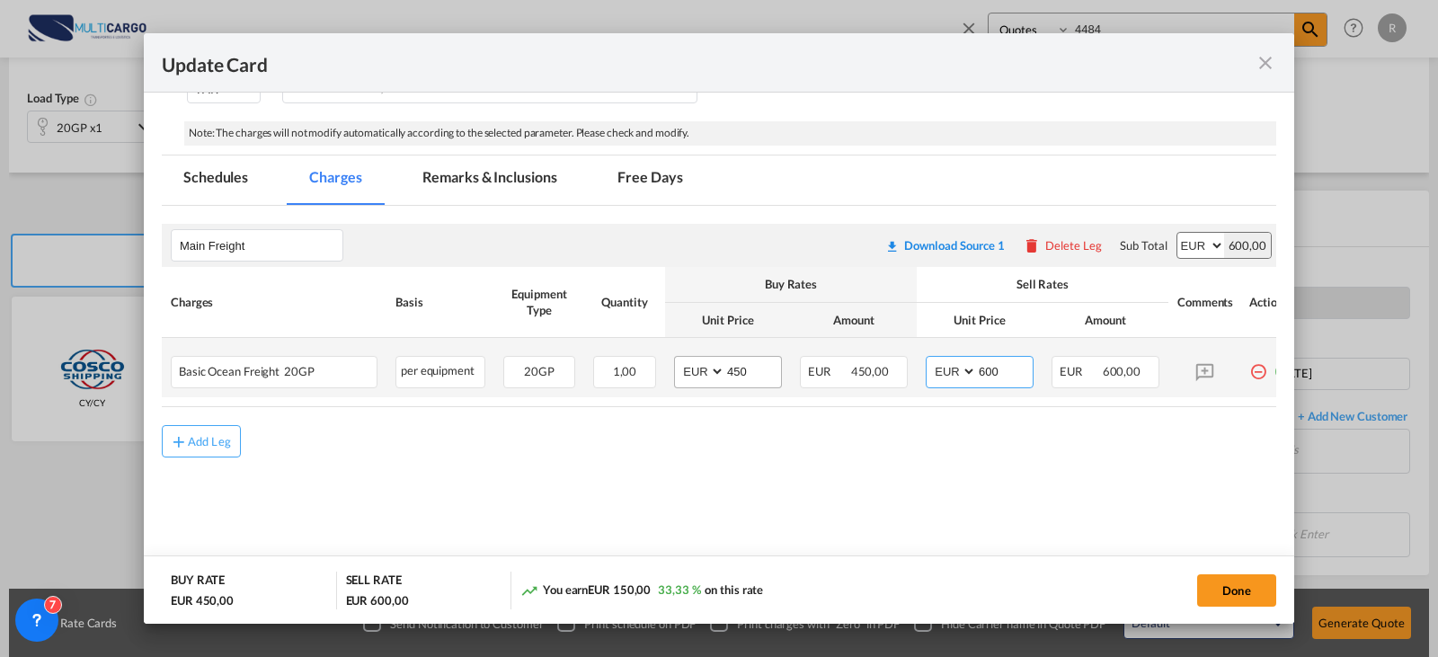
click at [738, 368] on tr "Basic Ocean Freight 20GP Please Enter User Defined Charges Cannot Be Published …" at bounding box center [731, 367] width 1139 height 59
type input "450"
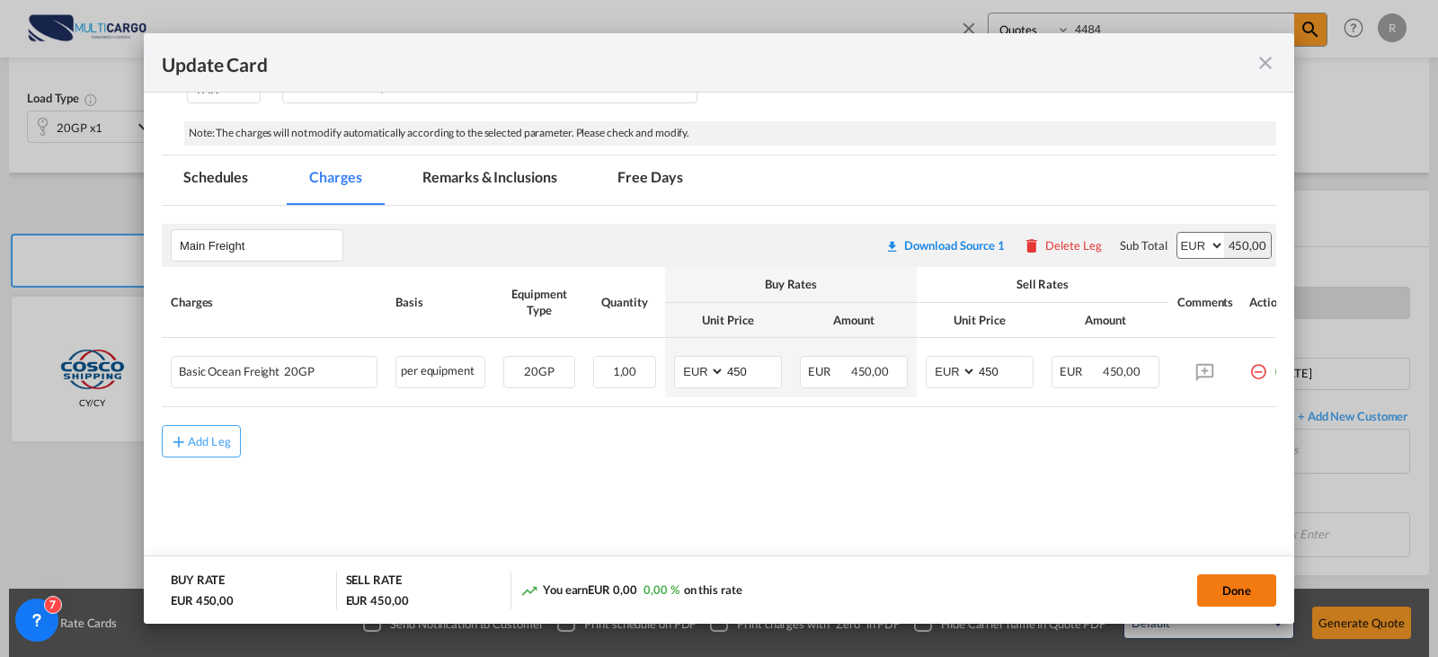
click at [1245, 597] on button "Done" at bounding box center [1236, 590] width 79 height 32
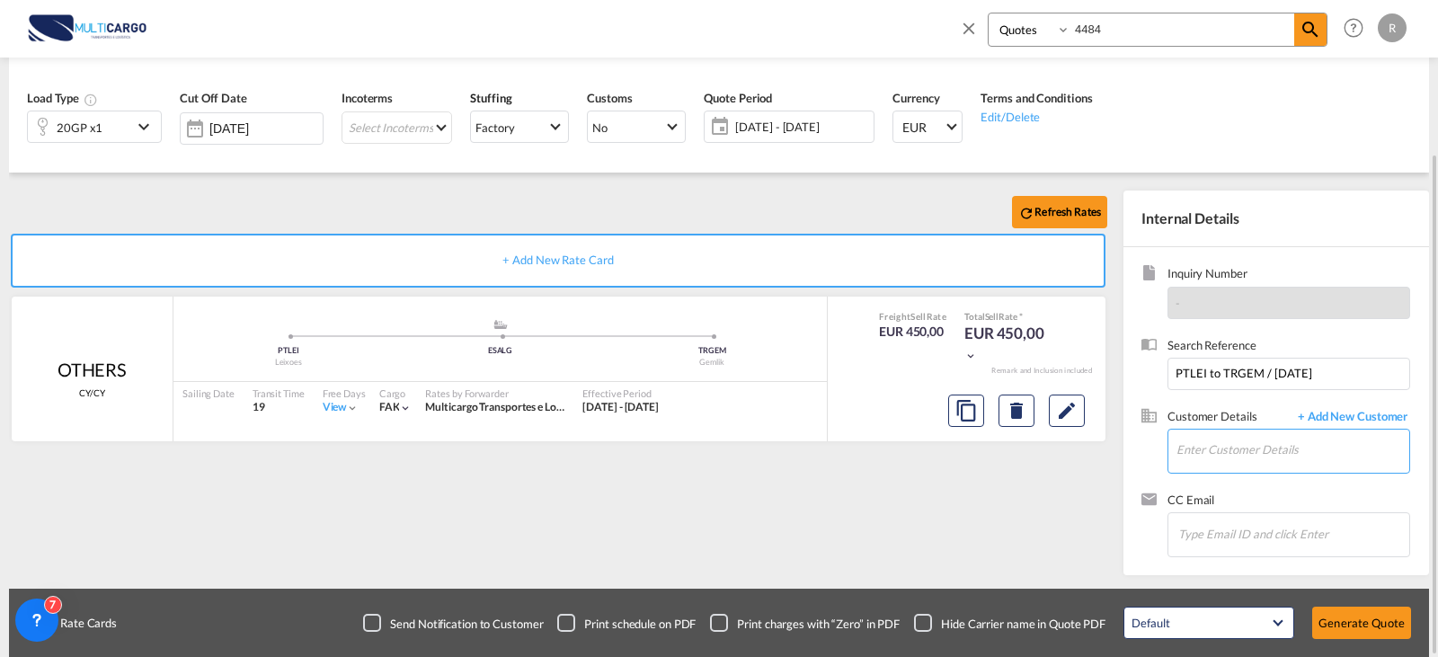
click at [1218, 460] on input "Enter Customer Details" at bounding box center [1292, 450] width 233 height 40
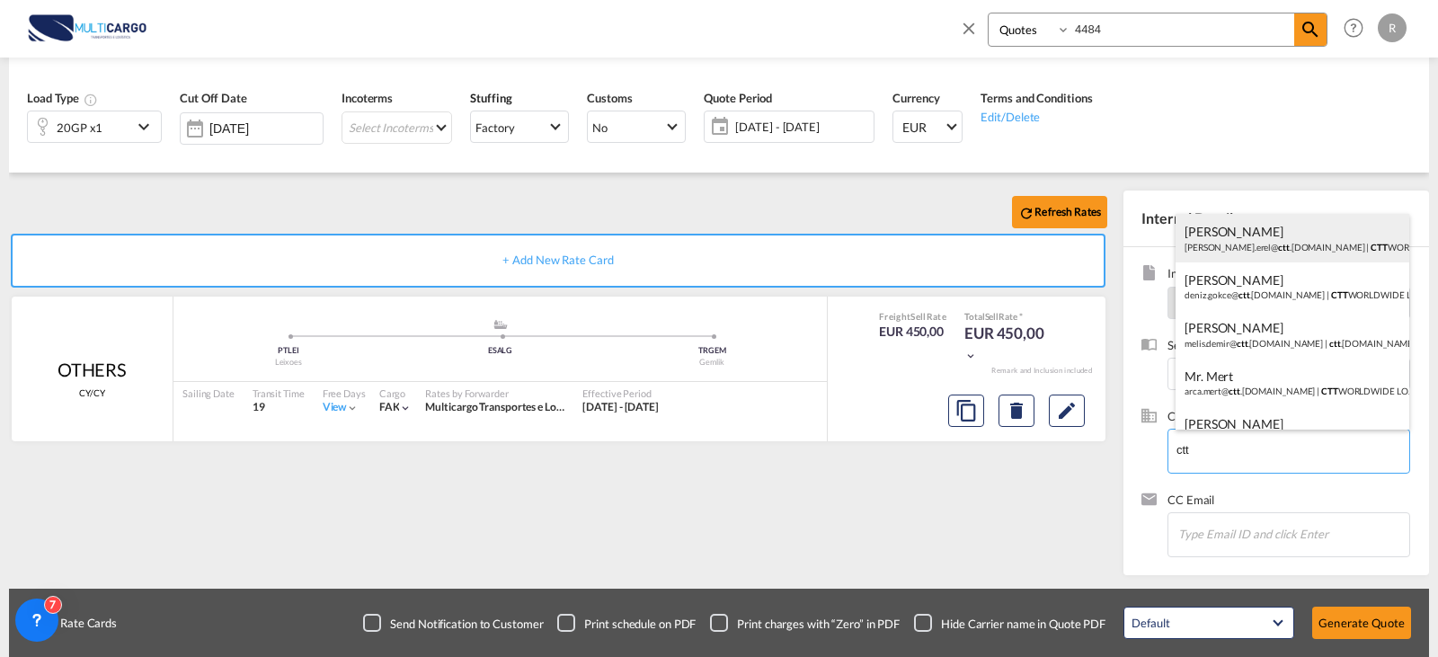
click at [1261, 225] on div "[PERSON_NAME] [PERSON_NAME].erel@ ctt .[DOMAIN_NAME] | CTT WORLDWIDE LOJISTIK A…" at bounding box center [1293, 238] width 234 height 49
type input "CTT WORLDWIDE LOJISTIK ANONIM SIRKETI, [PERSON_NAME], [PERSON_NAME][EMAIL_ADDRE…"
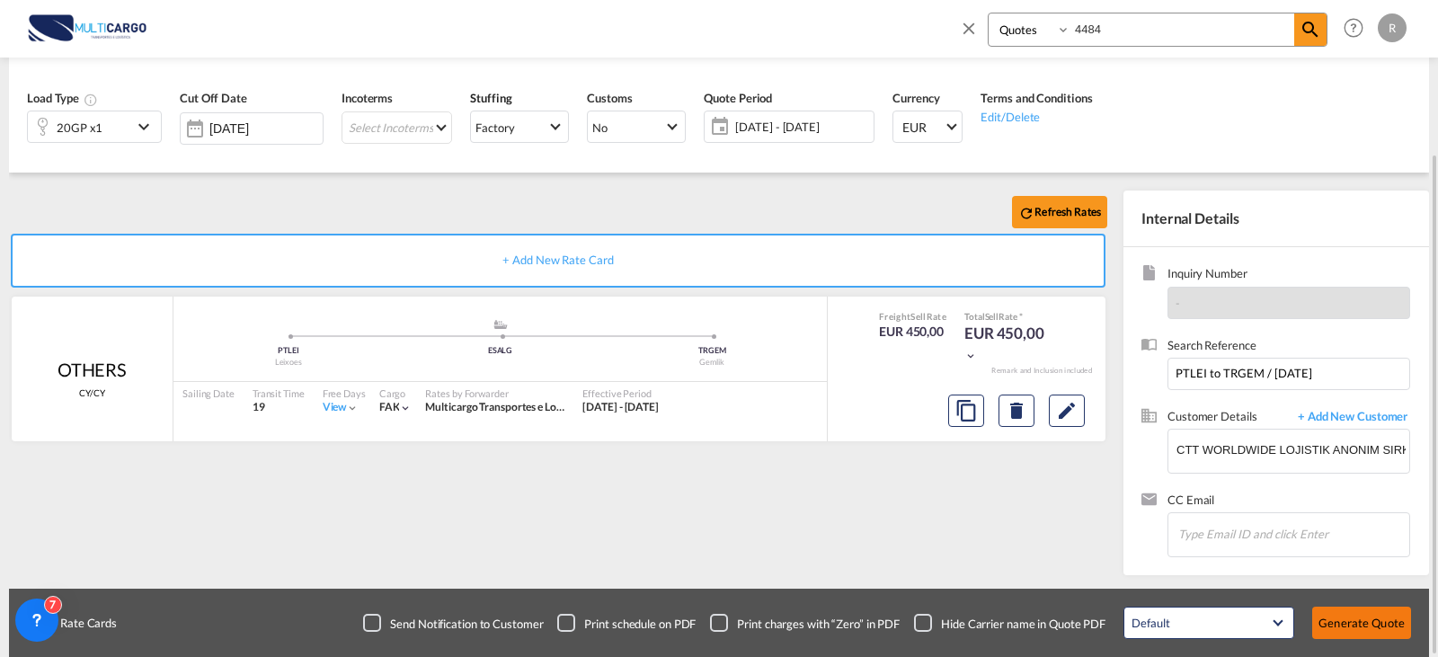
click at [1350, 636] on button "Generate Quote" at bounding box center [1361, 623] width 99 height 32
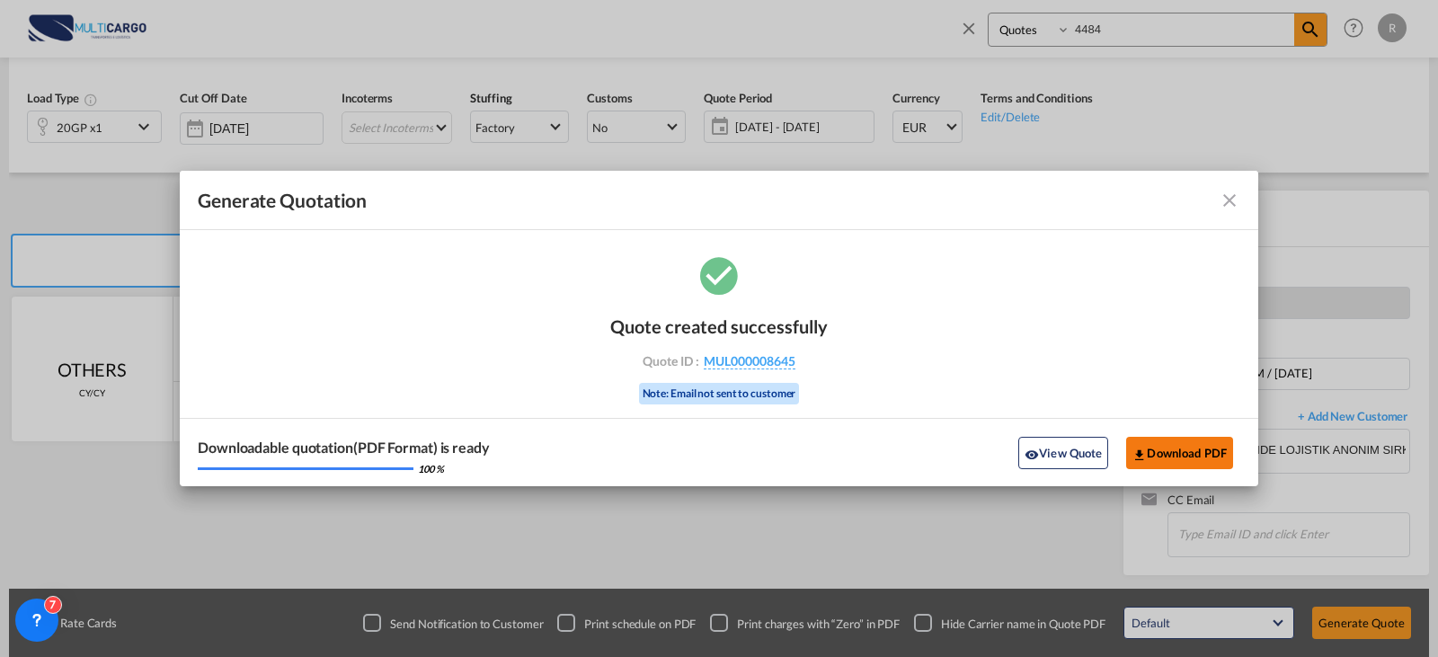
click at [1135, 445] on button "Download PDF" at bounding box center [1179, 453] width 107 height 32
